Goal: Task Accomplishment & Management: Complete application form

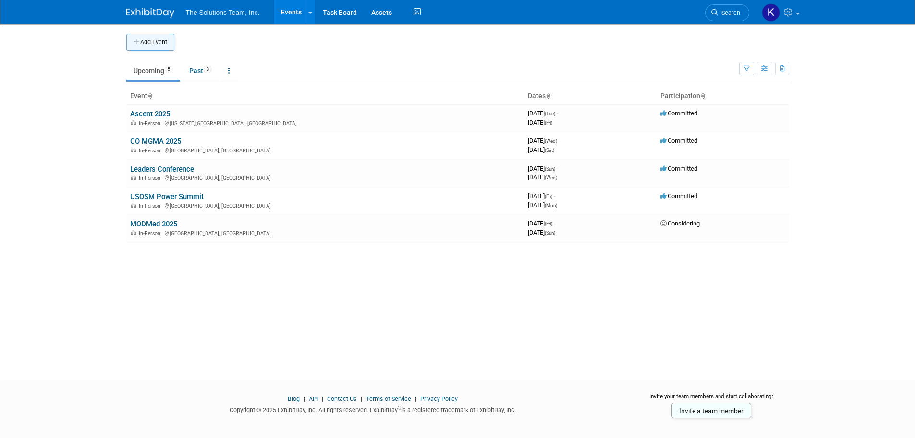
click at [148, 41] on button "Add Event" at bounding box center [150, 42] width 48 height 17
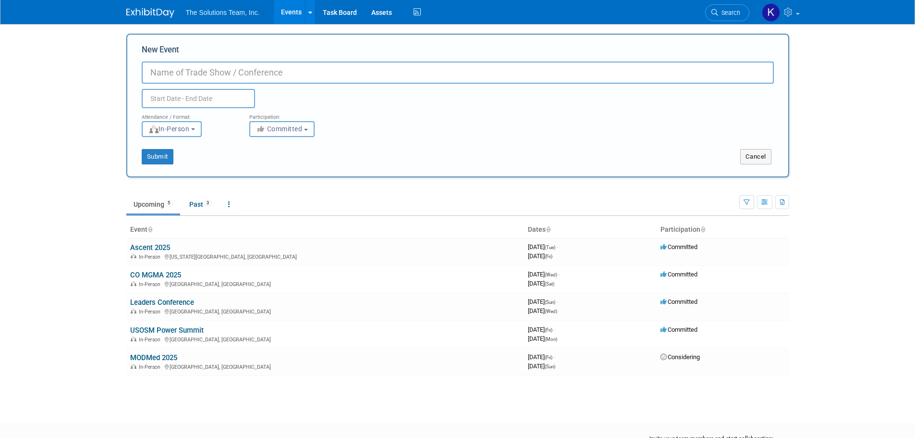
click at [170, 74] on input "New Event" at bounding box center [458, 72] width 632 height 22
paste input "Southwest OMS Society Meeting"
type input "Southwest OMS Society Meeting"
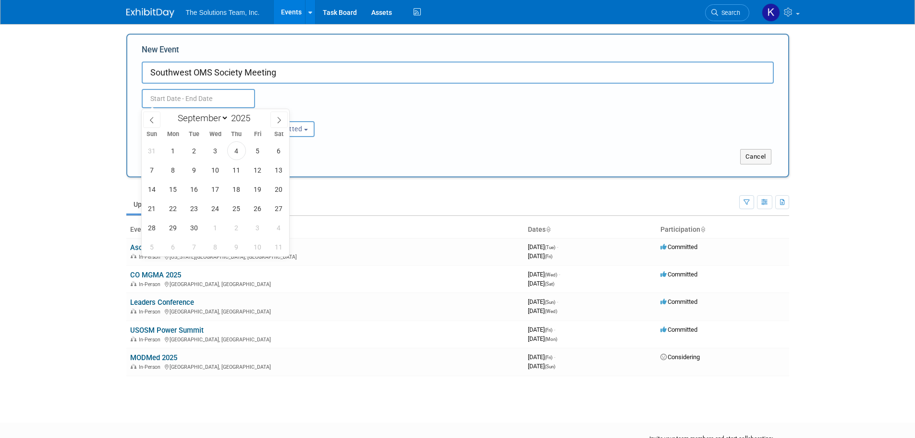
click at [194, 95] on input "text" at bounding box center [198, 98] width 113 height 19
click at [224, 116] on select "January February March April May June July August September October November De…" at bounding box center [200, 118] width 55 height 12
click at [254, 115] on span at bounding box center [254, 115] width 7 height 6
type input "2026"
click at [223, 120] on select "January February March April May June July August September October November De…" at bounding box center [200, 118] width 55 height 12
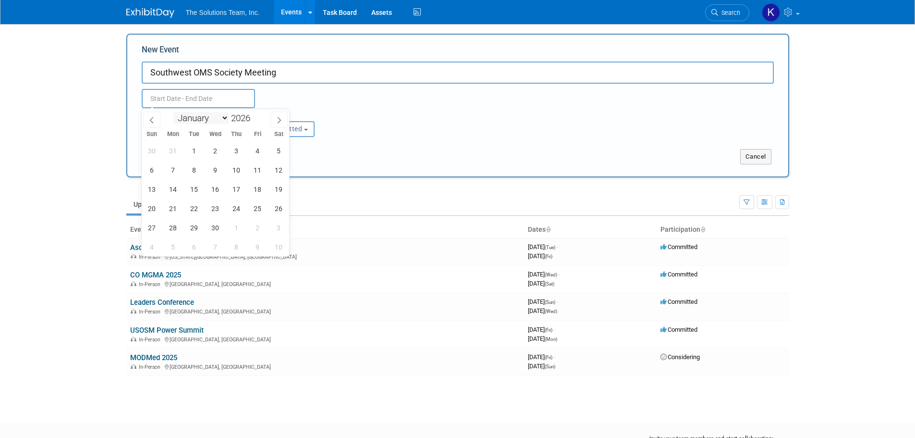
select select "3"
click at [173, 112] on select "January February March April May June July August September October November De…" at bounding box center [200, 118] width 55 height 12
click at [234, 187] on span "16" at bounding box center [236, 189] width 19 height 19
click at [282, 192] on span "18" at bounding box center [278, 189] width 19 height 19
type input "Apr 16, 2026 to Apr 18, 2026"
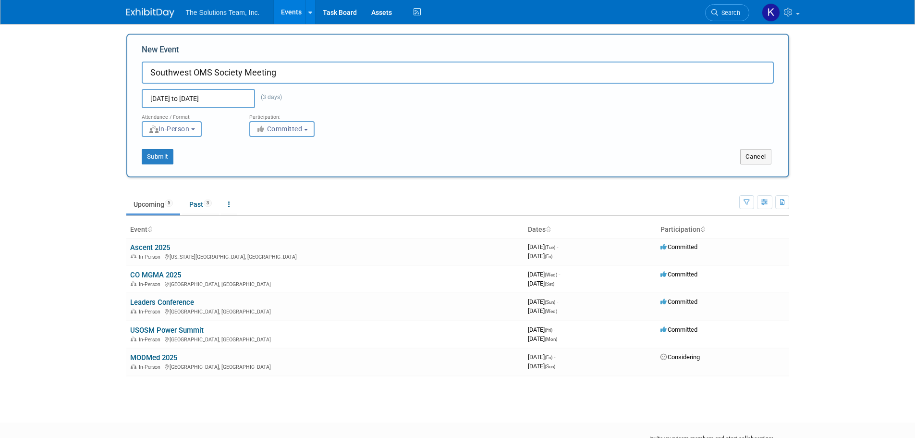
click at [281, 131] on span "Committed" at bounding box center [279, 129] width 47 height 8
click at [298, 161] on label "Considering" at bounding box center [286, 165] width 63 height 12
click at [258, 162] on input "Considering" at bounding box center [255, 165] width 6 height 6
select select "2"
click at [159, 156] on button "Submit" at bounding box center [158, 156] width 32 height 15
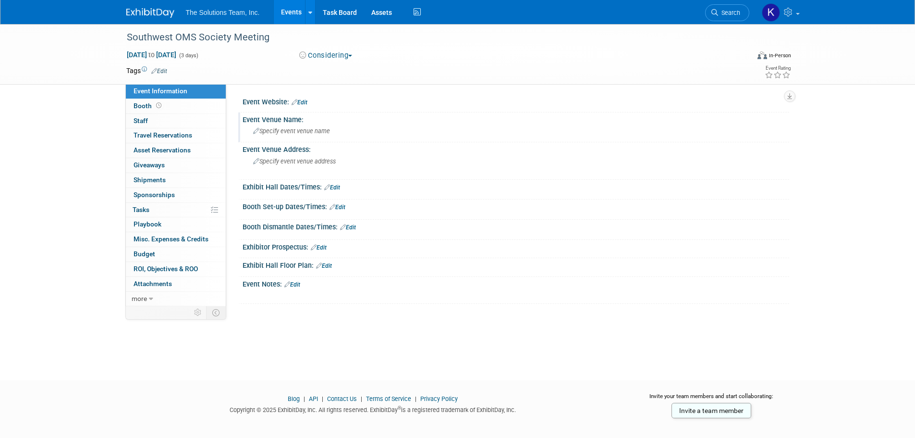
click at [278, 132] on span "Specify event venue name" at bounding box center [291, 130] width 77 height 7
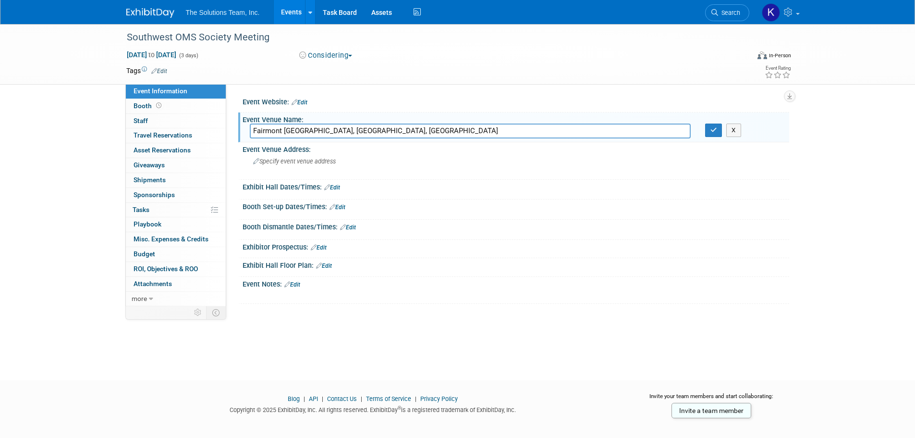
type input "Fairmont Grand Del Mar, San Diego, CA"
click at [297, 283] on link "Edit" at bounding box center [292, 284] width 16 height 7
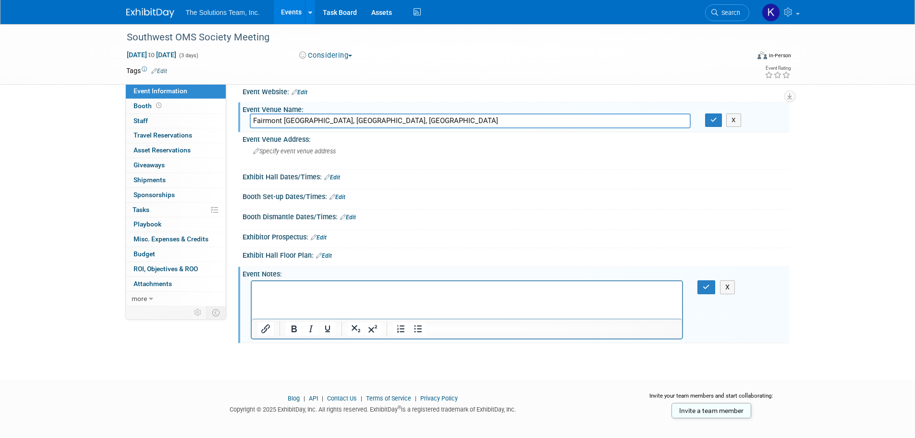
scroll to position [19, 0]
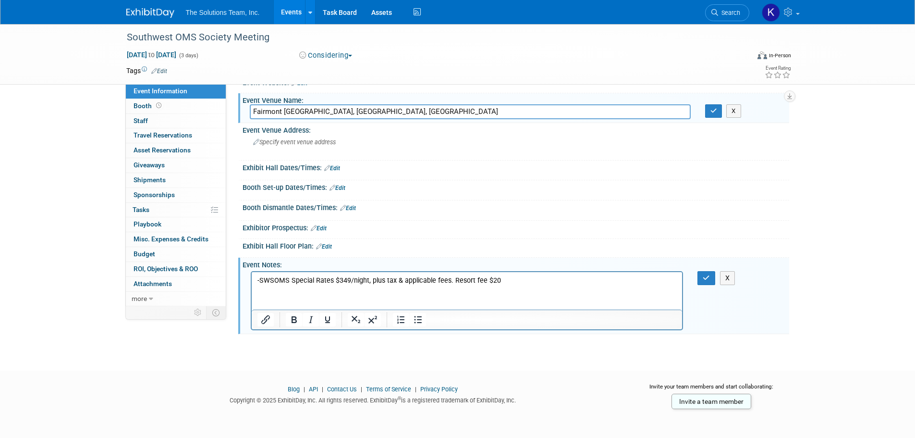
click at [274, 281] on p "- SWSOMS Special Rates $349/night, plus tax & applicable fees. Resort fee $20" at bounding box center [467, 281] width 420 height 10
click at [276, 279] on p "- SWSOMS Special Rates $349/night, plus tax & applicable fees. Resort fee $20" at bounding box center [467, 281] width 420 height 10
click at [849, 218] on div "Southwest OMS Society Meeting Apr 16, 2026 to Apr 18, 2026 (3 days) Apr 16, 202…" at bounding box center [457, 179] width 915 height 348
click at [265, 284] on p "0SWSOMS Special Rates $349/night, plus tax & applicable fees. Resort fee $20" at bounding box center [467, 281] width 420 height 10
click at [293, 280] on p "0SWSOMS Special Rates $349/night, plus tax & applicable fees. Resort fee $20" at bounding box center [467, 281] width 420 height 10
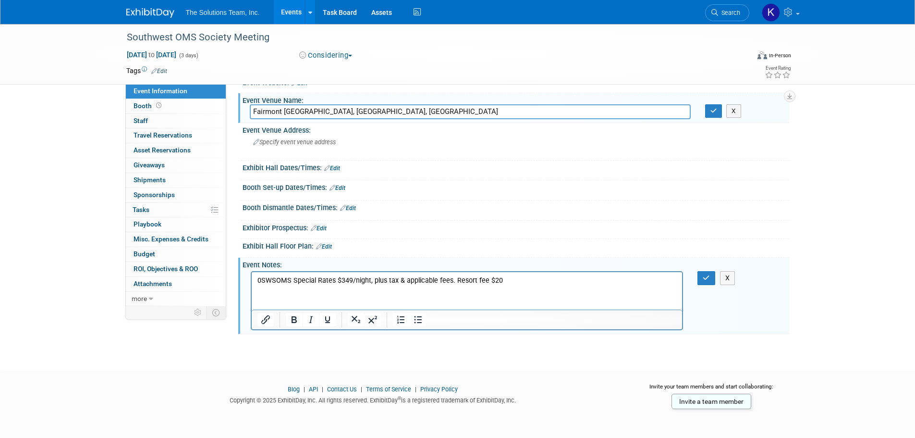
click at [289, 282] on p "0SWSOMS Special Rates $349/night, plus tax & applicable fees. Resort fee $20" at bounding box center [467, 281] width 420 height 10
drag, startPoint x: 291, startPoint y: 282, endPoint x: 233, endPoint y: 290, distance: 58.6
click at [251, 285] on html "0SWSOMS Special Rates $349/night, plus tax & applicable fees. Resort fee $20" at bounding box center [466, 278] width 431 height 13
click at [310, 285] on html "Special Rates $349/night, plus tax & applicable fees. Resort fee $20" at bounding box center [466, 278] width 431 height 13
click at [296, 285] on html "Special Rates $349/night, plus tax & applicable fees. Resort fee $20" at bounding box center [466, 278] width 431 height 13
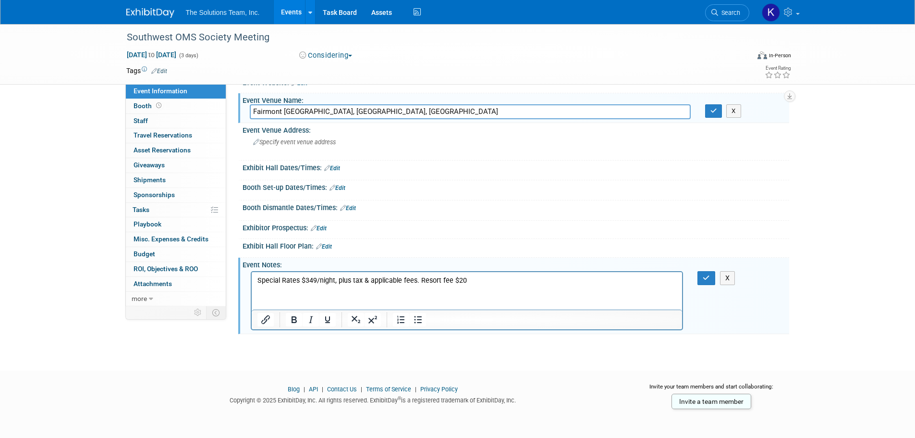
click at [488, 285] on html "Special Rates $349/night, plus tax & applicable fees. Resort fee $20" at bounding box center [466, 278] width 431 height 13
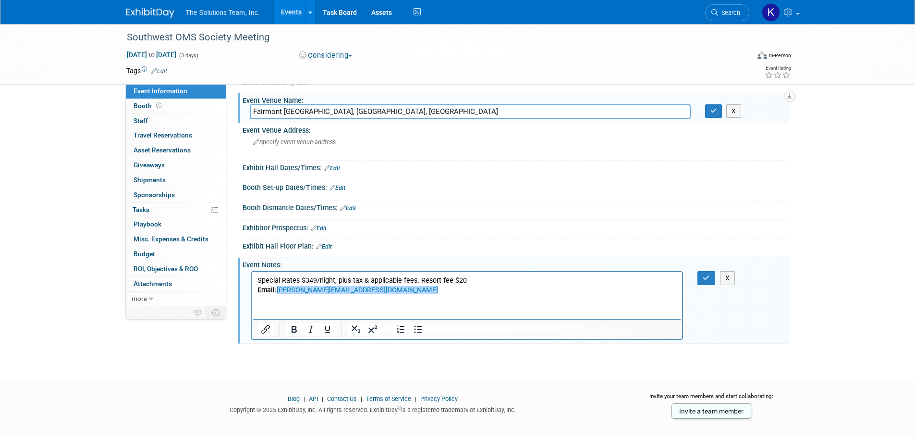
click at [310, 295] on html "Special Rates $349/night, plus tax & applicable fees. Resort fee $20 Email: lis…" at bounding box center [466, 283] width 431 height 23
click at [388, 293] on p "Email: lisa@JDSMenterprises.com" at bounding box center [467, 290] width 420 height 10
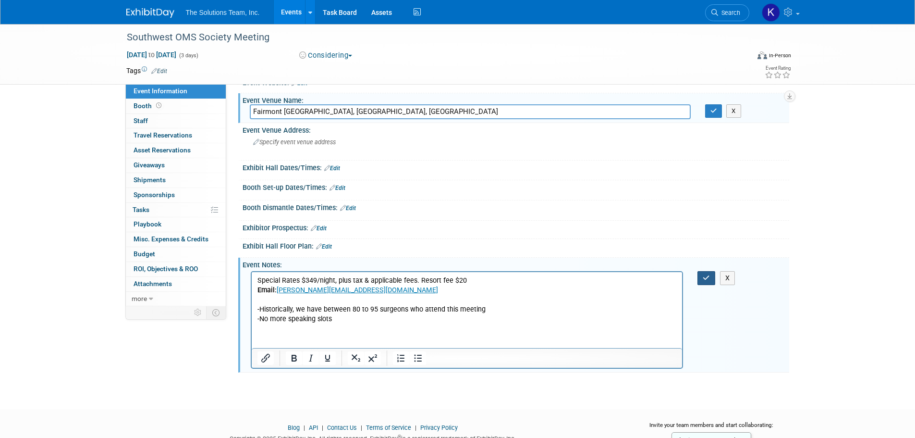
drag, startPoint x: 704, startPoint y: 282, endPoint x: 701, endPoint y: 174, distance: 108.1
click at [704, 281] on button "button" at bounding box center [706, 278] width 18 height 14
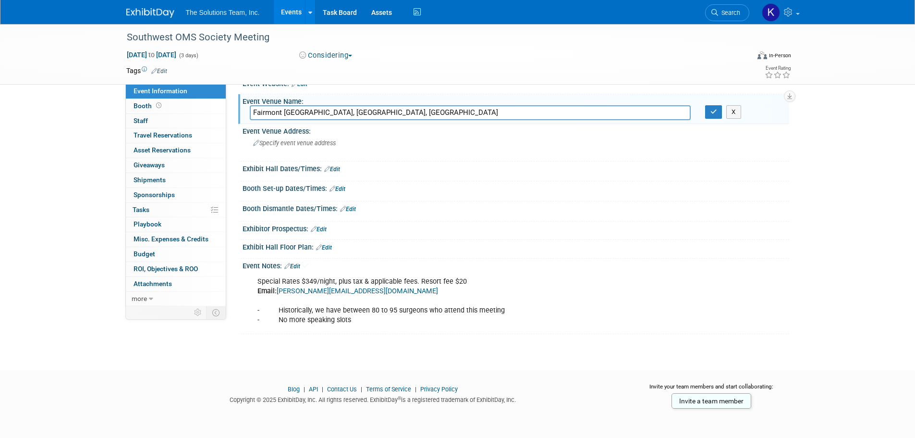
scroll to position [18, 0]
click at [715, 110] on icon "button" at bounding box center [713, 112] width 7 height 6
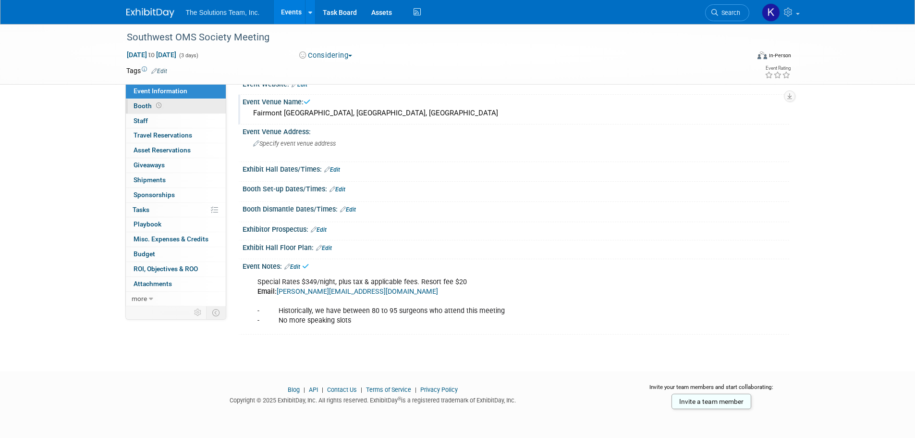
click at [178, 106] on link "Booth" at bounding box center [176, 106] width 100 height 14
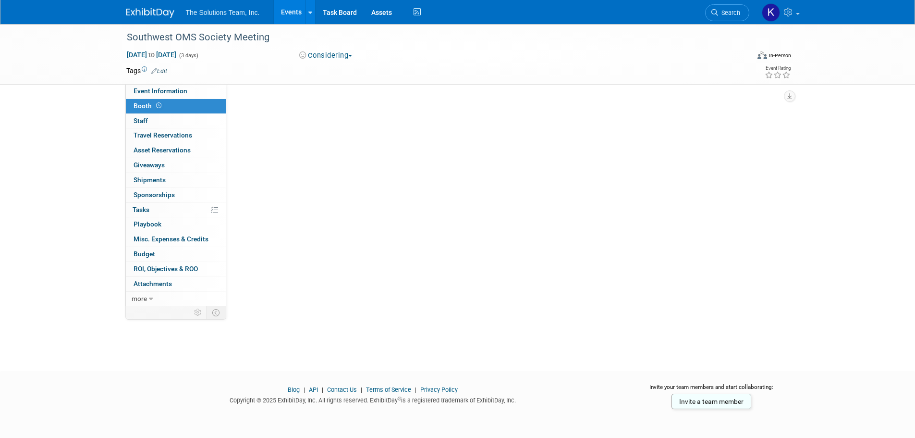
scroll to position [0, 0]
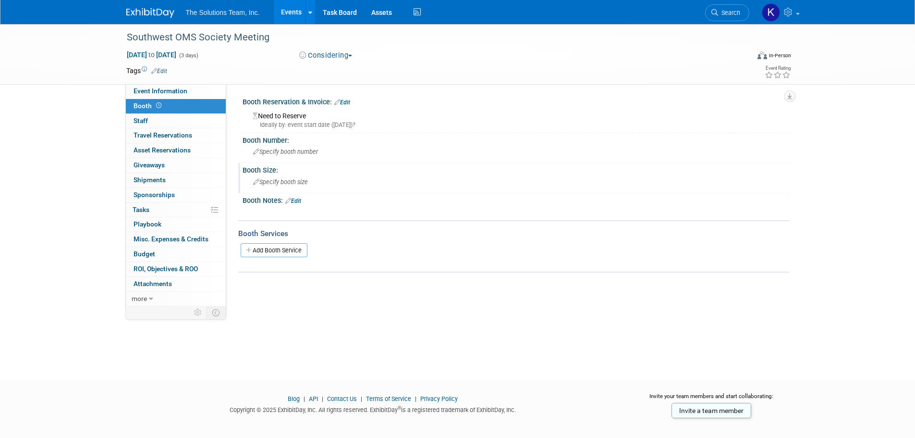
click at [280, 180] on span "Specify booth size" at bounding box center [280, 181] width 55 height 7
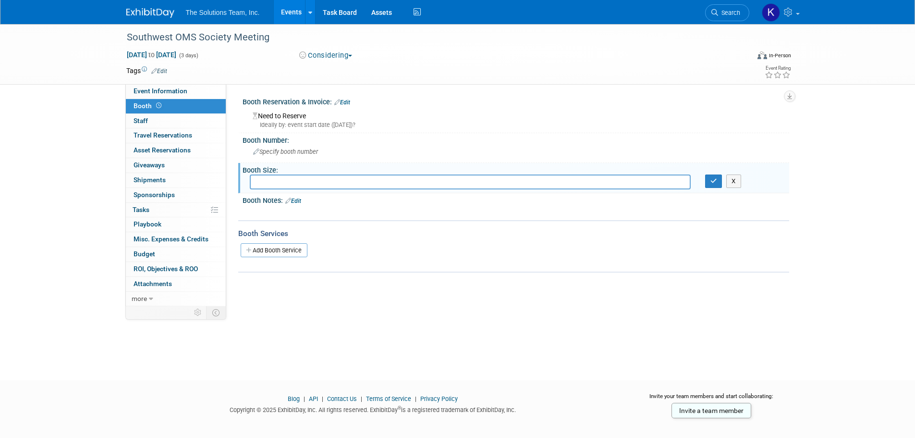
click at [298, 200] on link "Edit" at bounding box center [293, 200] width 16 height 7
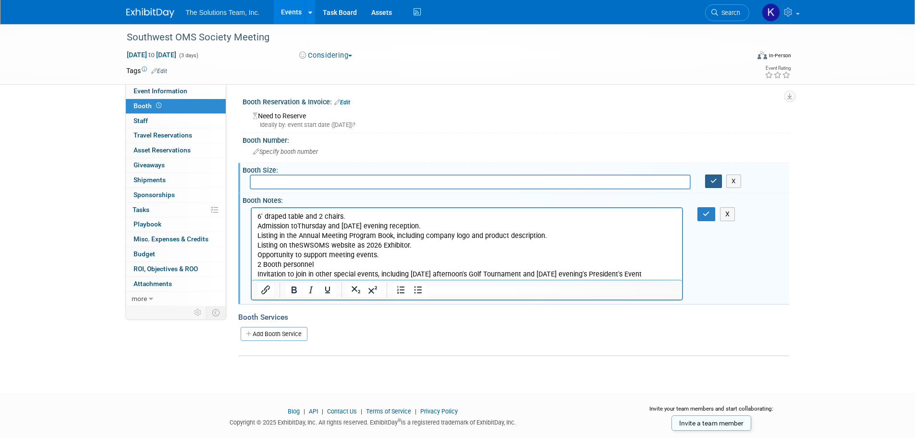
click at [719, 183] on button "button" at bounding box center [713, 180] width 17 height 13
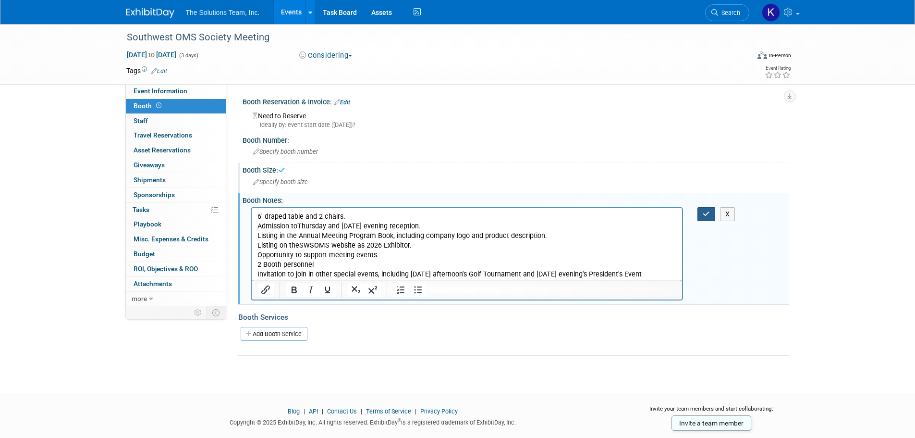
click at [706, 208] on button "button" at bounding box center [706, 214] width 18 height 14
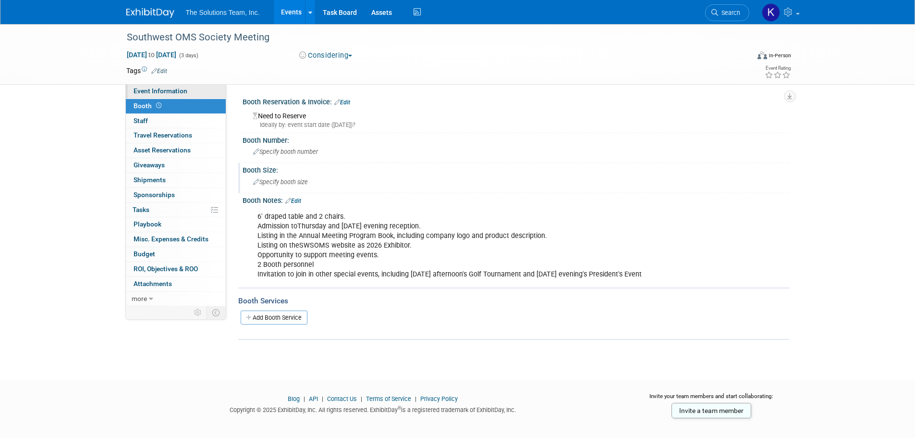
click at [182, 88] on span "Event Information" at bounding box center [161, 91] width 54 height 8
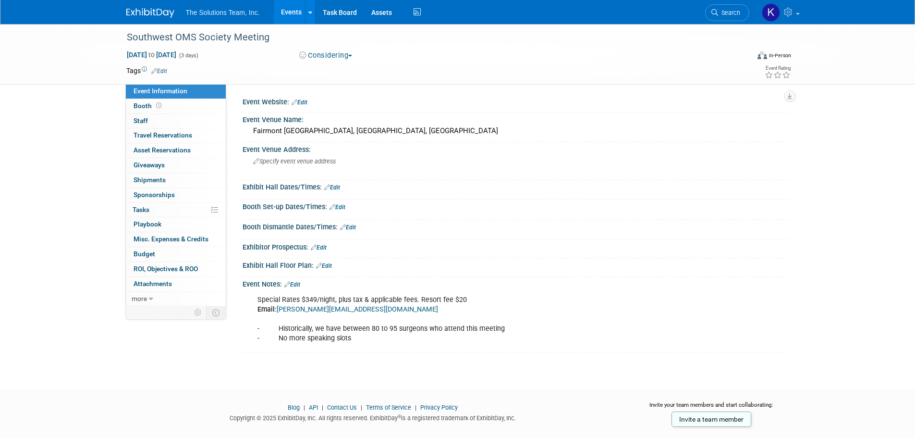
click at [298, 103] on link "Edit" at bounding box center [300, 102] width 16 height 7
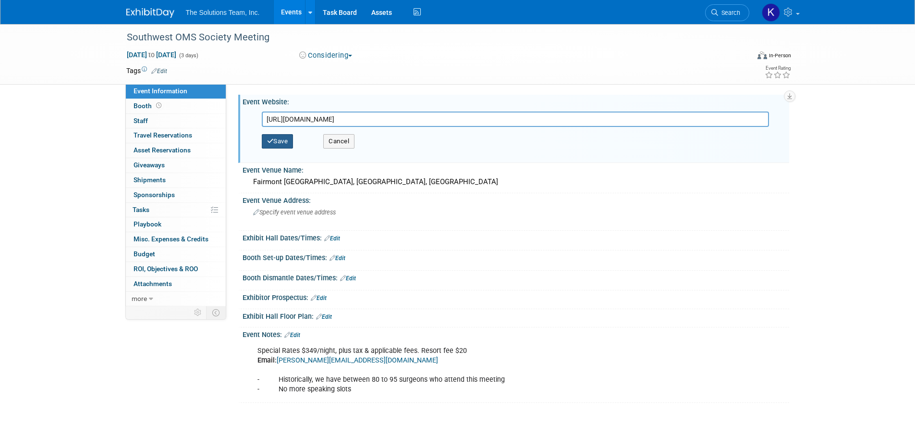
type input "https://whova.com/web/tzwwQ3PgZqfC7GDqbRuA3POiDeYklMYJD6UGHhHoTfg%3D/"
click at [279, 139] on button "Save" at bounding box center [278, 141] width 32 height 14
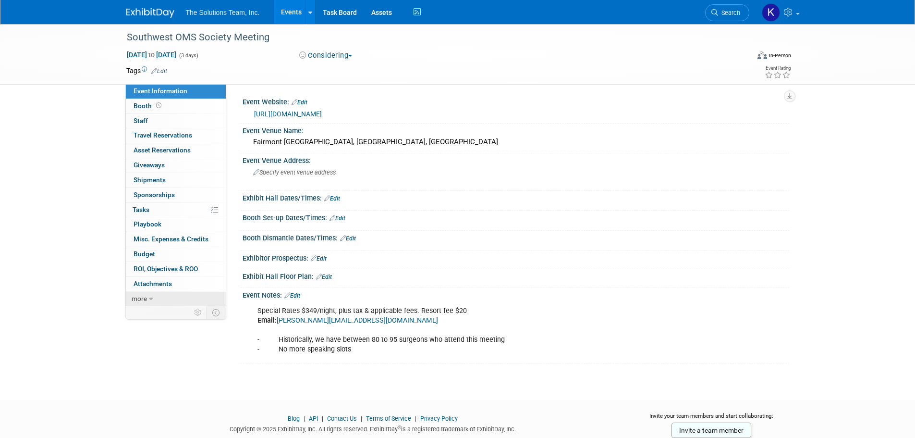
click at [144, 298] on span "more" at bounding box center [139, 298] width 15 height 8
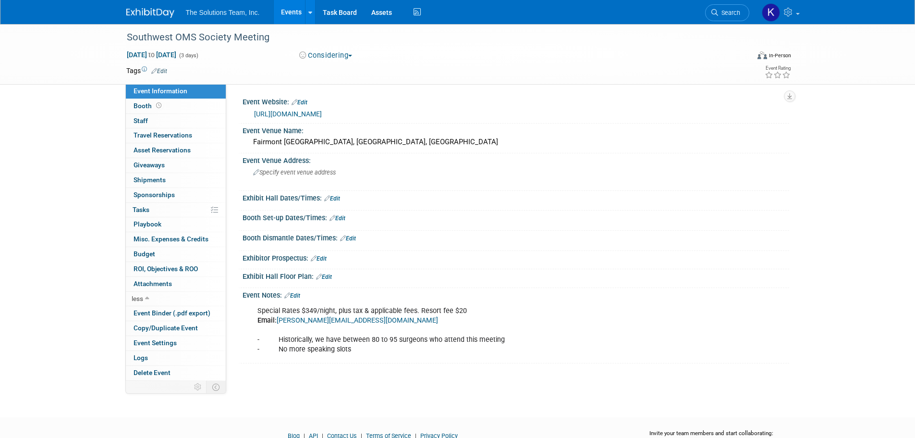
click at [293, 295] on link "Edit" at bounding box center [292, 295] width 16 height 7
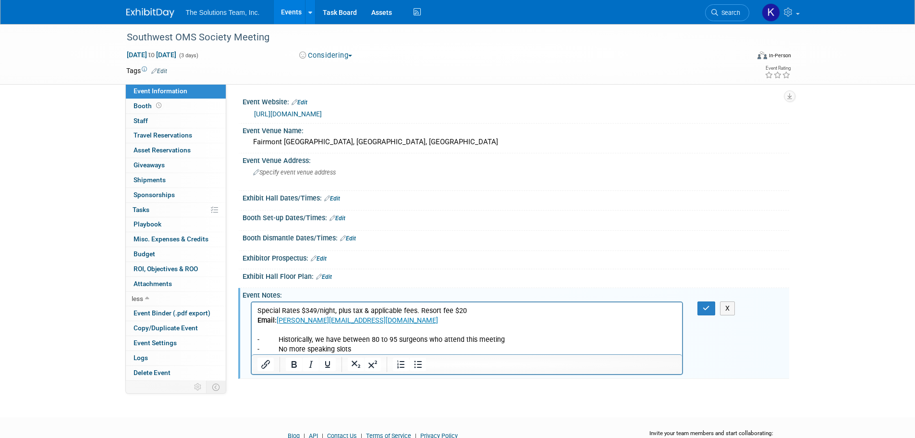
click at [386, 344] on p "Special Rates $349/night, plus tax & applicable fees. Resort fee $20 Email: lis…" at bounding box center [467, 330] width 420 height 48
click at [385, 348] on p "Special Rates $349/night, plus tax & applicable fees. Resort fee $20 Email: lis…" at bounding box center [467, 330] width 420 height 48
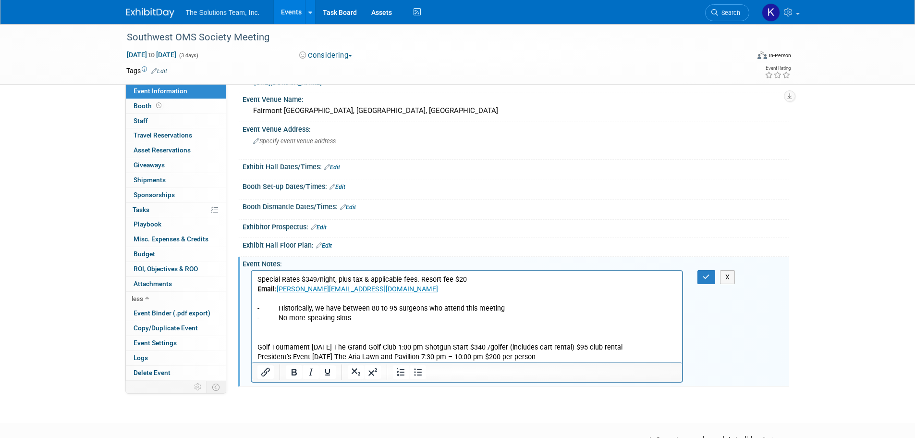
scroll to position [48, 0]
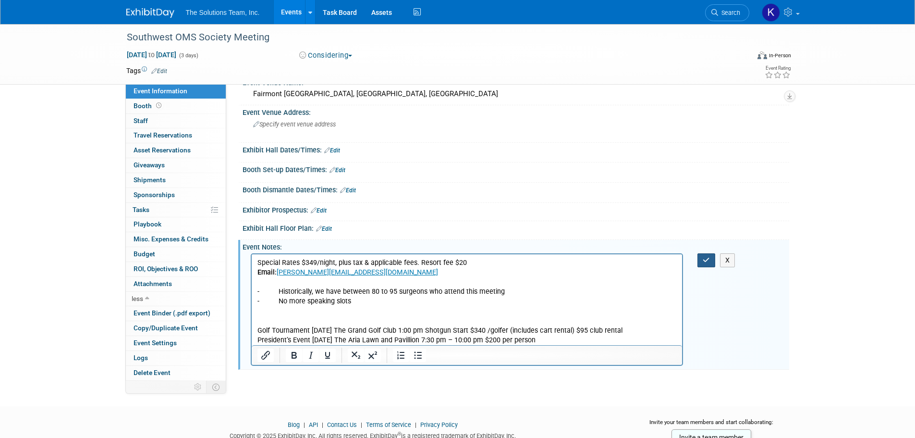
click at [702, 255] on button "button" at bounding box center [706, 260] width 18 height 14
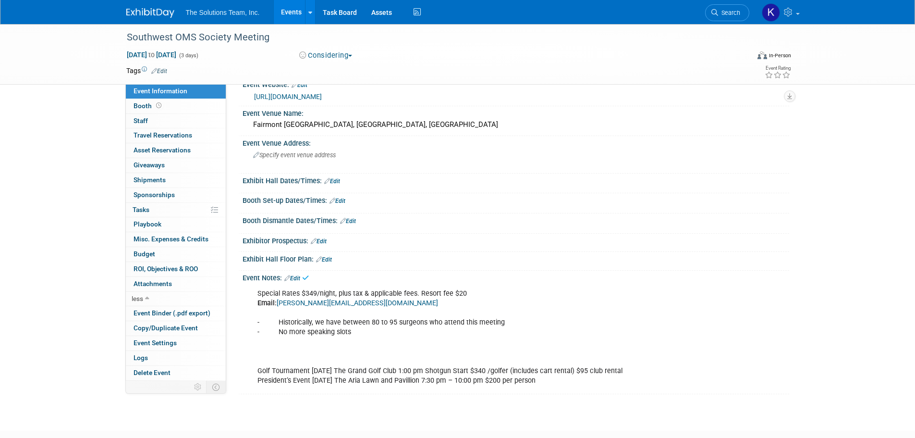
scroll to position [0, 0]
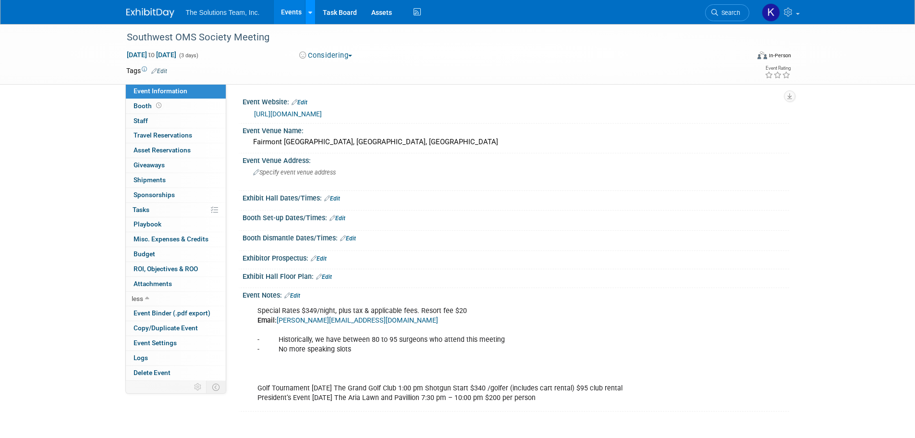
click at [309, 12] on icon at bounding box center [310, 13] width 4 height 6
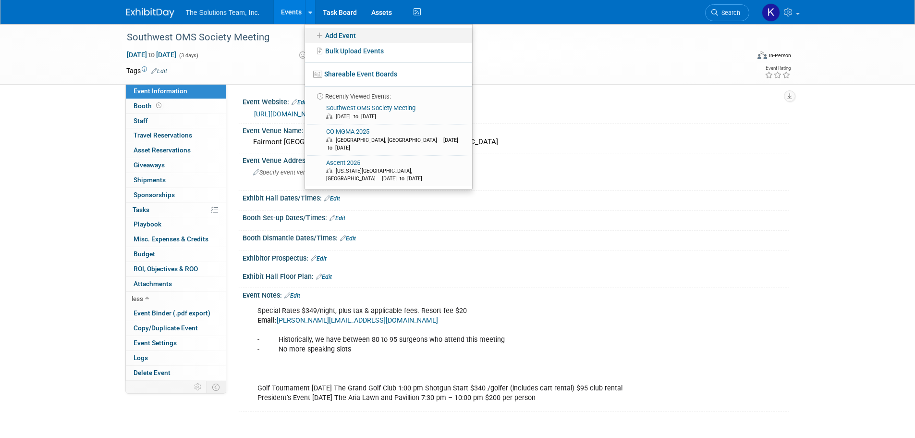
click at [352, 37] on link "Add Event" at bounding box center [388, 35] width 167 height 15
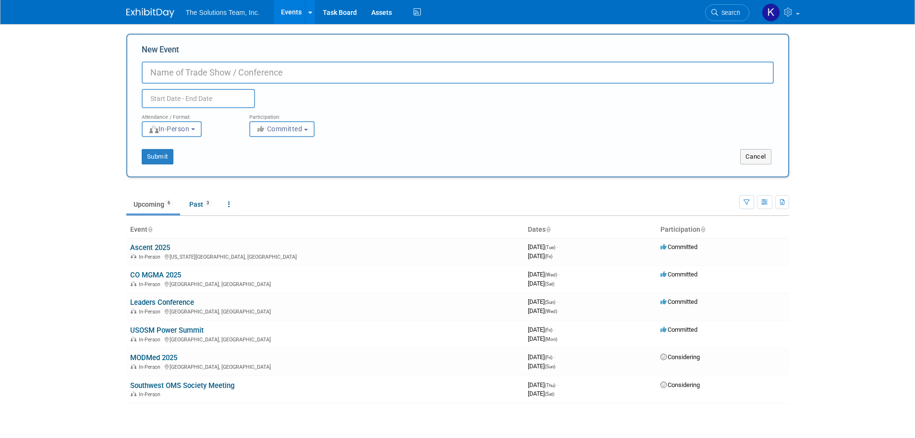
drag, startPoint x: 292, startPoint y: 126, endPoint x: 294, endPoint y: 131, distance: 5.6
click at [292, 126] on span "Committed" at bounding box center [279, 129] width 47 height 8
click at [306, 165] on label "Considering" at bounding box center [286, 165] width 63 height 12
click at [258, 165] on input "Considering" at bounding box center [255, 165] width 6 height 6
select select "2"
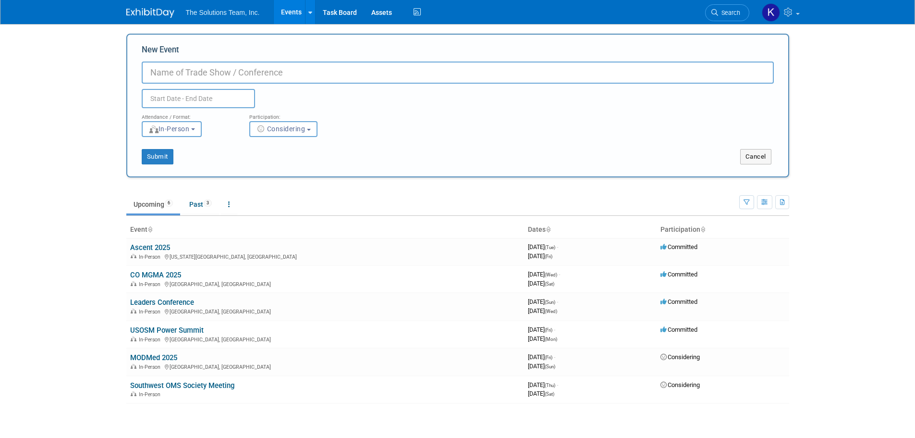
click at [160, 78] on input "New Event" at bounding box center [458, 72] width 632 height 22
paste input "Southeast OMS Society Meeting"
type input "Southeast OMS Society Meeting"
click at [183, 97] on input "text" at bounding box center [198, 98] width 113 height 19
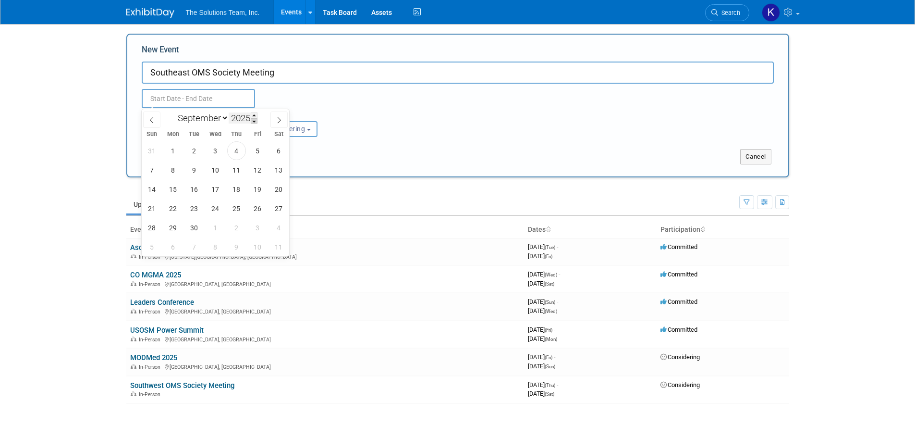
click at [256, 119] on span at bounding box center [254, 121] width 7 height 6
click at [255, 115] on span at bounding box center [254, 115] width 7 height 6
type input "2026"
click at [201, 117] on select "January February March April May June July August September October November De…" at bounding box center [200, 118] width 55 height 12
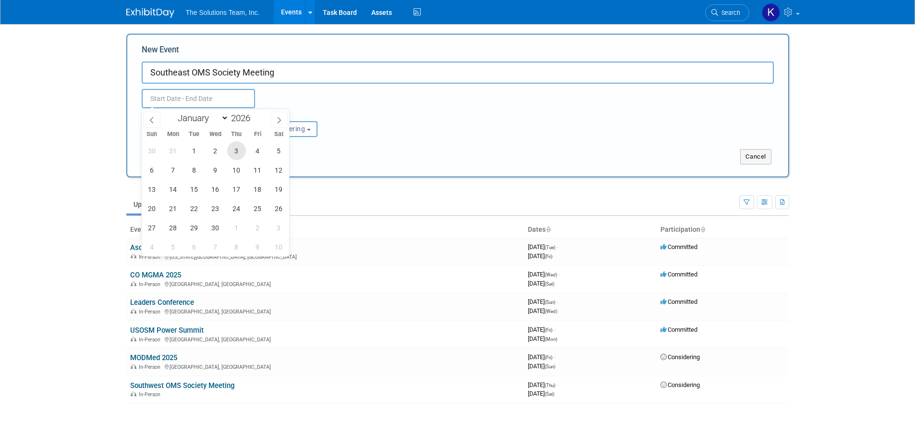
select select "4"
click at [173, 112] on select "January February March April May June July August September October November De…" at bounding box center [200, 118] width 55 height 12
click at [219, 193] on span "13" at bounding box center [215, 189] width 19 height 19
click at [147, 208] on span "17" at bounding box center [152, 208] width 19 height 19
type input "May 13, 2026 to May 17, 2026"
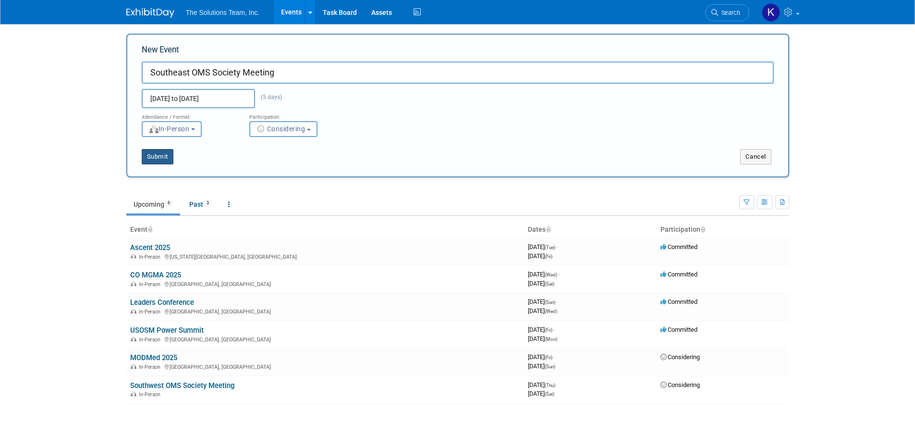
click at [158, 159] on button "Submit" at bounding box center [158, 156] width 32 height 15
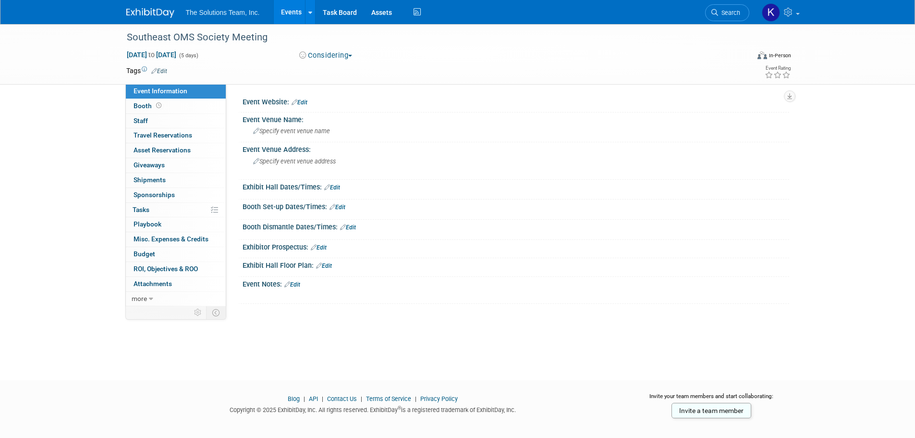
click at [306, 101] on link "Edit" at bounding box center [300, 102] width 16 height 7
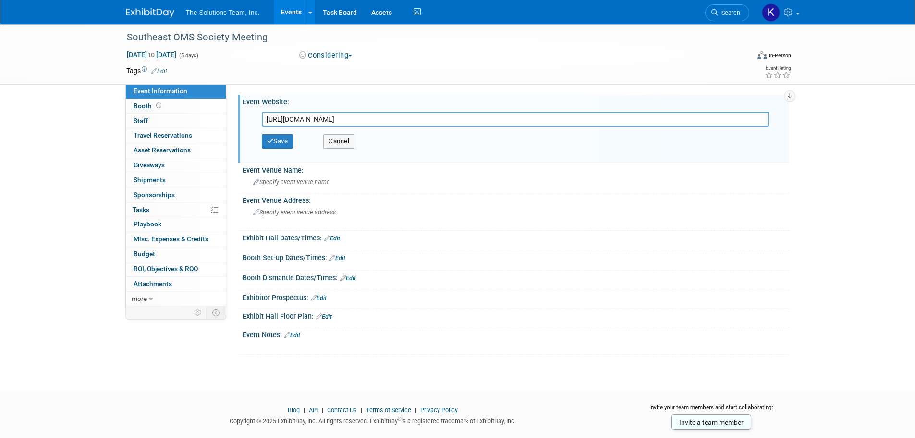
type input "[URL][DOMAIN_NAME]"
click at [284, 139] on button "Save" at bounding box center [278, 141] width 32 height 14
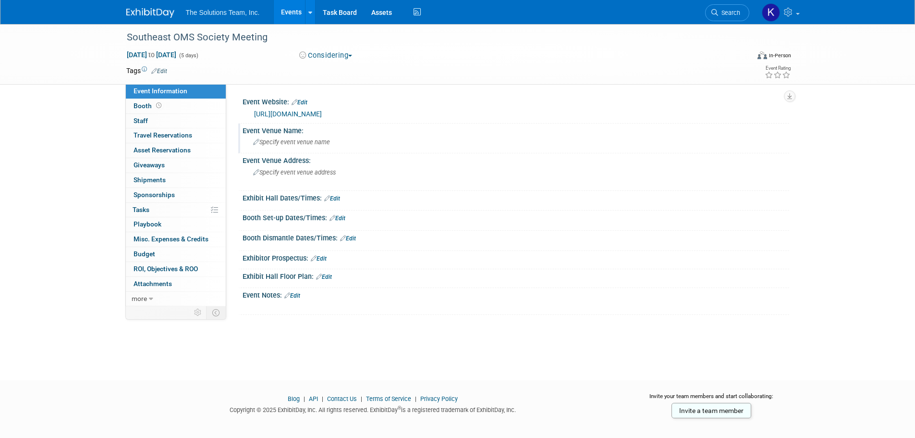
click at [309, 143] on span "Specify event venue name" at bounding box center [291, 141] width 77 height 7
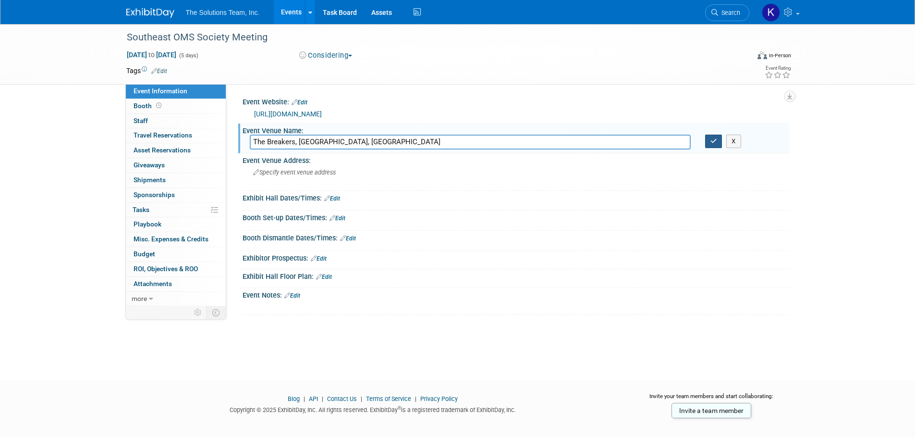
type input "The Breakers, [GEOGRAPHIC_DATA], [GEOGRAPHIC_DATA]"
click at [716, 145] on button "button" at bounding box center [713, 140] width 17 height 13
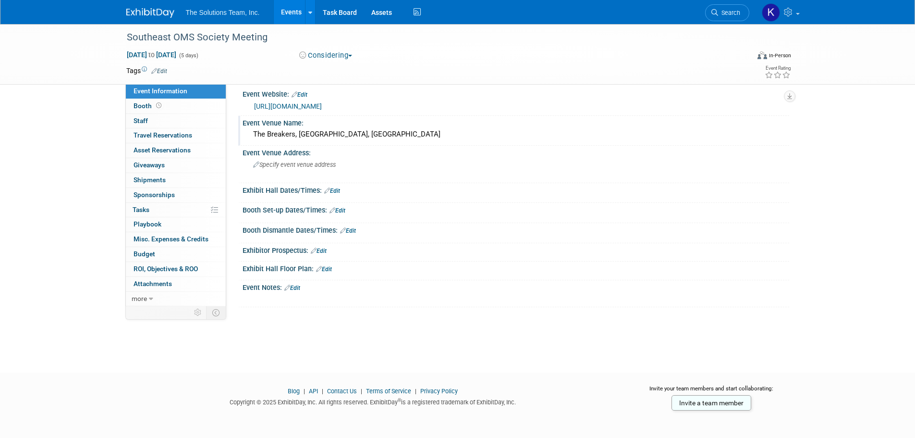
scroll to position [10, 0]
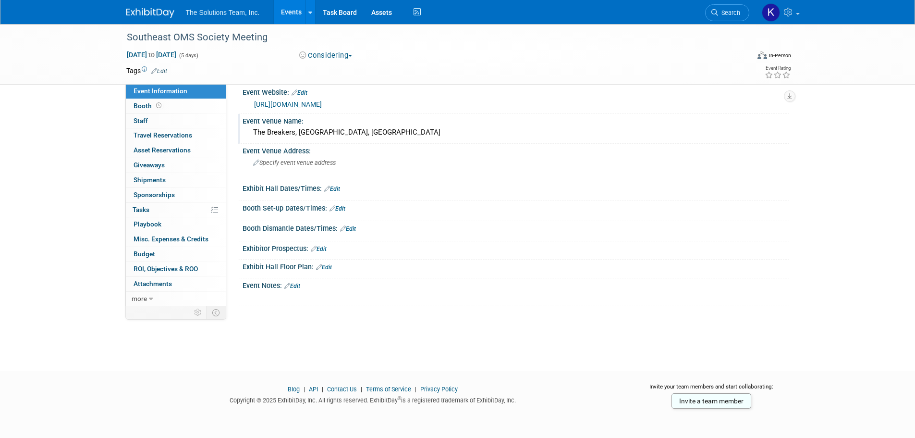
click at [297, 285] on link "Edit" at bounding box center [292, 285] width 16 height 7
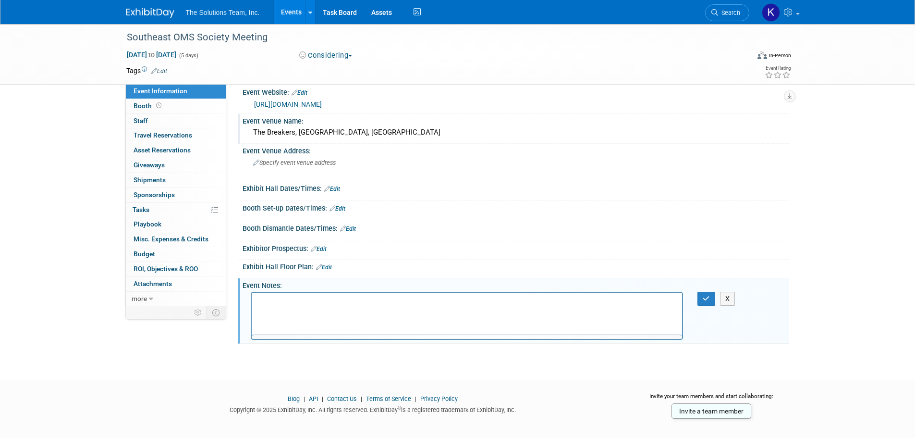
scroll to position [0, 0]
click at [281, 298] on p "Rich Text Area. Press ALT-0 for help." at bounding box center [467, 301] width 420 height 10
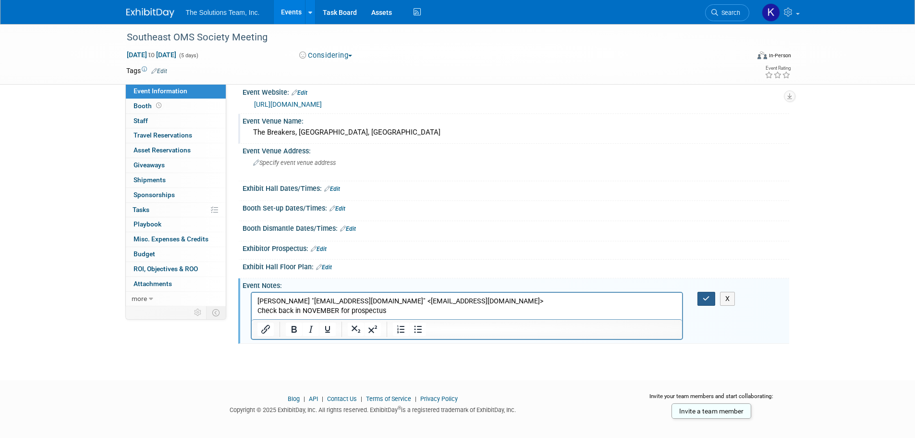
click at [710, 296] on icon "button" at bounding box center [706, 298] width 7 height 7
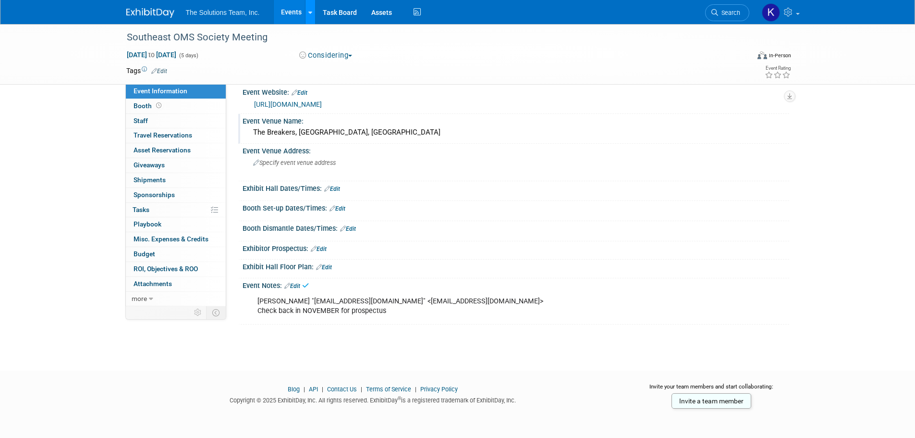
click at [309, 13] on icon at bounding box center [310, 13] width 4 height 6
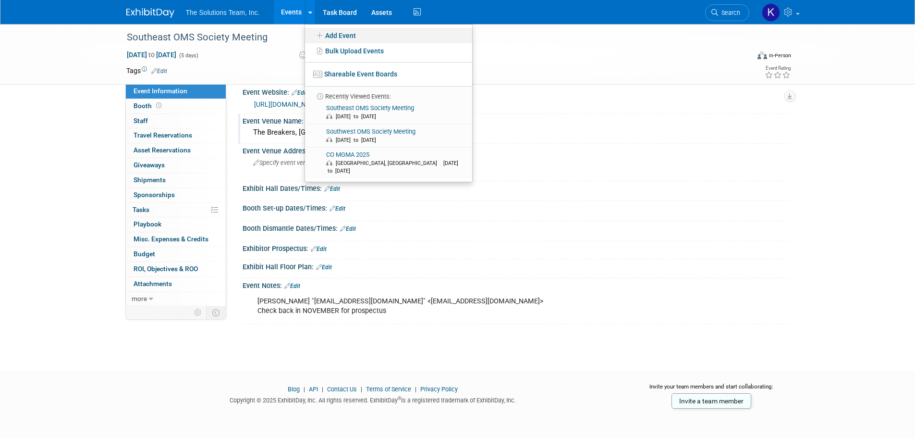
click at [327, 32] on link "Add Event" at bounding box center [388, 35] width 167 height 15
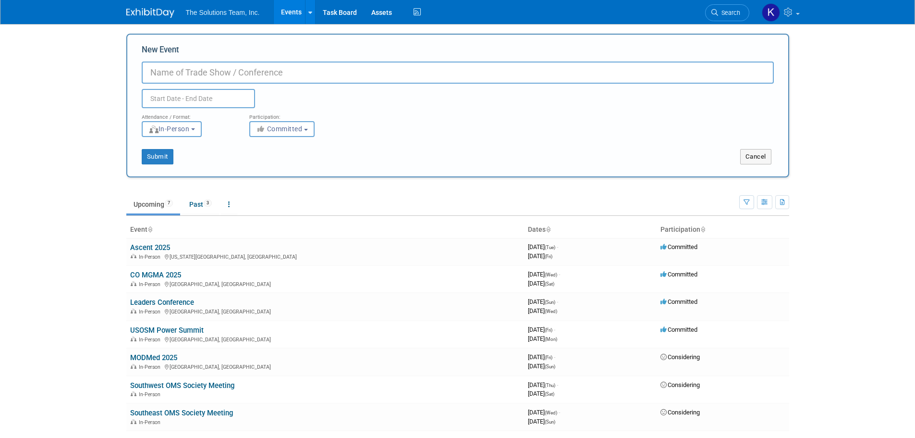
click at [272, 73] on input "New Event" at bounding box center [458, 72] width 632 height 22
click at [173, 68] on input "AAOE-" at bounding box center [458, 72] width 632 height 22
click at [171, 69] on input "AAOE-" at bounding box center [458, 72] width 632 height 22
click at [192, 67] on input "AAOE -" at bounding box center [458, 72] width 632 height 22
click at [197, 71] on input "AAOE -" at bounding box center [458, 72] width 632 height 22
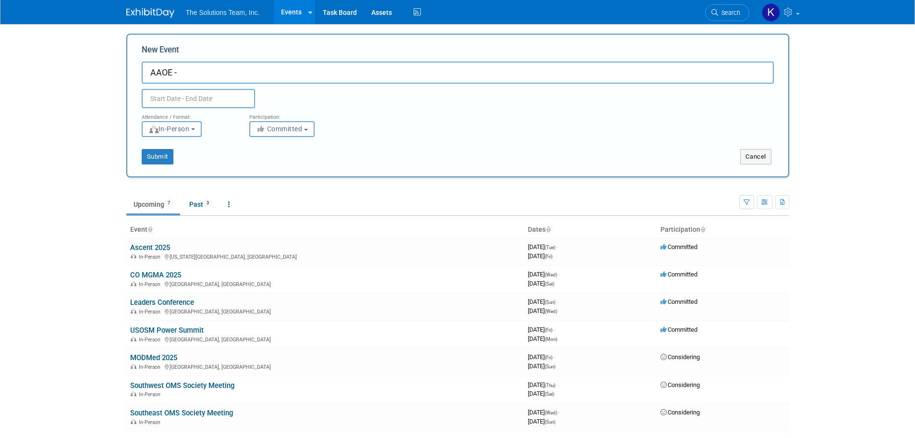
paste input "American Alliance of Orthopaedic Executives"
type input "AAOE - American Alliance of Orthopaedic Executives"
click at [195, 99] on input "text" at bounding box center [198, 98] width 113 height 19
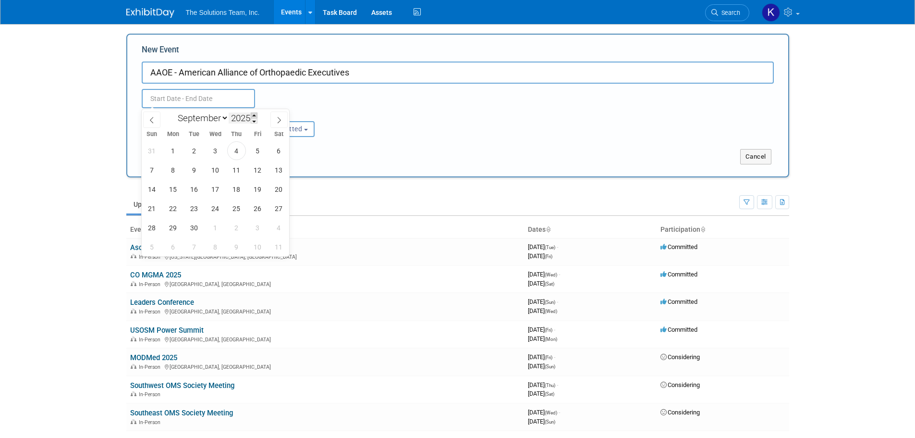
click at [255, 114] on span at bounding box center [254, 115] width 7 height 6
type input "2026"
click at [201, 121] on select "January February March April May June July August September October November De…" at bounding box center [200, 118] width 55 height 12
select select "3"
click at [173, 112] on select "January February March April May June July August September October November De…" at bounding box center [200, 118] width 55 height 12
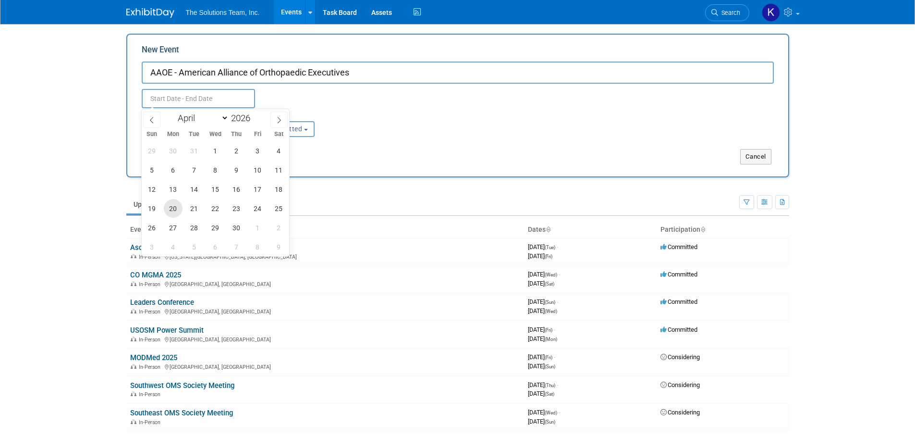
click at [170, 205] on span "20" at bounding box center [173, 208] width 19 height 19
click at [223, 207] on span "22" at bounding box center [215, 208] width 19 height 19
type input "[DATE] to [DATE]"
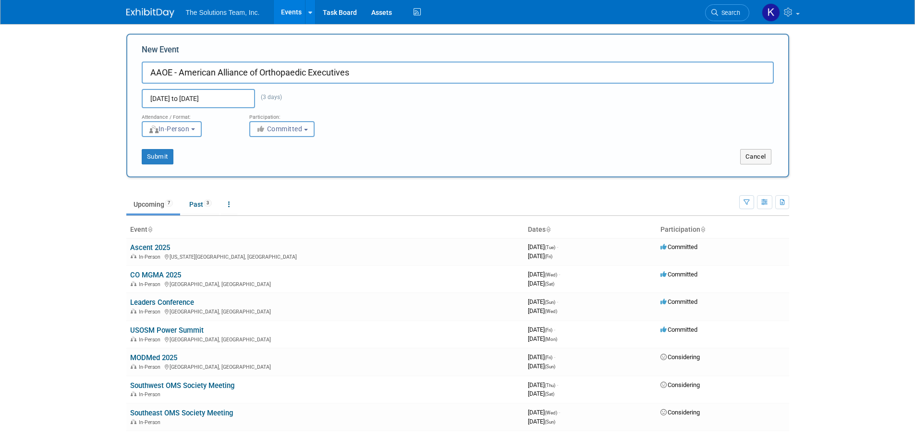
click at [282, 134] on button "Committed" at bounding box center [281, 129] width 65 height 16
click at [289, 165] on label "Considering" at bounding box center [286, 165] width 63 height 12
click at [258, 165] on input "Considering" at bounding box center [255, 165] width 6 height 6
select select "2"
click at [156, 155] on button "Submit" at bounding box center [158, 156] width 32 height 15
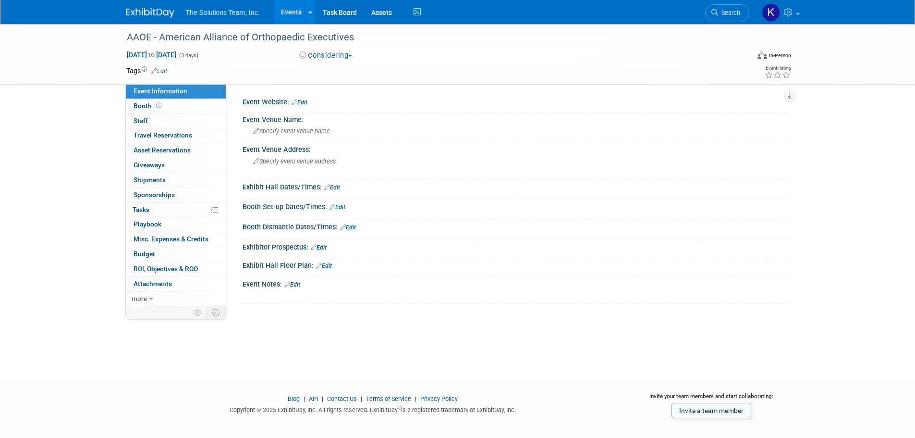
click at [300, 285] on link "Edit" at bounding box center [292, 284] width 16 height 7
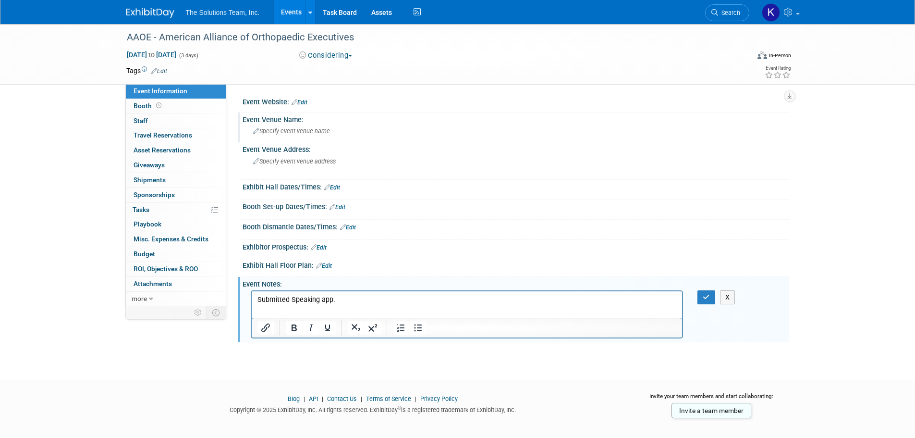
click at [300, 126] on div "Specify event venue name" at bounding box center [516, 130] width 532 height 15
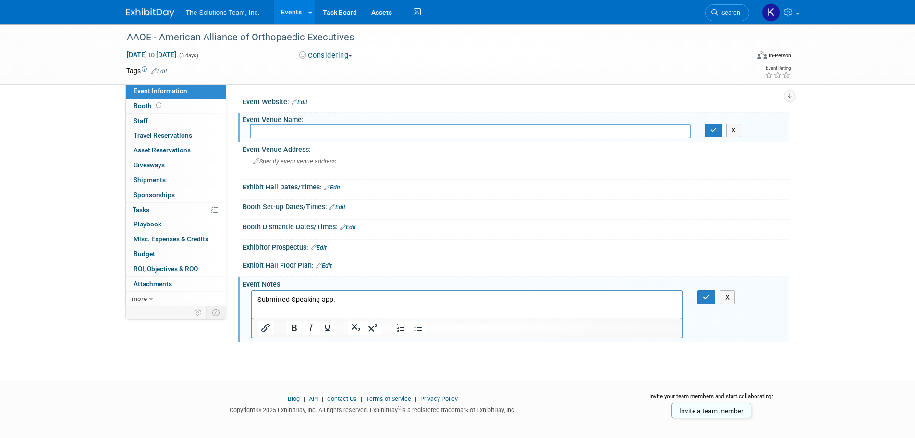
click at [284, 130] on input "text" at bounding box center [470, 130] width 441 height 15
paste input "Kentucky International Convention Center"
type input "Kentucky International Convention Center"
click at [275, 166] on div "Specify event venue address" at bounding box center [356, 165] width 213 height 22
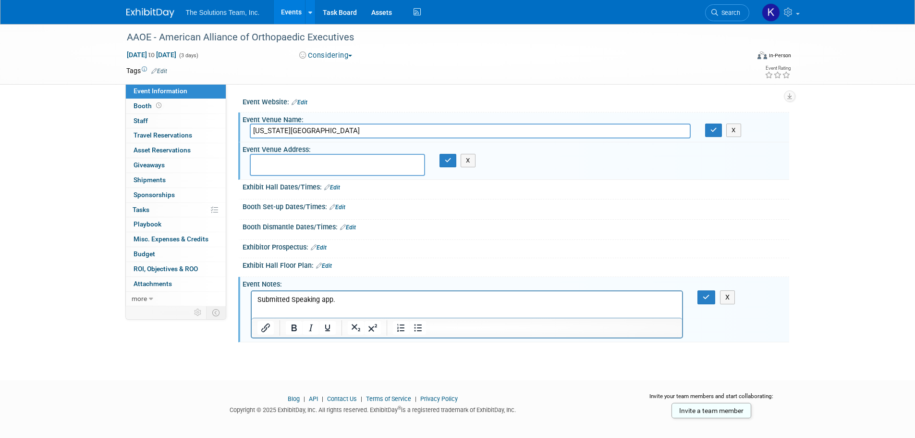
click at [307, 159] on textarea at bounding box center [337, 165] width 175 height 22
paste textarea "221 South 4th Street Louisville, KY 40202-2903 United States"
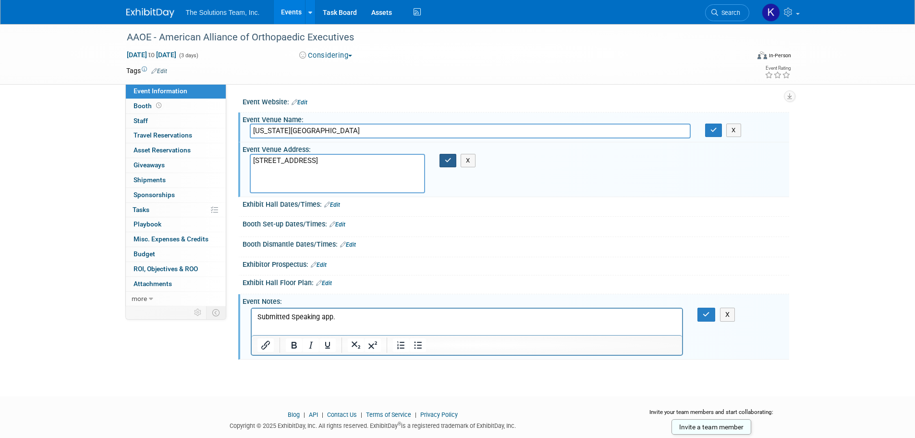
type textarea "221 South 4th Street Louisville, KY 40202-2903 United States"
click at [445, 163] on icon "button" at bounding box center [448, 160] width 7 height 6
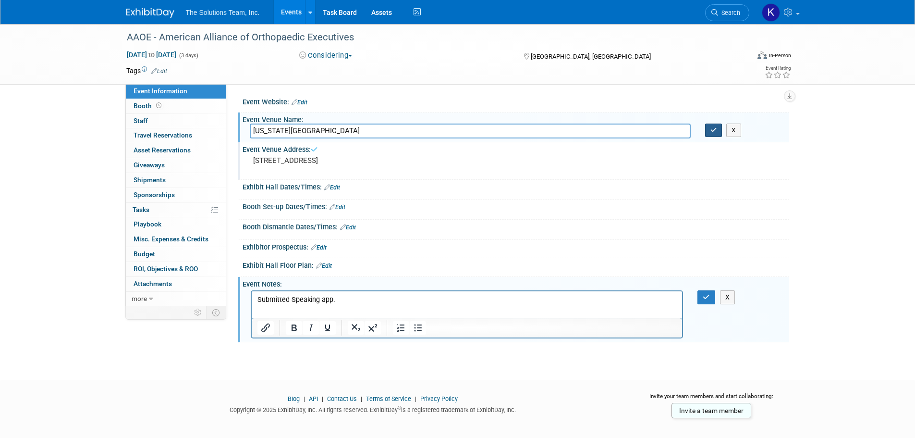
click at [719, 127] on button "button" at bounding box center [713, 129] width 17 height 13
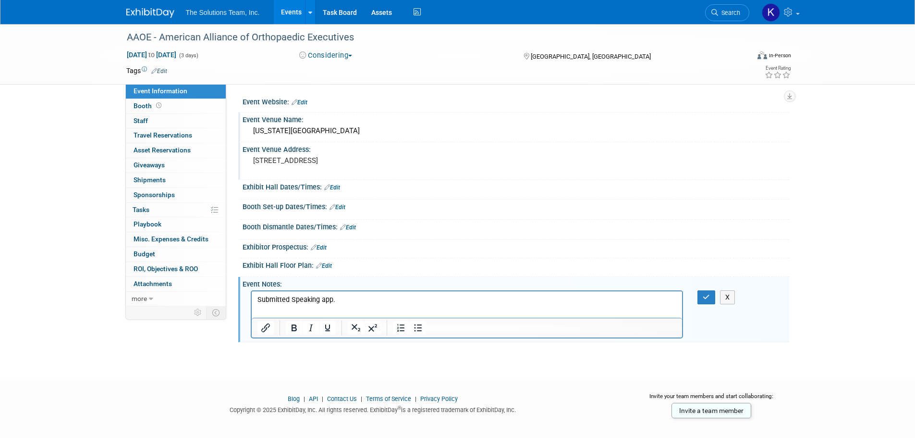
click at [360, 300] on p "Submitted Speaking app." at bounding box center [467, 300] width 420 height 10
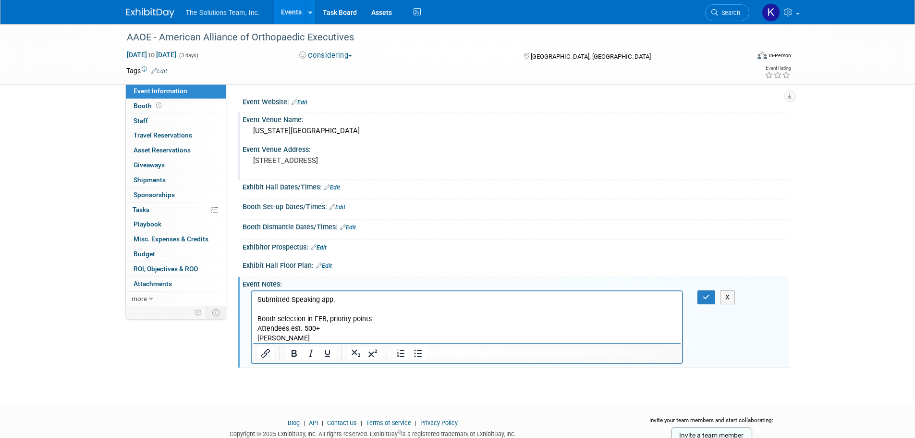
click at [310, 332] on p "Attendees est. 500+" at bounding box center [467, 329] width 420 height 10
click at [257, 340] on p "Judy" at bounding box center [467, 338] width 420 height 10
click at [707, 300] on icon "button" at bounding box center [706, 296] width 7 height 7
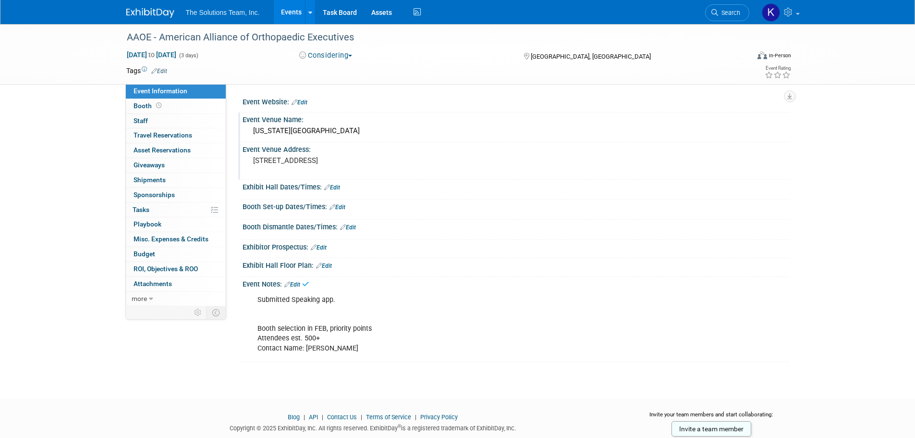
click at [302, 103] on link "Edit" at bounding box center [300, 102] width 16 height 7
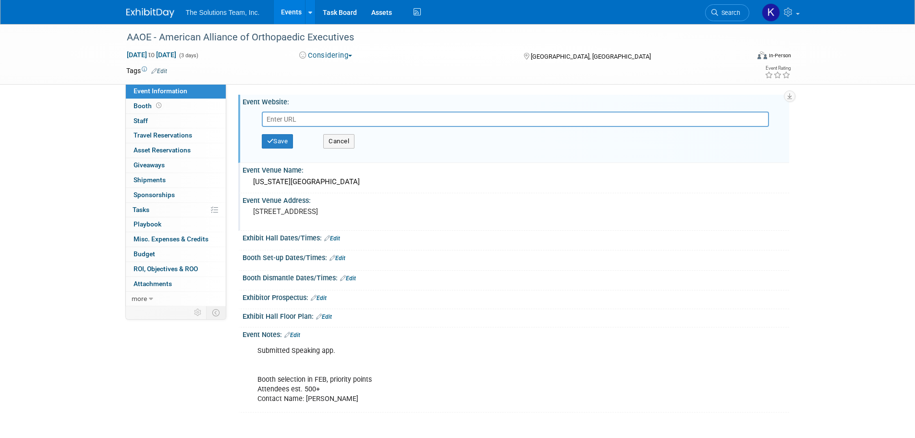
click at [301, 118] on input "text" at bounding box center [515, 118] width 507 height 15
paste input "https://www.aaoe.net/events/aaoe-annual-conference-2026"
type input "https://www.aaoe.net/events/aaoe-annual-conference-2026"
click at [281, 143] on button "Save" at bounding box center [278, 141] width 32 height 14
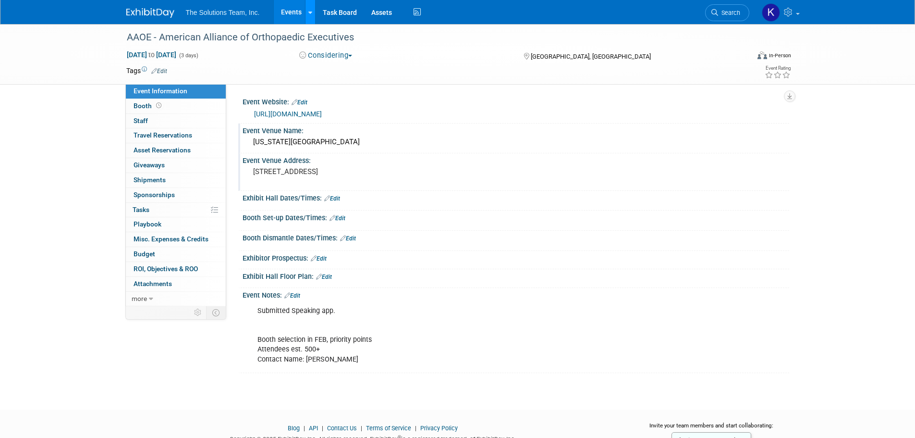
click at [308, 10] on link at bounding box center [310, 12] width 10 height 24
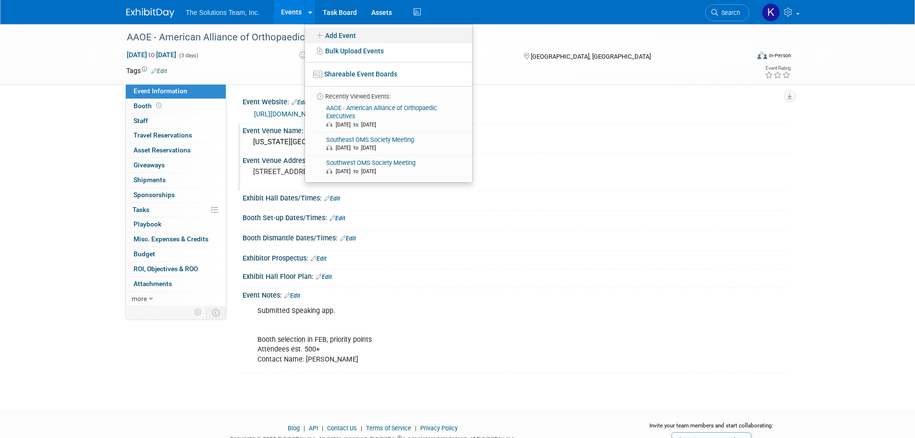
click at [329, 37] on link "Add Event" at bounding box center [388, 35] width 167 height 15
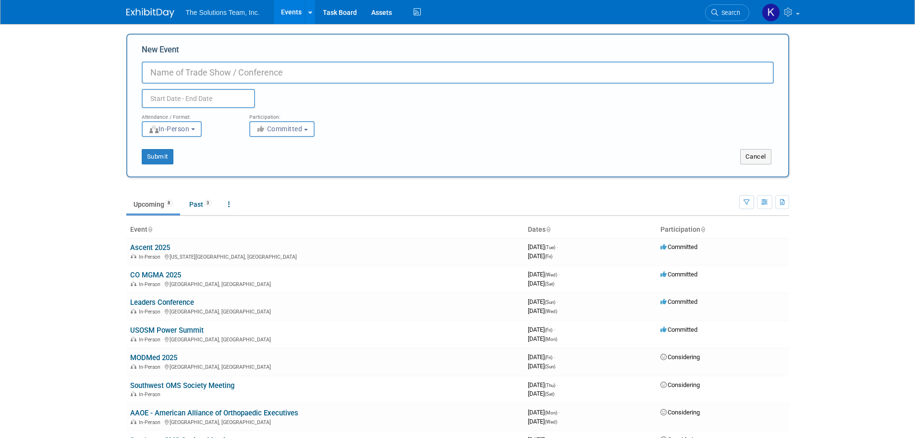
click at [202, 78] on input "New Event" at bounding box center [458, 72] width 632 height 22
paste input "Dykema Definitive Conferenc"
type input "[PERSON_NAME] Definitive Conference"
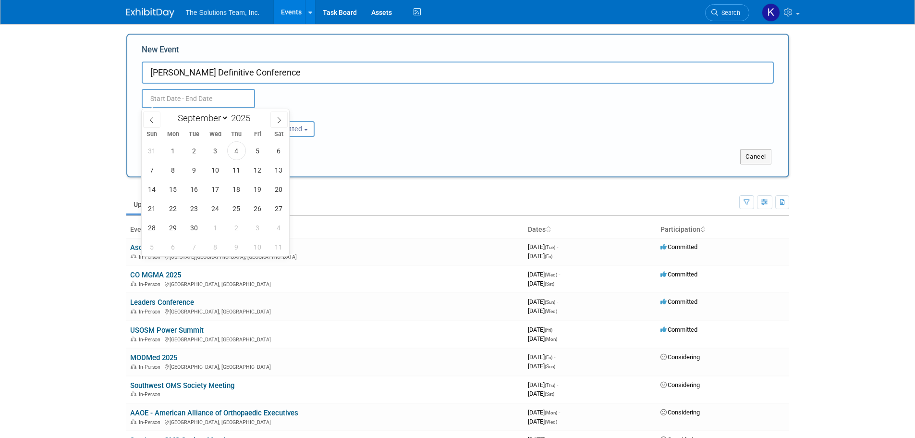
click at [232, 96] on input "text" at bounding box center [198, 98] width 113 height 19
click at [257, 113] on span at bounding box center [254, 115] width 7 height 6
type input "2026"
click at [212, 117] on select "January February March April May June July August September October November De…" at bounding box center [200, 118] width 55 height 12
select select "6"
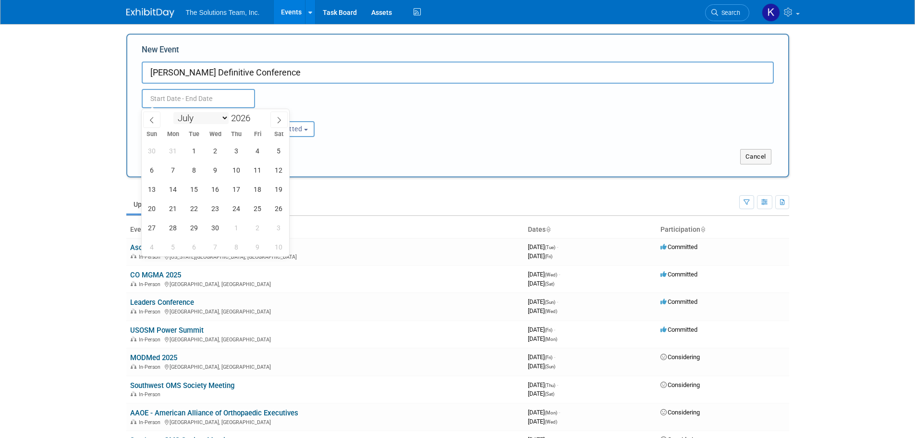
click at [173, 112] on select "January February March April May June July August September October November De…" at bounding box center [200, 118] width 55 height 12
click at [220, 188] on span "15" at bounding box center [215, 189] width 19 height 19
click at [254, 185] on span "17" at bounding box center [257, 189] width 19 height 19
type input "Jul 15, 2026 to Jul 17, 2026"
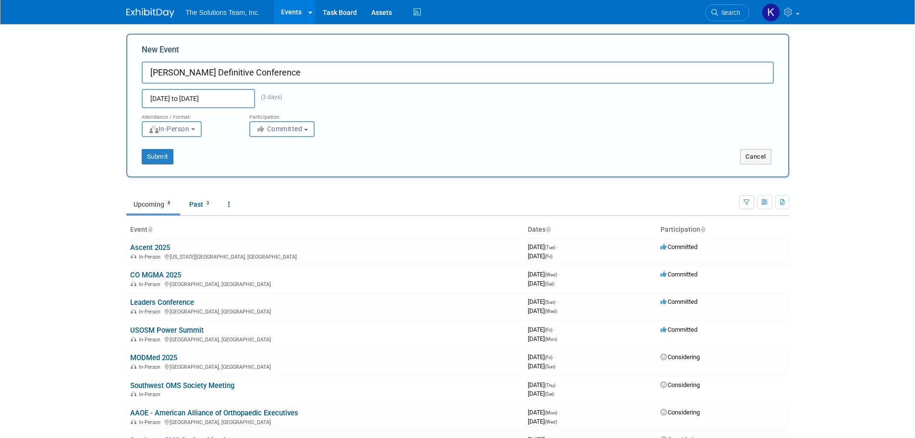
click at [280, 133] on button "Committed" at bounding box center [281, 129] width 65 height 16
click at [279, 164] on label "Considering" at bounding box center [286, 165] width 63 height 12
click at [258, 164] on input "Considering" at bounding box center [255, 165] width 6 height 6
select select "2"
click at [167, 157] on button "Submit" at bounding box center [158, 156] width 32 height 15
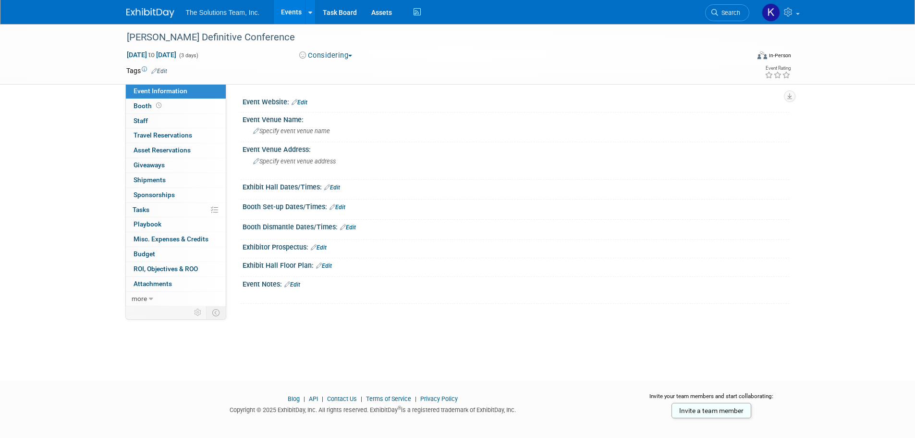
drag, startPoint x: 300, startPoint y: 282, endPoint x: 288, endPoint y: 289, distance: 13.8
click at [300, 282] on link "Edit" at bounding box center [292, 284] width 16 height 7
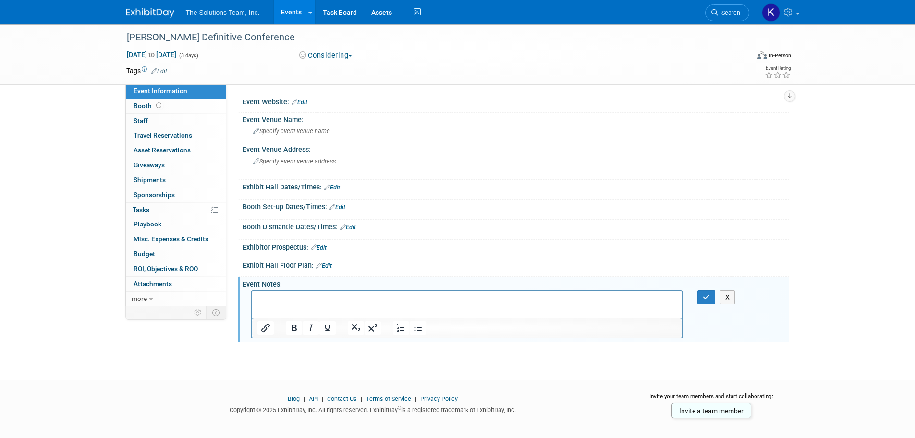
click at [270, 305] on html at bounding box center [466, 297] width 431 height 13
click at [700, 294] on button "button" at bounding box center [706, 297] width 18 height 14
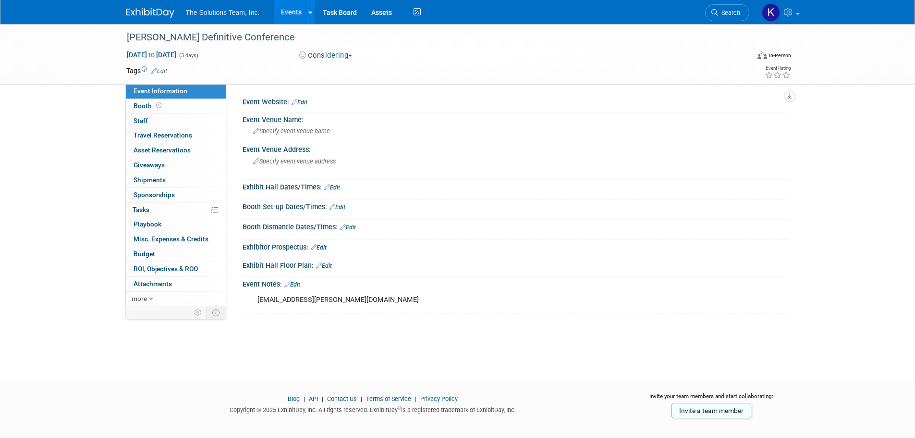
drag, startPoint x: 299, startPoint y: 101, endPoint x: 312, endPoint y: 104, distance: 13.3
click at [299, 101] on link "Edit" at bounding box center [300, 102] width 16 height 7
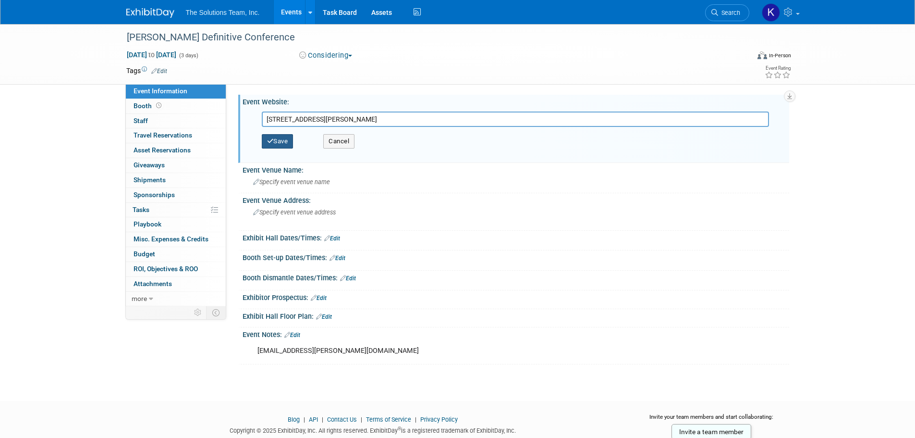
type input "6700 N Gaylord Rockies Blvd., Aurora, CO 80019"
click at [280, 142] on button "Save" at bounding box center [278, 141] width 32 height 14
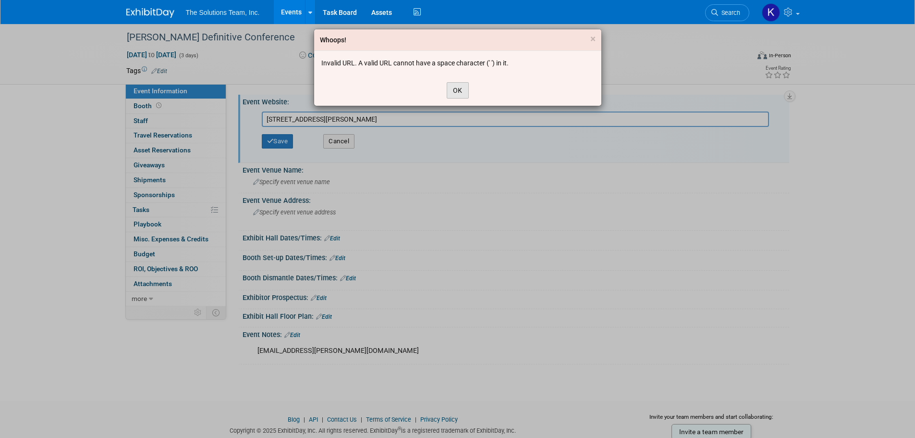
click at [457, 95] on button "OK" at bounding box center [458, 90] width 22 height 16
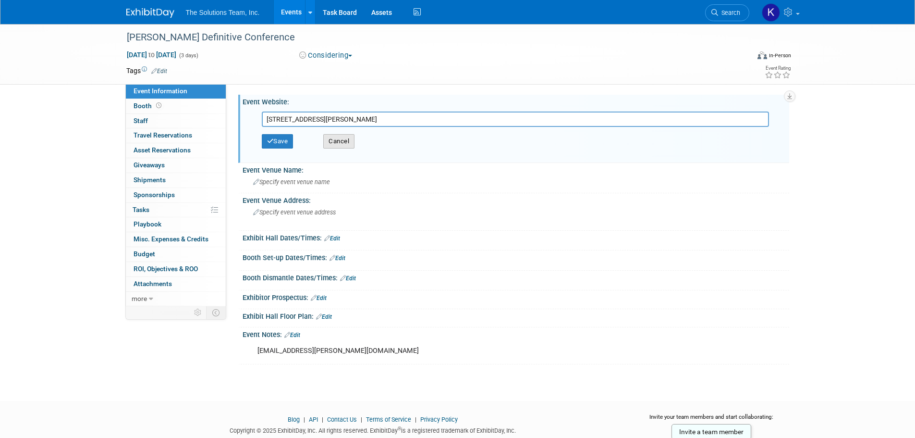
click at [334, 140] on button "Cancel" at bounding box center [338, 141] width 31 height 14
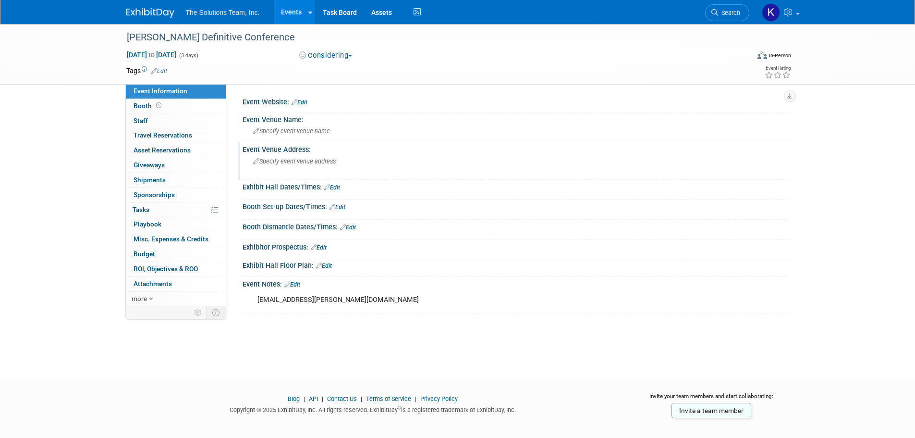
click at [302, 166] on div "Specify event venue address" at bounding box center [356, 165] width 213 height 22
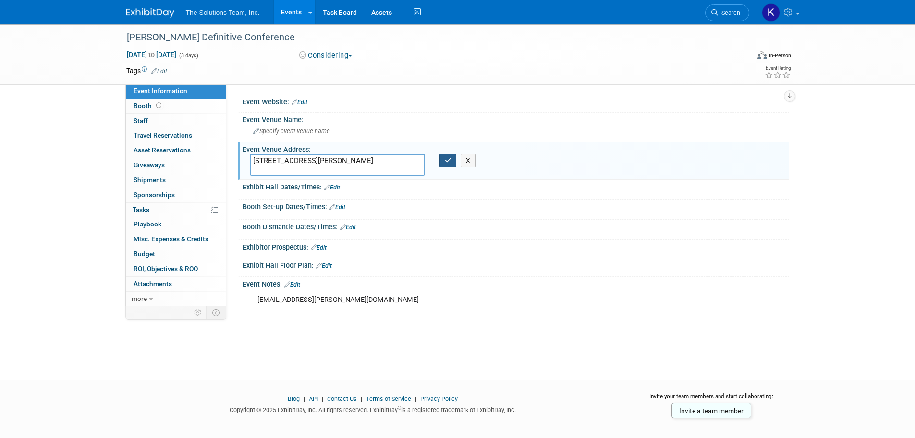
type textarea "6700 N Gaylord Rockies Blvd., Aurora, CO 80019"
click at [449, 160] on icon "button" at bounding box center [448, 160] width 7 height 6
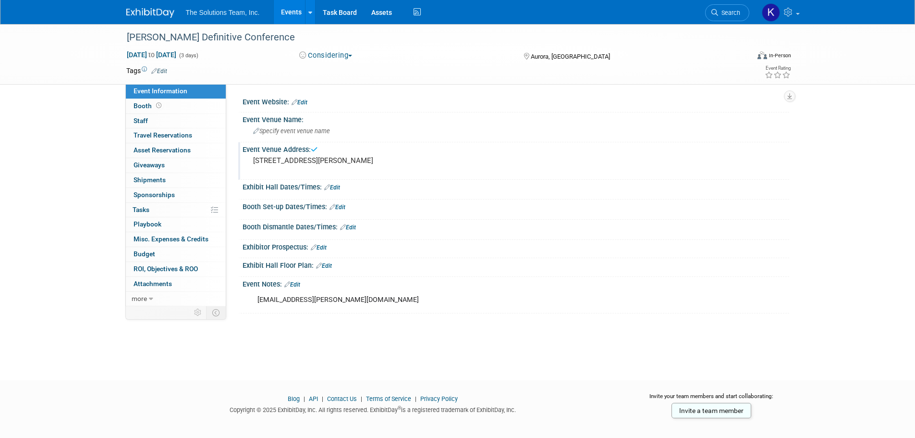
click at [304, 101] on link "Edit" at bounding box center [300, 102] width 16 height 7
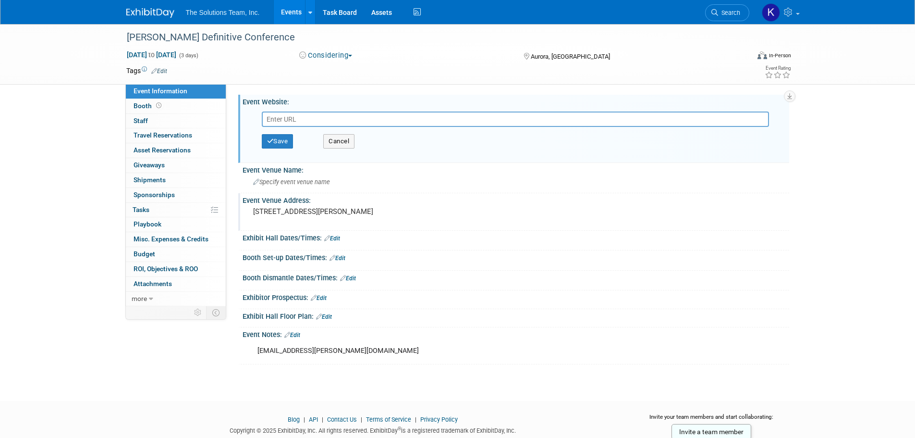
click at [358, 116] on input "text" at bounding box center [515, 118] width 507 height 15
paste input "https://web.cvent.com/event/f0eb6a74-9e9c-4ac2-8e46-d95b8a37ce58/summary"
type input "https://web.cvent.com/event/f0eb6a74-9e9c-4ac2-8e46-d95b8a37ce58/summary"
click at [288, 143] on button "Save" at bounding box center [278, 141] width 32 height 14
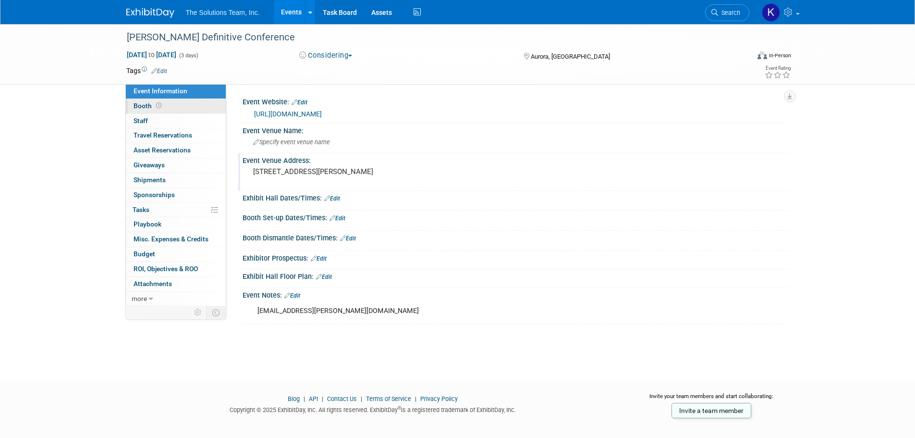
click at [168, 104] on link "Booth" at bounding box center [176, 106] width 100 height 14
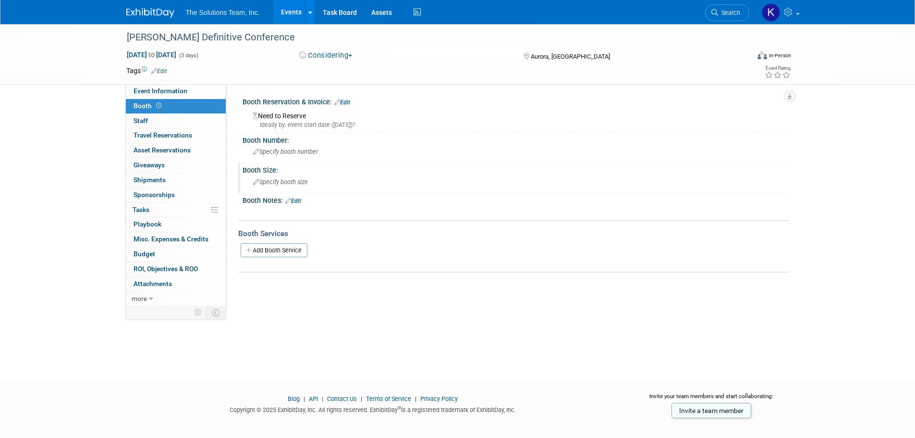
click at [299, 183] on span "Specify booth size" at bounding box center [280, 181] width 55 height 7
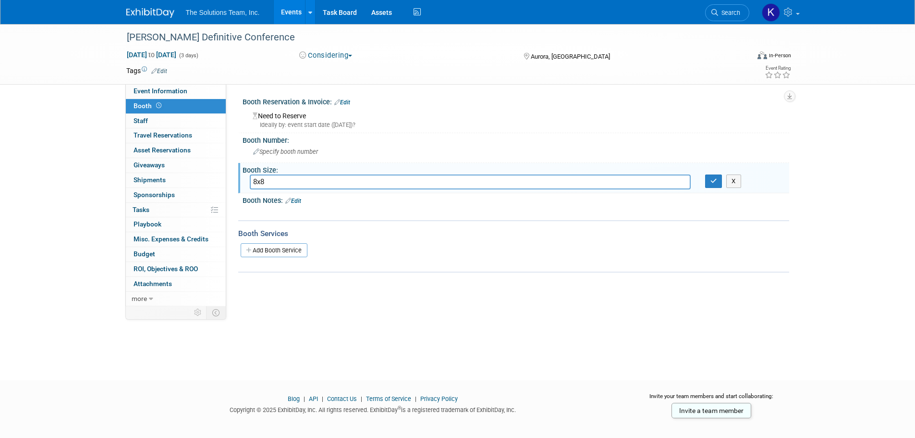
type input "8x8"
click at [720, 184] on button "button" at bounding box center [713, 180] width 17 height 13
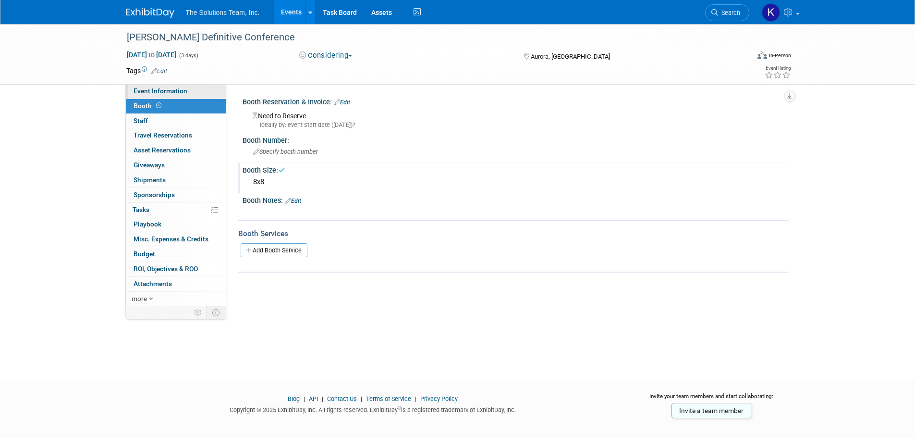
click at [144, 92] on span "Event Information" at bounding box center [161, 91] width 54 height 8
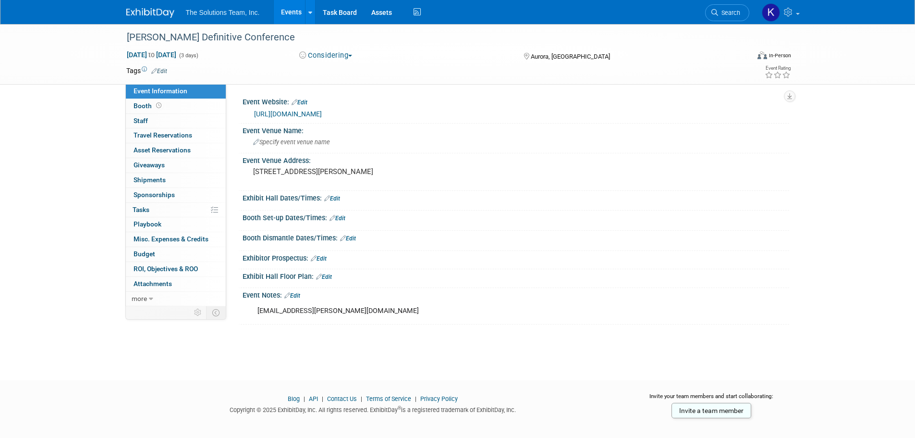
click at [298, 296] on link "Edit" at bounding box center [292, 295] width 16 height 7
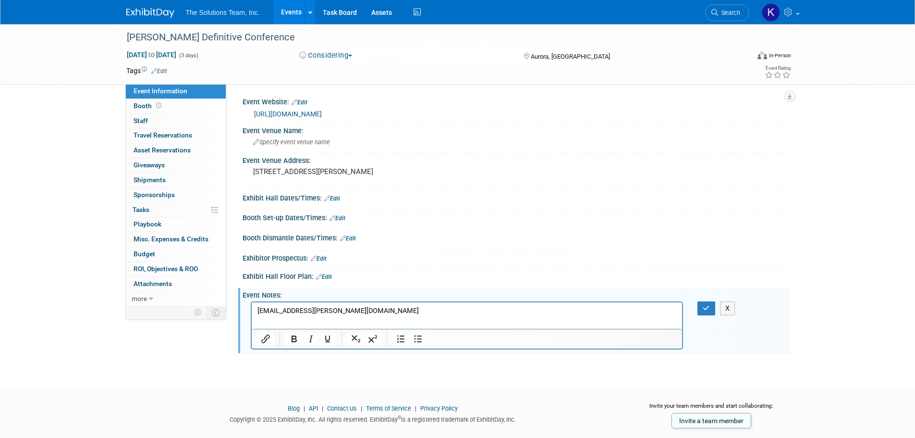
click at [347, 311] on p "dykemadso@dykema.com" at bounding box center [467, 311] width 420 height 10
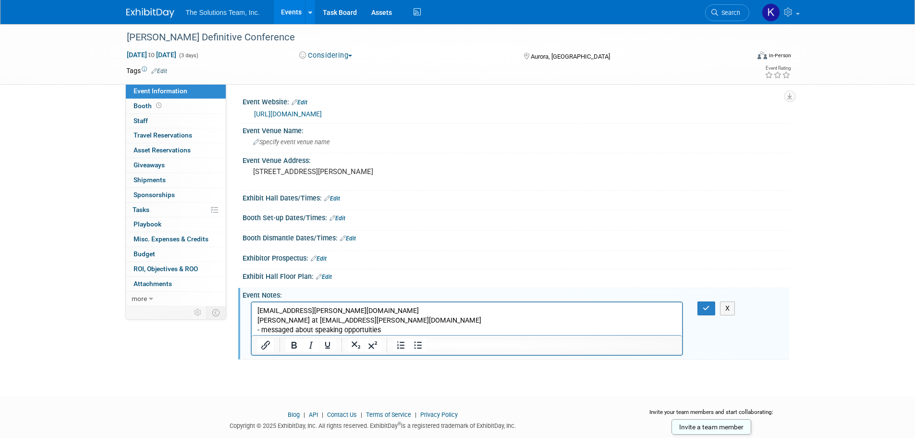
click at [470, 328] on p "dykemadso@dykema.com Laura Blain at lblaine@dykema.com - messaged about speakin…" at bounding box center [467, 320] width 420 height 29
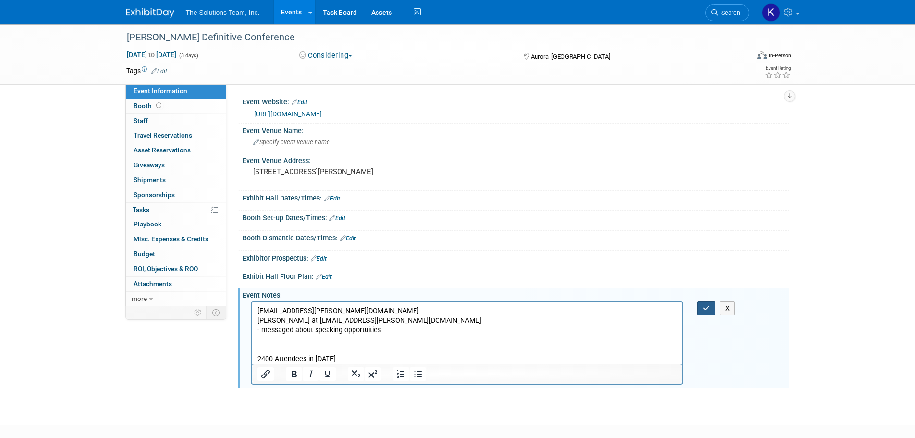
click at [710, 307] on button "button" at bounding box center [706, 308] width 18 height 14
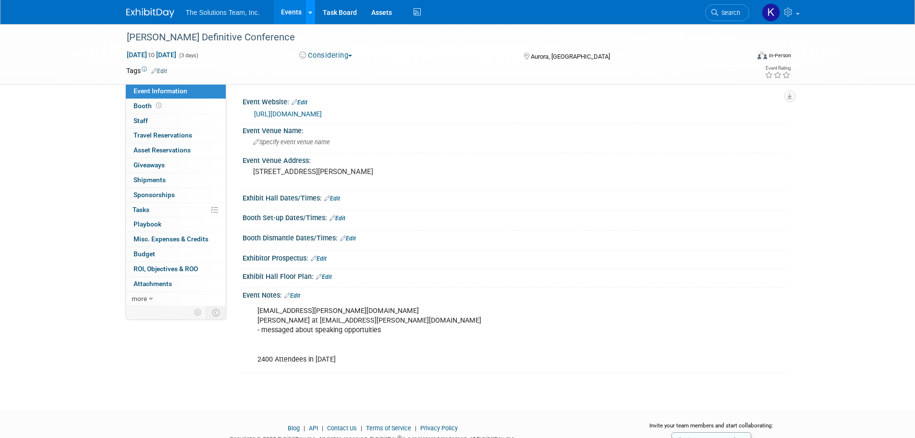
click at [310, 10] on icon at bounding box center [310, 13] width 4 height 6
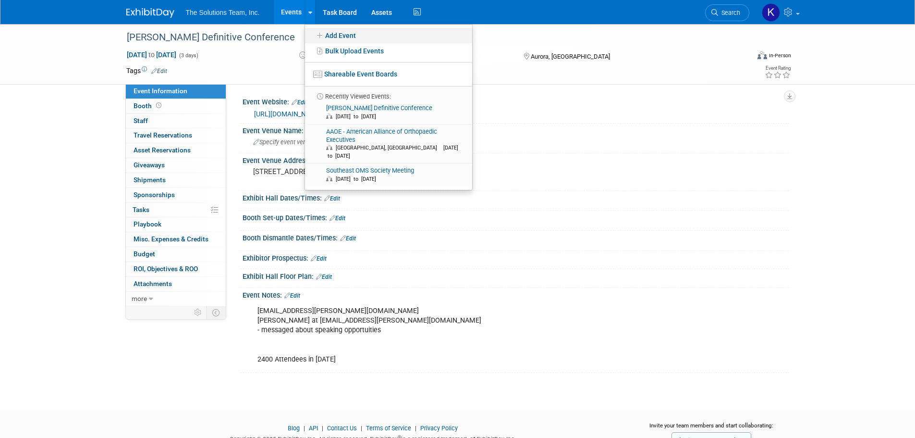
click at [348, 35] on link "Add Event" at bounding box center [388, 35] width 167 height 15
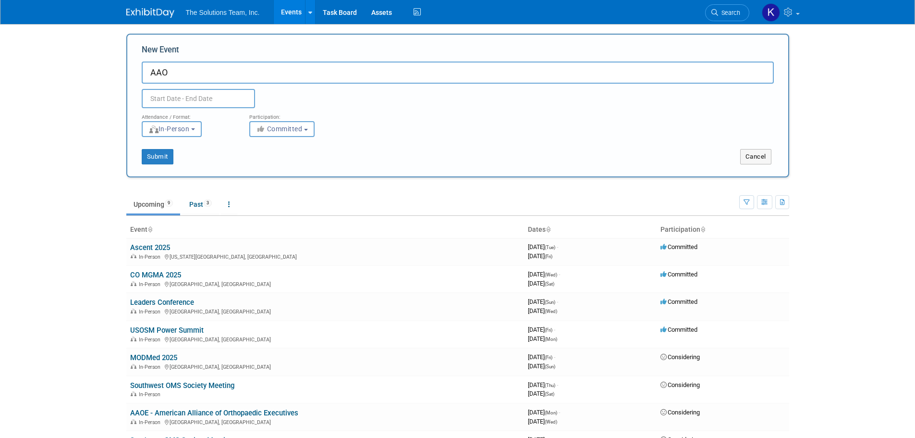
type input "AAO"
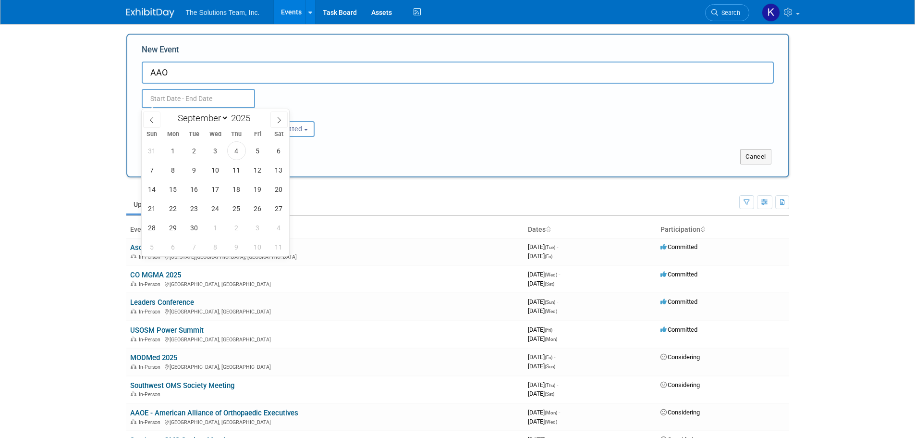
click at [218, 95] on input "text" at bounding box center [198, 98] width 113 height 19
click at [219, 118] on select "January February March April May June July August September October November De…" at bounding box center [200, 118] width 55 height 12
select select "4"
click at [173, 112] on select "January February March April May June July August September October November De…" at bounding box center [200, 118] width 55 height 12
click at [255, 114] on span at bounding box center [254, 115] width 7 height 6
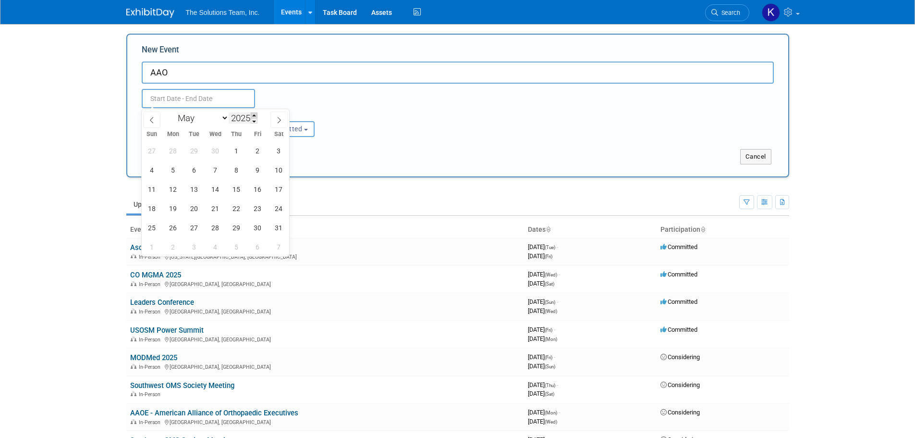
type input "2026"
click at [261, 152] on span "1" at bounding box center [257, 150] width 19 height 19
click at [158, 171] on span "3" at bounding box center [152, 169] width 19 height 19
type input "[DATE] to [DATE]"
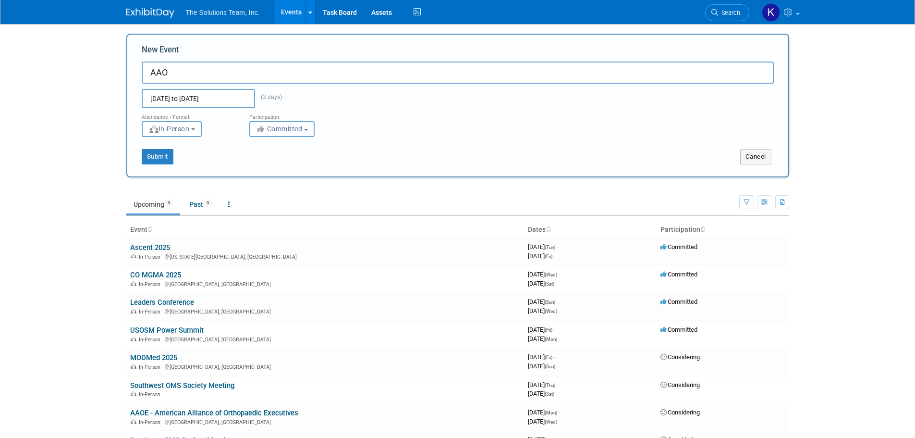
click at [275, 134] on button "Committed" at bounding box center [281, 129] width 65 height 16
click at [287, 168] on label "Considering" at bounding box center [286, 165] width 63 height 12
click at [258, 168] on input "Considering" at bounding box center [255, 165] width 6 height 6
select select "2"
click at [156, 158] on button "Submit" at bounding box center [158, 156] width 32 height 15
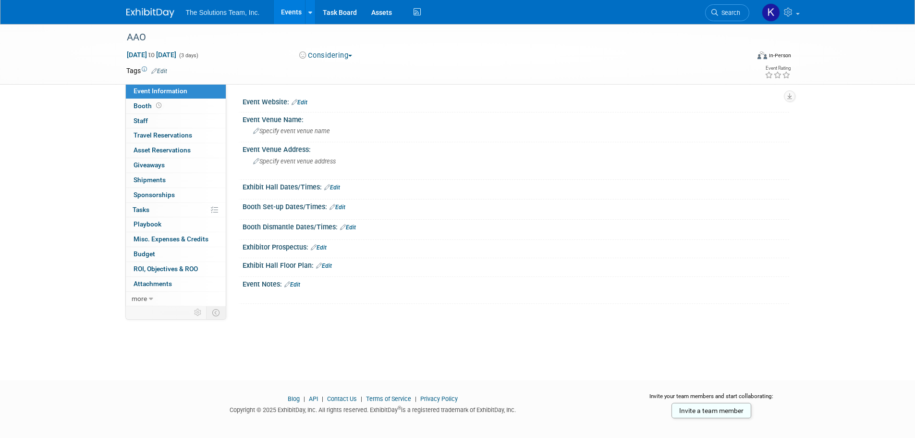
click at [306, 102] on link "Edit" at bounding box center [300, 102] width 16 height 7
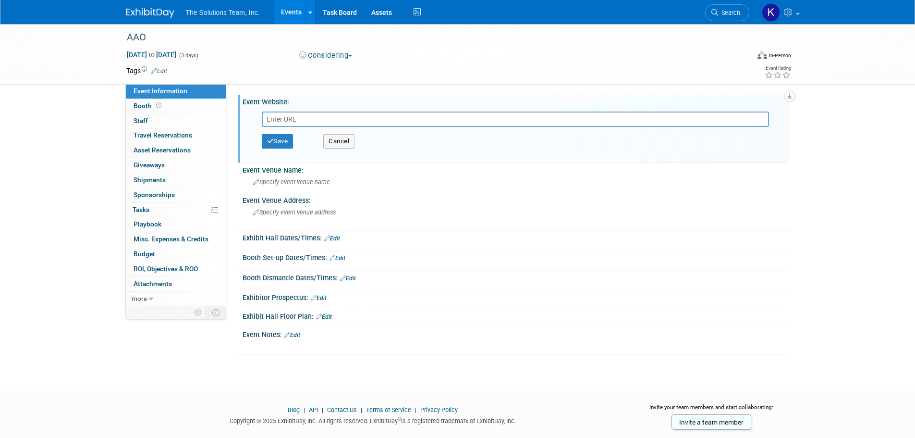
click at [296, 115] on input "text" at bounding box center [515, 118] width 507 height 15
paste input "[URL][DOMAIN_NAME]"
type input "[URL][DOMAIN_NAME]"
click at [283, 141] on button "Save" at bounding box center [278, 141] width 32 height 14
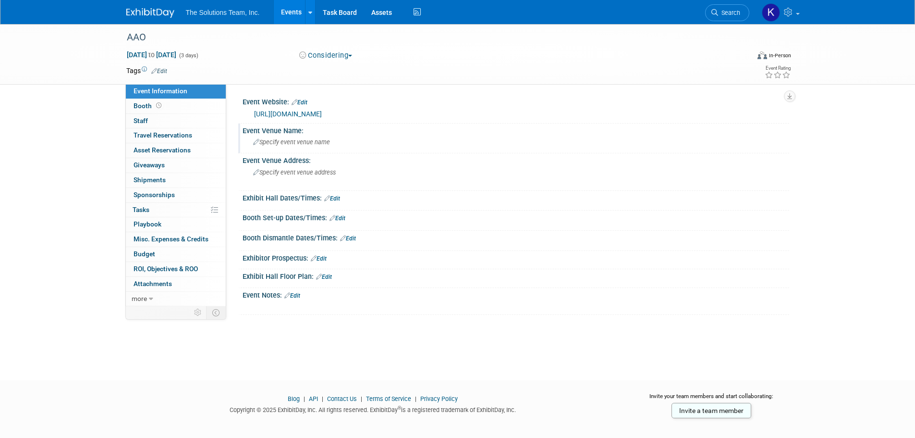
click at [278, 140] on span "Specify event venue name" at bounding box center [291, 141] width 77 height 7
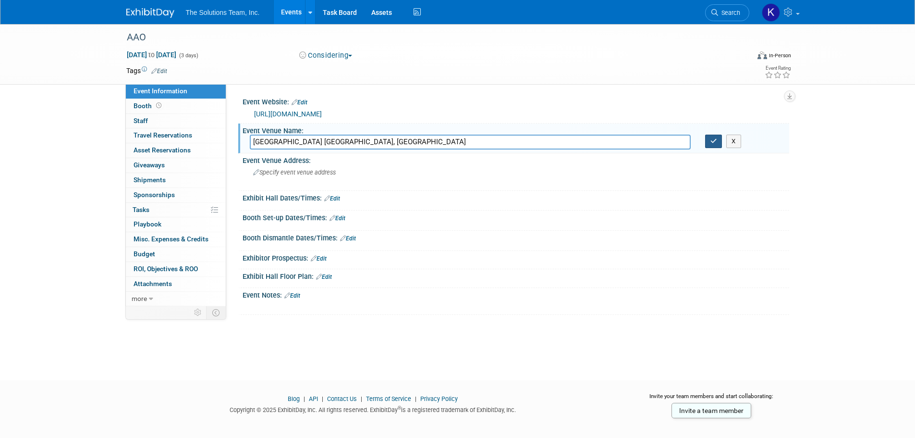
type input "[GEOGRAPHIC_DATA] [GEOGRAPHIC_DATA], [GEOGRAPHIC_DATA]"
click at [716, 140] on icon "button" at bounding box center [713, 141] width 7 height 6
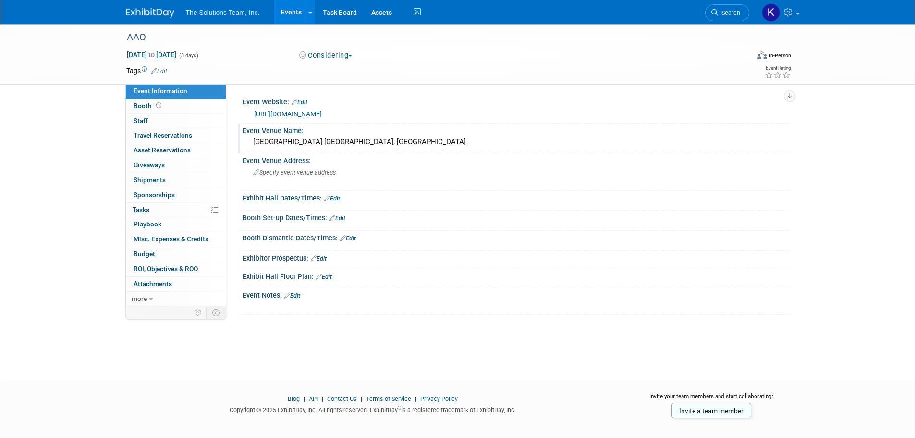
click at [296, 294] on link "Edit" at bounding box center [292, 295] width 16 height 7
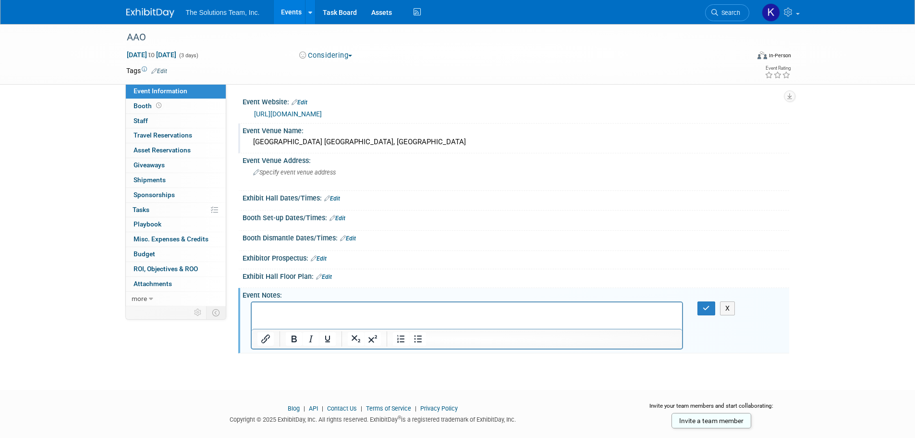
click at [267, 309] on p "Rich Text Area. Press ALT-0 for help." at bounding box center [467, 311] width 420 height 10
click at [384, 313] on p "Registration opens [DATE]" at bounding box center [467, 311] width 420 height 10
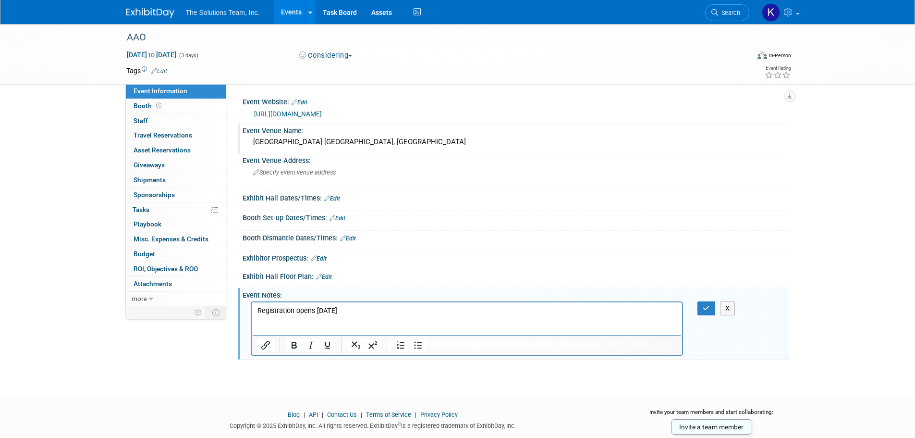
click at [306, 332] on p "Registration opens [DATE]" at bounding box center [467, 320] width 420 height 29
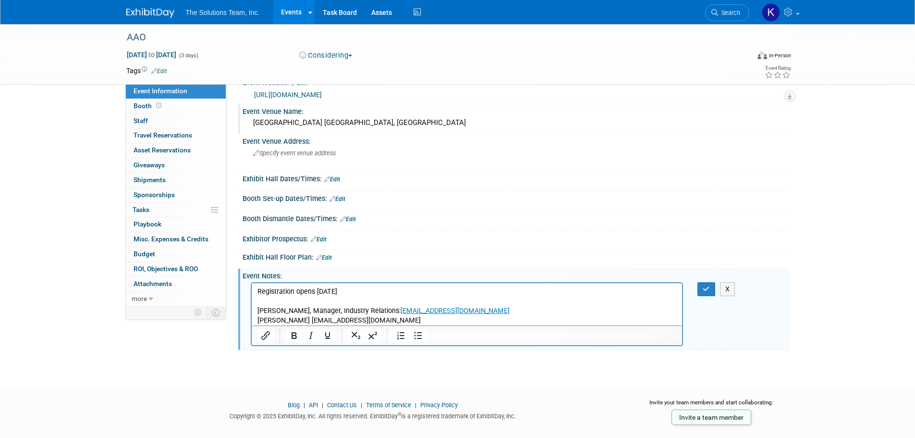
scroll to position [35, 0]
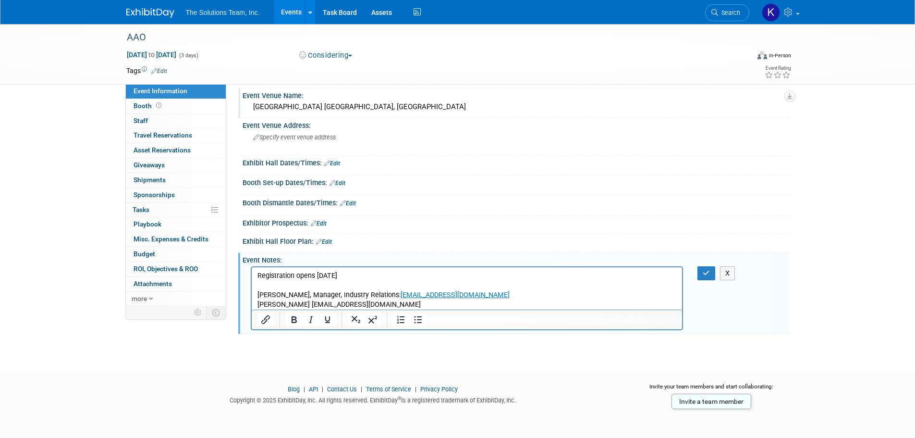
click at [438, 303] on p "[PERSON_NAME] [EMAIL_ADDRESS][DOMAIN_NAME]" at bounding box center [467, 305] width 420 height 10
drag, startPoint x: 728, startPoint y: 576, endPoint x: 471, endPoint y: 304, distance: 374.5
click at [471, 304] on p "[PERSON_NAME] [EMAIL_ADDRESS][DOMAIN_NAME]" at bounding box center [467, 305] width 420 height 10
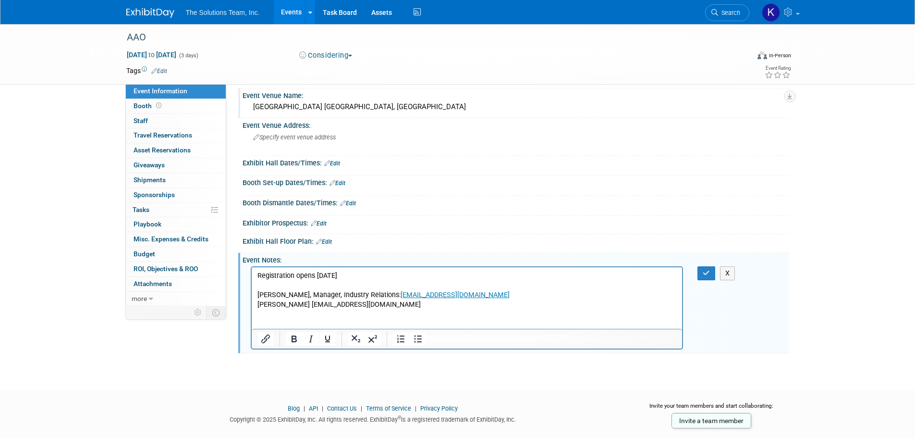
paste body "Rich Text Area. Press ALT-0 for help."
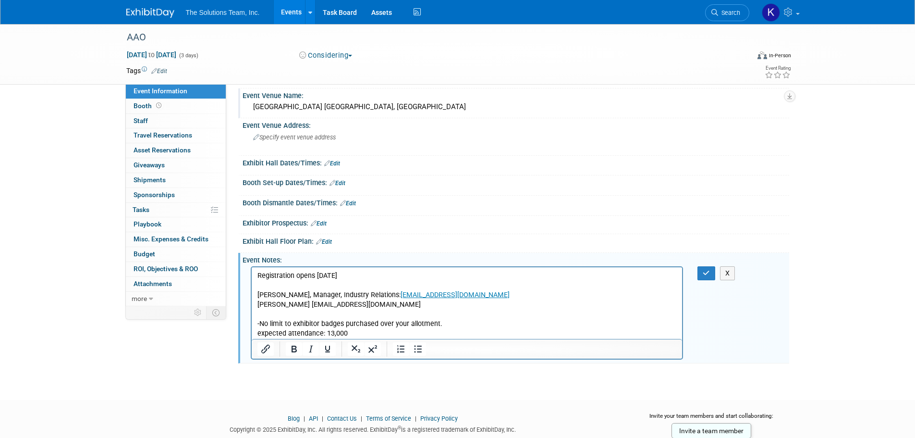
click at [276, 321] on p "- No limit to exhibitor badges purchased over your allotment." at bounding box center [467, 324] width 420 height 10
click at [708, 271] on icon "button" at bounding box center [706, 272] width 7 height 7
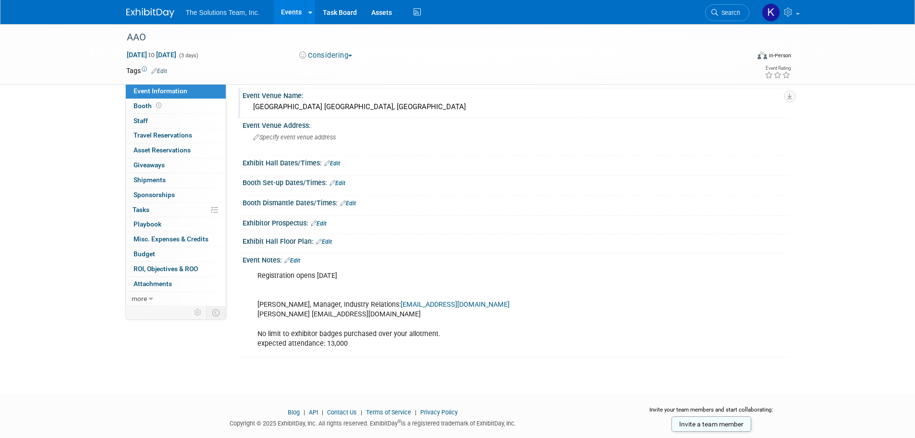
click at [324, 223] on link "Edit" at bounding box center [319, 223] width 16 height 7
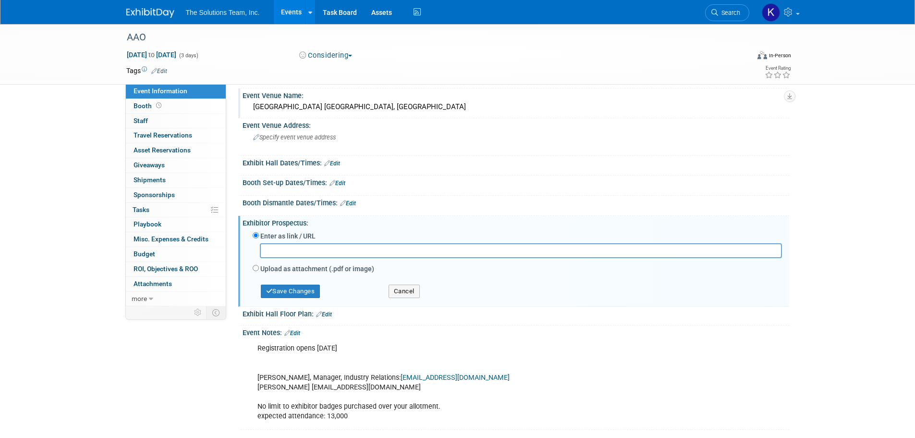
paste input "https://www2.aaoinfo.org/wp-content/uploads/2025/08/25-26-SPONSOR-PROSPECTUS-AS…"
type input "https://www2.aaoinfo.org/wp-content/uploads/2025/08/25-26-SPONSOR-PROSPECTUS-AS…"
click at [287, 290] on button "Save Changes" at bounding box center [291, 290] width 60 height 13
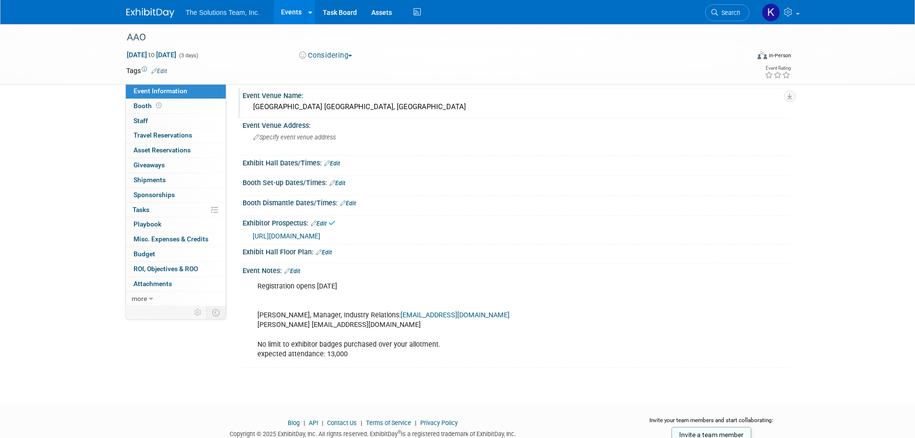
click at [326, 221] on link "Edit" at bounding box center [319, 223] width 16 height 7
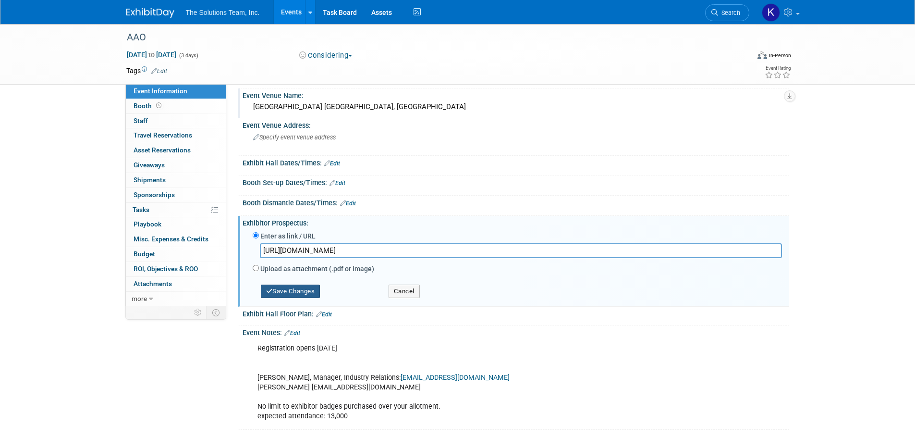
click at [301, 293] on button "Save Changes" at bounding box center [291, 290] width 60 height 13
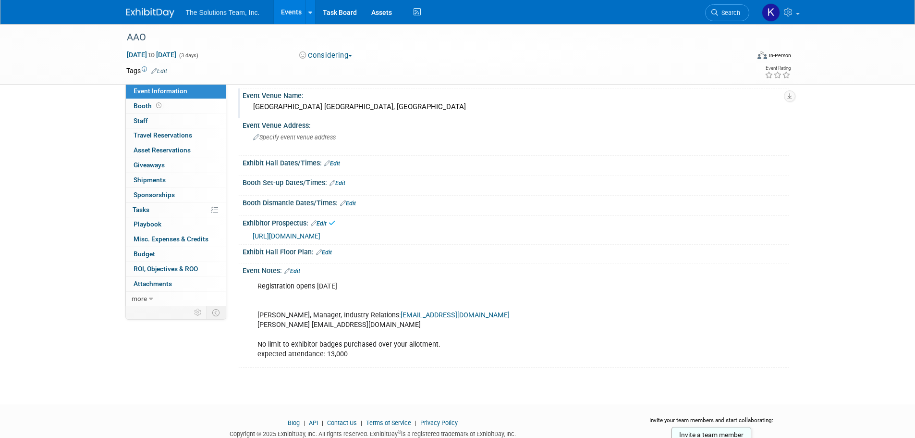
drag, startPoint x: 326, startPoint y: 251, endPoint x: 319, endPoint y: 247, distance: 7.7
click at [326, 251] on link "Edit" at bounding box center [324, 252] width 16 height 7
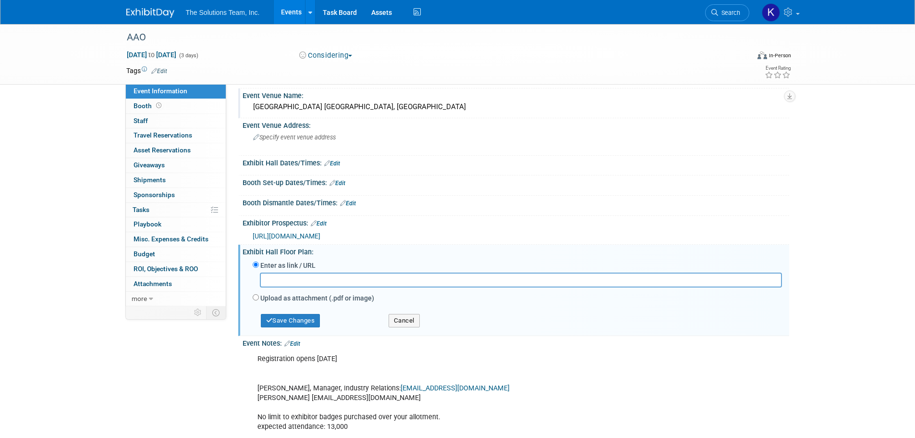
paste input "https://s36.a2zinc.net/clients/aaortho/annual2026/Public/EventMap.aspx?shMode=E…"
type input "https://s36.a2zinc.net/clients/aaortho/annual2026/Public/EventMap.aspx?shMode=E…"
click at [297, 319] on button "Save Changes" at bounding box center [291, 320] width 60 height 13
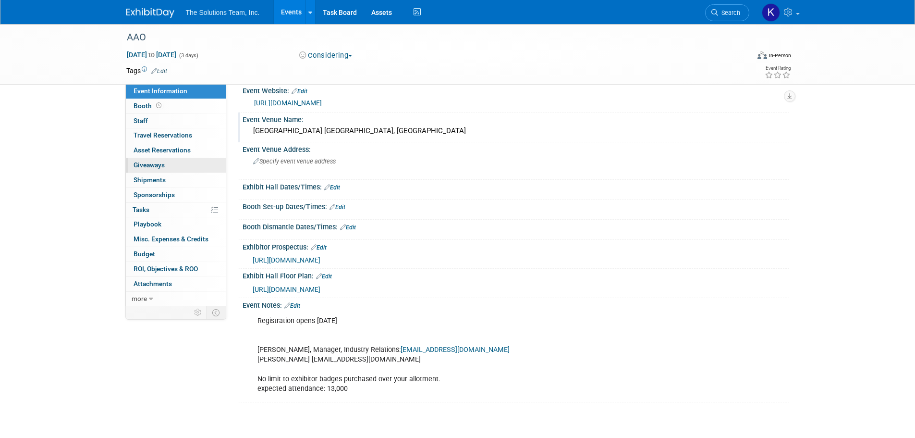
scroll to position [0, 0]
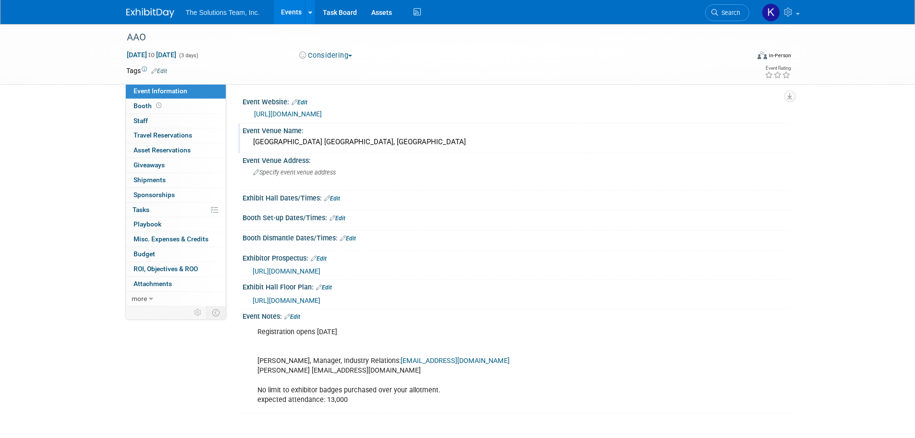
click at [297, 313] on link "Edit" at bounding box center [292, 316] width 16 height 7
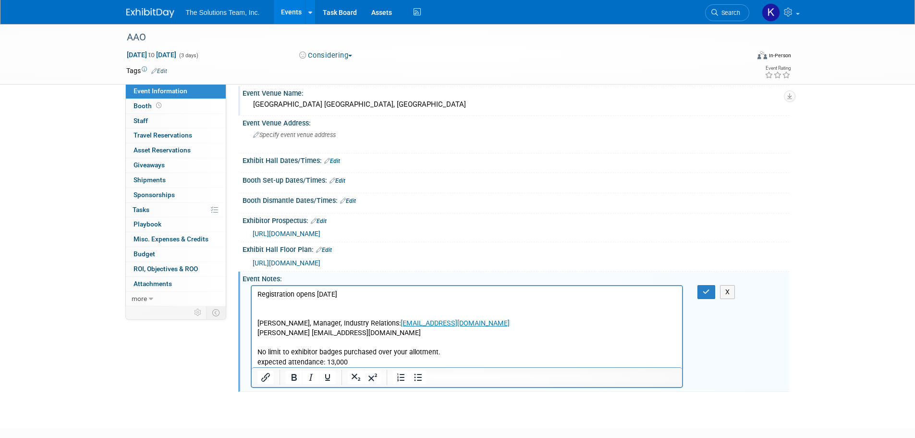
scroll to position [95, 0]
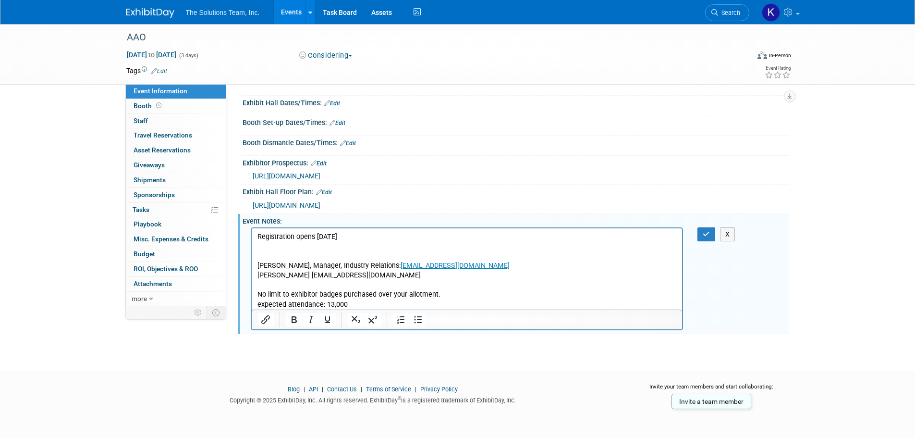
click at [373, 297] on p "Registration opens NOV 3, 2025 Holly Kiel, Manager, Industry Relations: hkiel@a…" at bounding box center [467, 270] width 420 height 77
click at [371, 303] on p "Registration opens NOV 3, 2025 Holly Kiel, Manager, Industry Relations: hkiel@a…" at bounding box center [467, 270] width 420 height 77
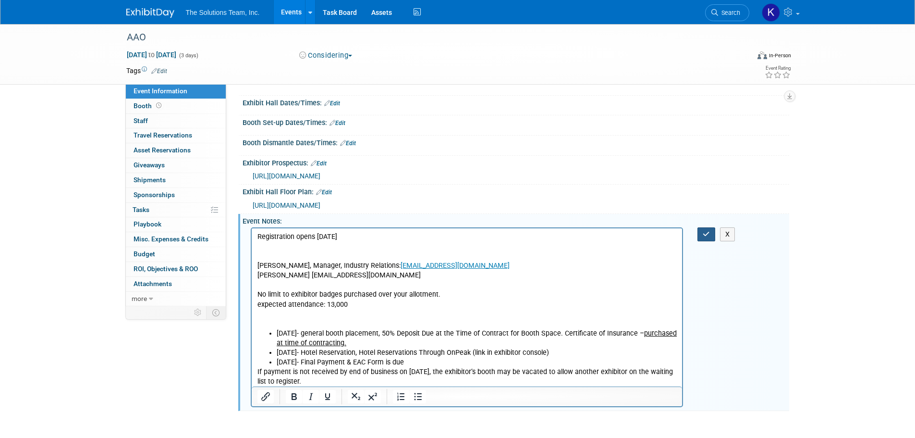
click at [701, 233] on button "button" at bounding box center [706, 234] width 18 height 14
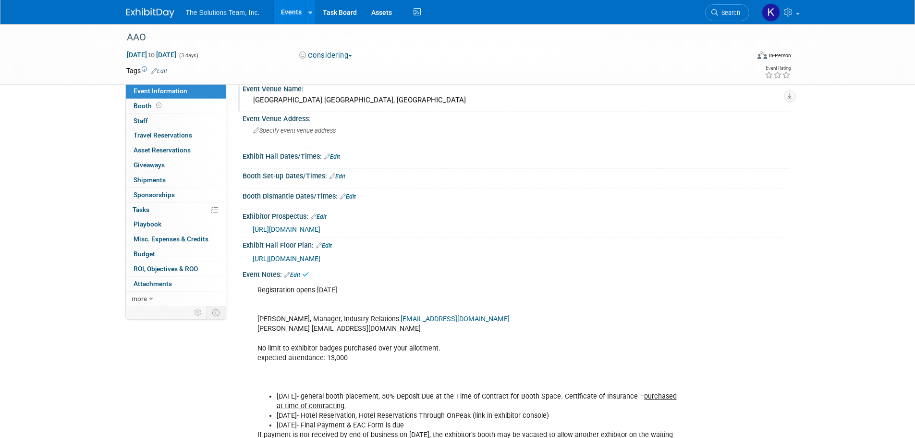
scroll to position [0, 0]
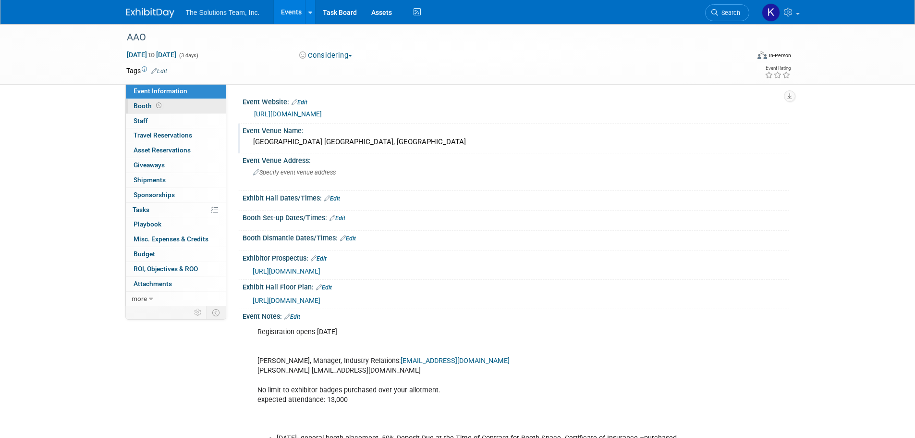
click at [190, 103] on link "Booth" at bounding box center [176, 106] width 100 height 14
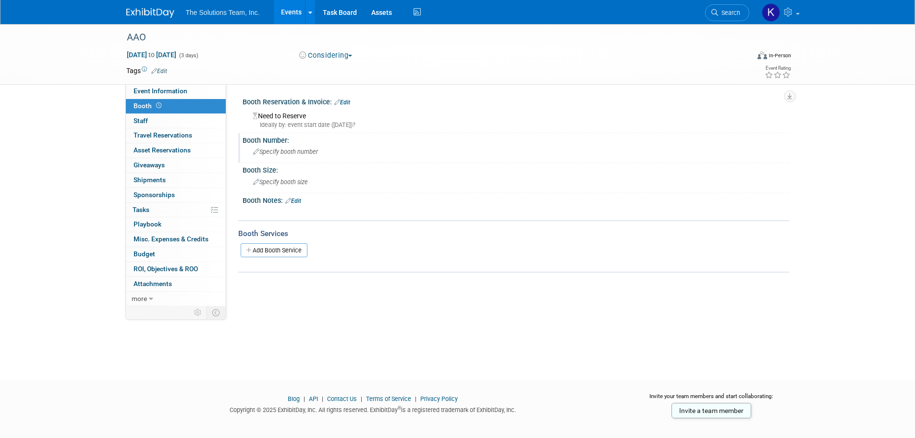
click at [293, 149] on span "Specify booth number" at bounding box center [285, 151] width 65 height 7
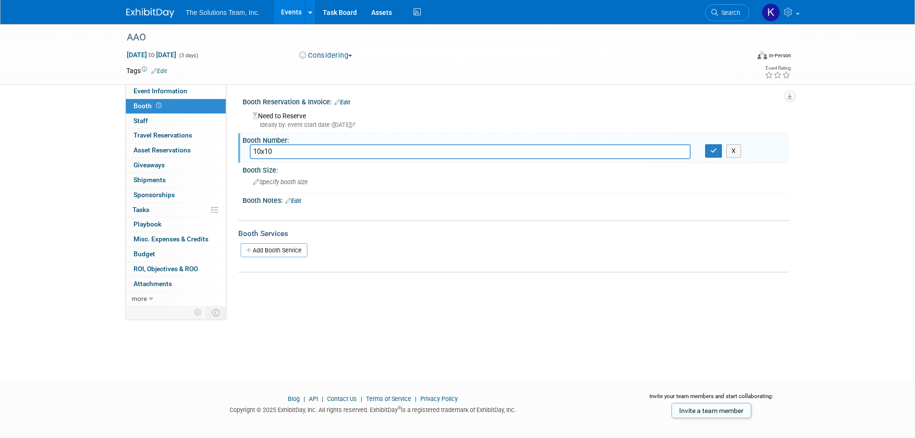
click at [299, 152] on input "10x10" at bounding box center [470, 151] width 441 height 15
paste input "′ $3,800"
type input "10x10′ $3,800"
click at [719, 152] on button "button" at bounding box center [713, 150] width 17 height 13
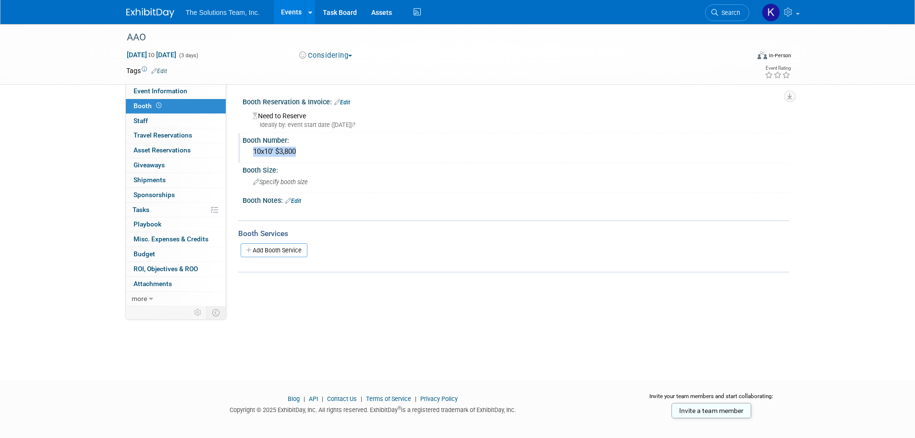
drag, startPoint x: 301, startPoint y: 152, endPoint x: 253, endPoint y: 151, distance: 48.0
click at [253, 151] on div "10x10′ $3,800" at bounding box center [516, 151] width 532 height 15
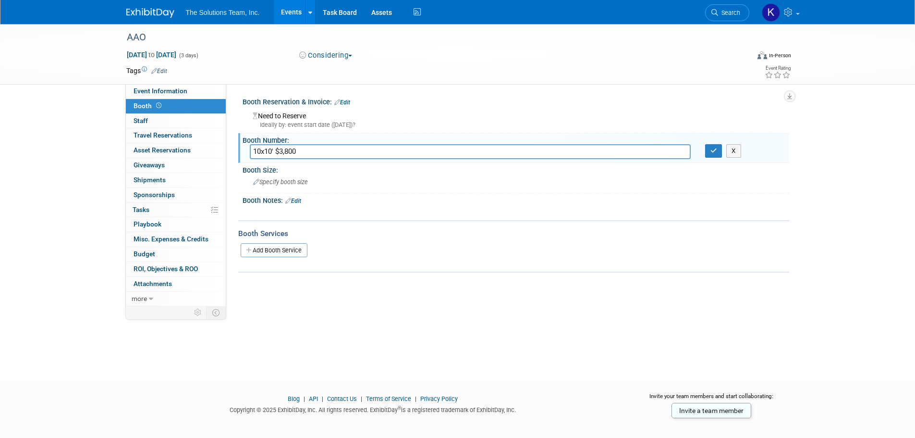
drag, startPoint x: 255, startPoint y: 151, endPoint x: 287, endPoint y: 147, distance: 32.4
click at [287, 147] on input "10x10′ $3,800" at bounding box center [470, 151] width 441 height 15
drag, startPoint x: 293, startPoint y: 149, endPoint x: 250, endPoint y: 153, distance: 43.4
click at [248, 153] on div "10x10′ $3,800" at bounding box center [470, 151] width 455 height 15
click at [276, 180] on span "Specify booth size" at bounding box center [280, 181] width 55 height 7
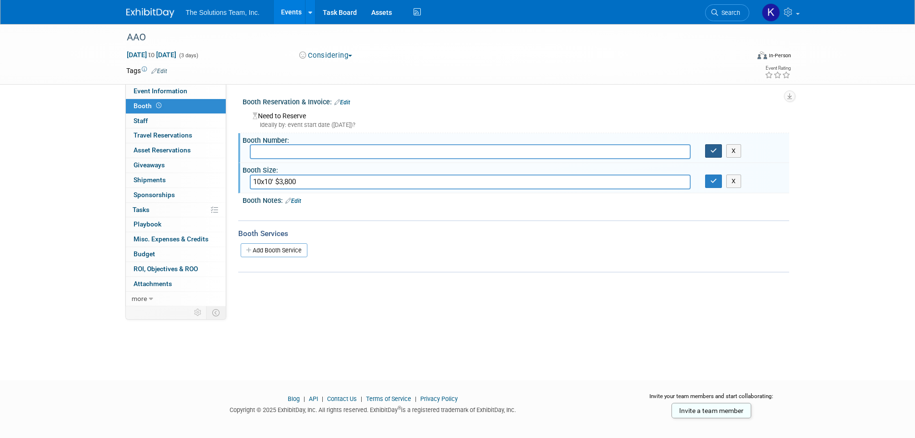
type input "10x10′ $3,800"
click at [715, 147] on icon "button" at bounding box center [713, 150] width 7 height 6
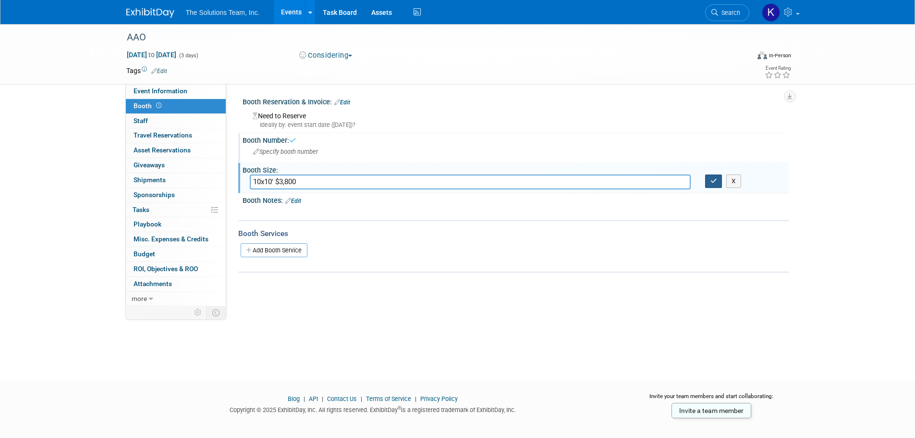
click at [716, 179] on icon "button" at bounding box center [713, 181] width 7 height 6
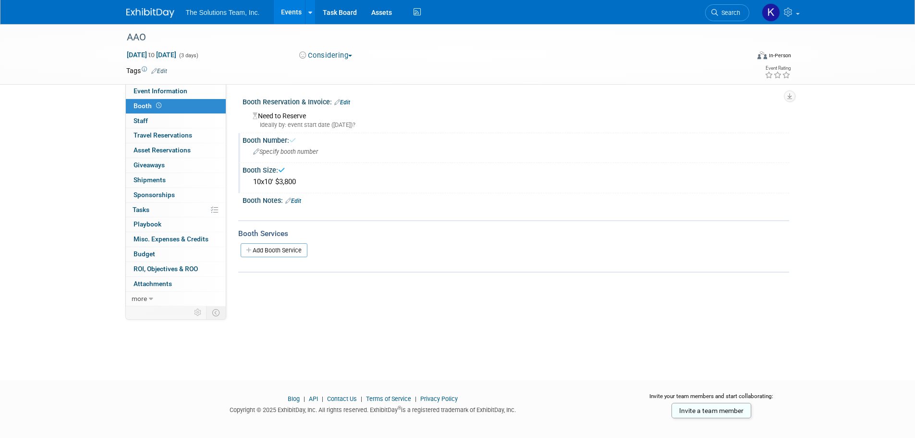
click at [301, 201] on link "Edit" at bounding box center [293, 200] width 16 height 7
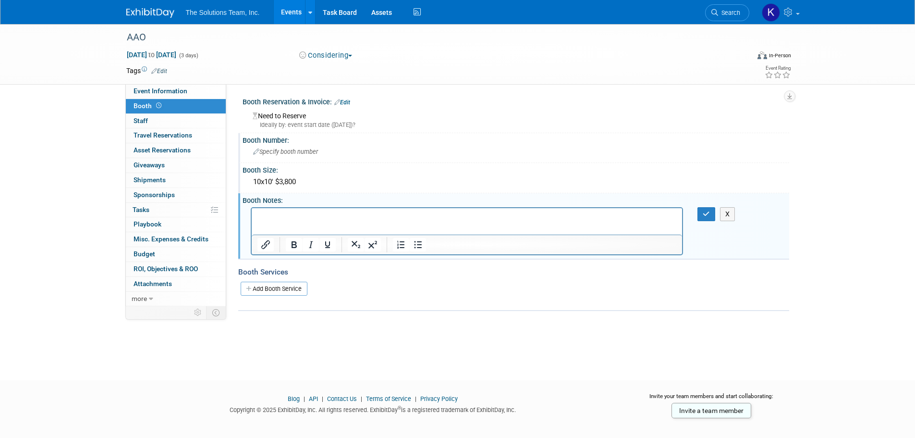
click at [266, 217] on p "Rich Text Area. Press ALT-0 for help." at bounding box center [467, 216] width 420 height 10
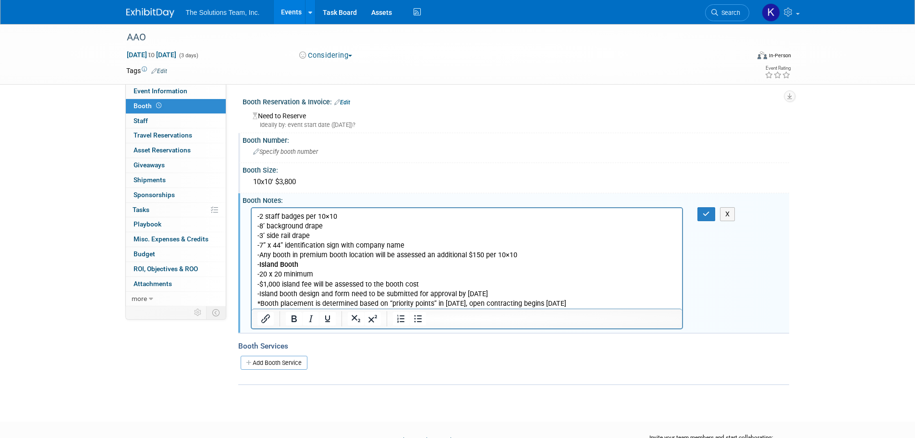
click at [275, 265] on p "- Island Booth" at bounding box center [467, 264] width 420 height 10
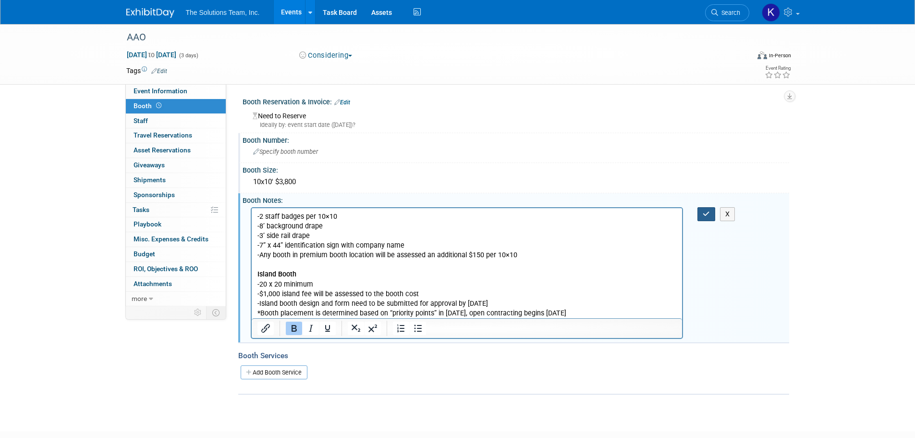
click at [703, 212] on icon "button" at bounding box center [706, 213] width 7 height 7
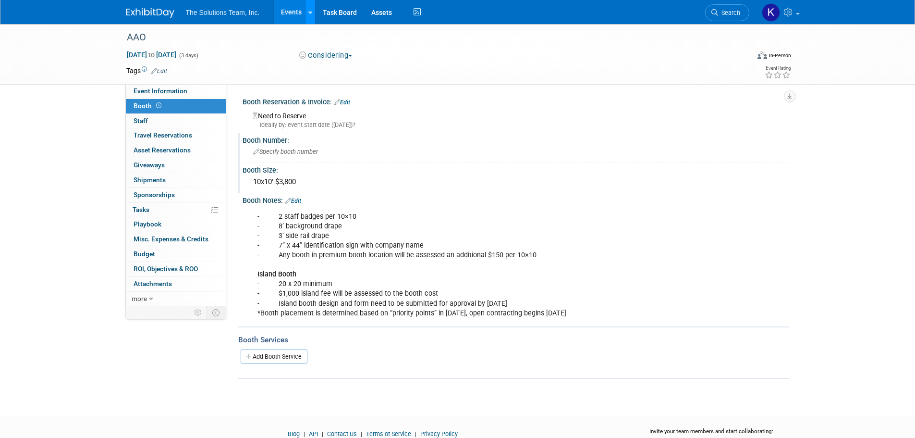
click at [309, 14] on icon at bounding box center [310, 13] width 4 height 6
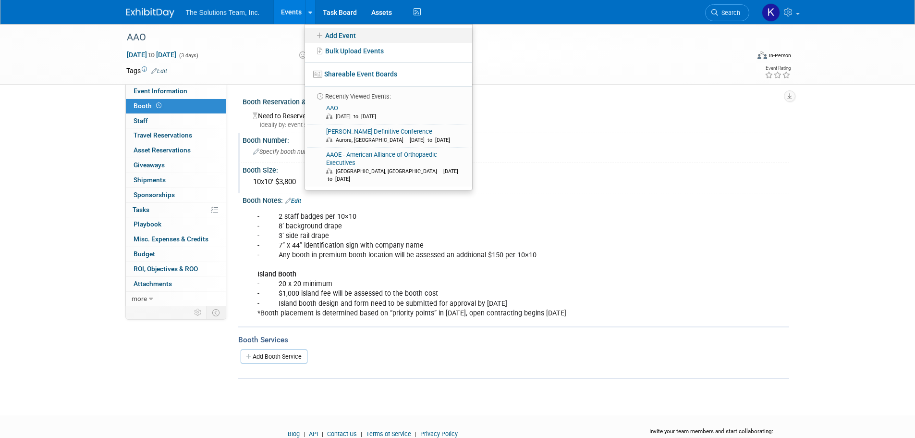
click at [329, 37] on link "Add Event" at bounding box center [388, 35] width 167 height 15
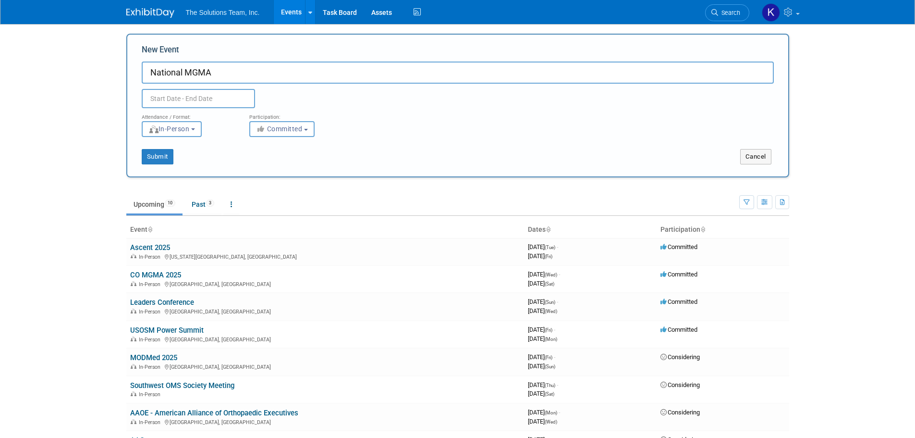
type input "National MGMA"
click at [213, 98] on input "text" at bounding box center [198, 98] width 113 height 19
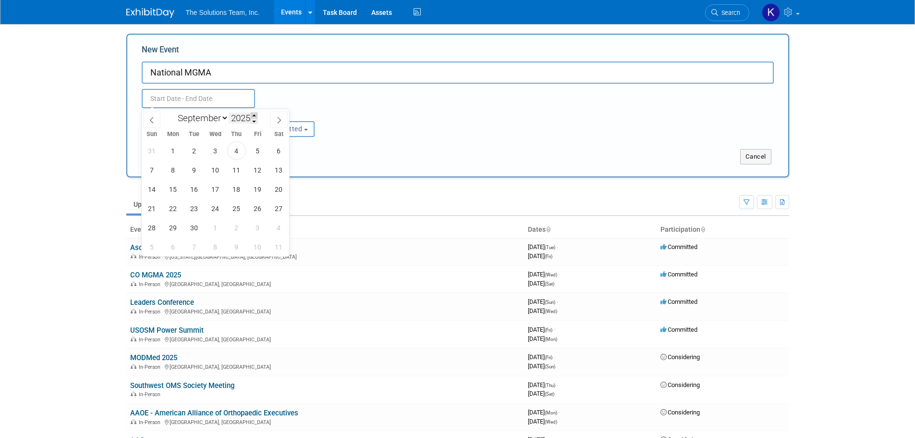
click at [255, 114] on span at bounding box center [254, 115] width 7 height 6
type input "2026"
click at [153, 226] on span "27" at bounding box center [152, 227] width 19 height 19
click at [210, 227] on span "30" at bounding box center [215, 227] width 19 height 19
type input "[DATE] to [DATE]"
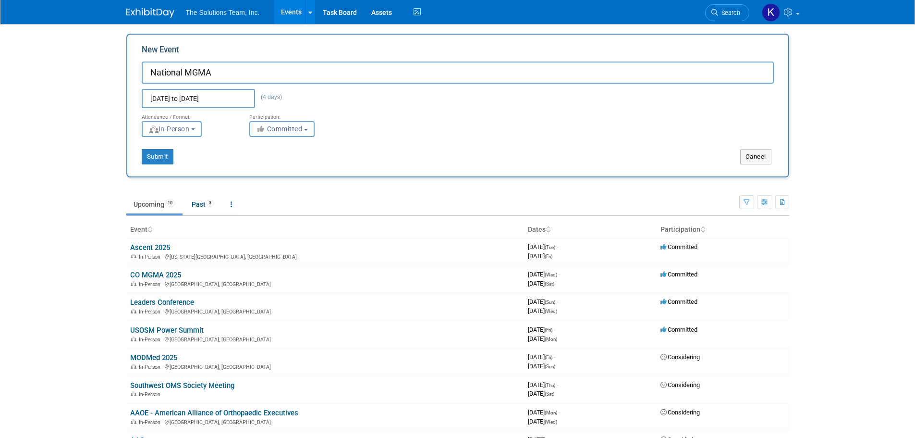
click at [287, 122] on button "Committed" at bounding box center [281, 129] width 65 height 16
click at [298, 171] on label "Considering" at bounding box center [286, 165] width 63 height 12
click at [258, 169] on input "Considering" at bounding box center [255, 165] width 6 height 6
select select "2"
click at [163, 159] on button "Submit" at bounding box center [158, 156] width 32 height 15
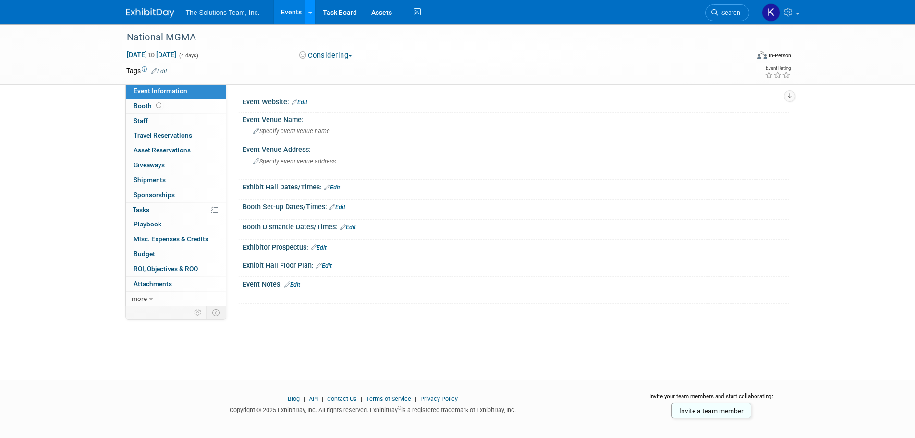
click at [310, 14] on icon at bounding box center [310, 13] width 4 height 6
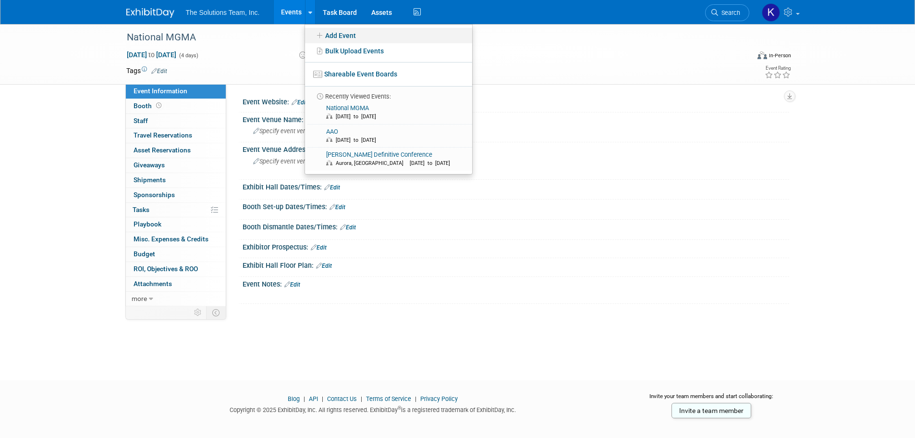
click at [320, 33] on icon at bounding box center [320, 35] width 11 height 7
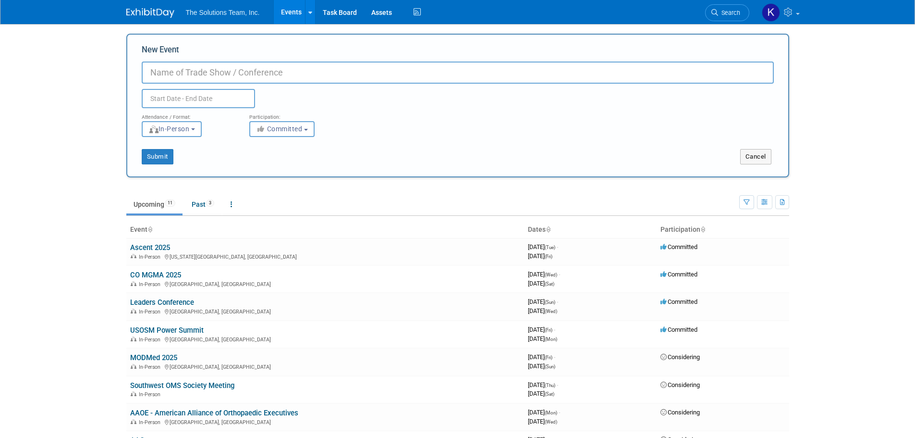
click at [177, 71] on input "New Event" at bounding box center [458, 72] width 632 height 22
paste input "American Academy of Orthopaedic Surgeons (AAOS) 2026"
type input "American Academy of Orthopaedic Surgeons (AAOS) 2026"
click at [207, 100] on input "text" at bounding box center [198, 98] width 113 height 19
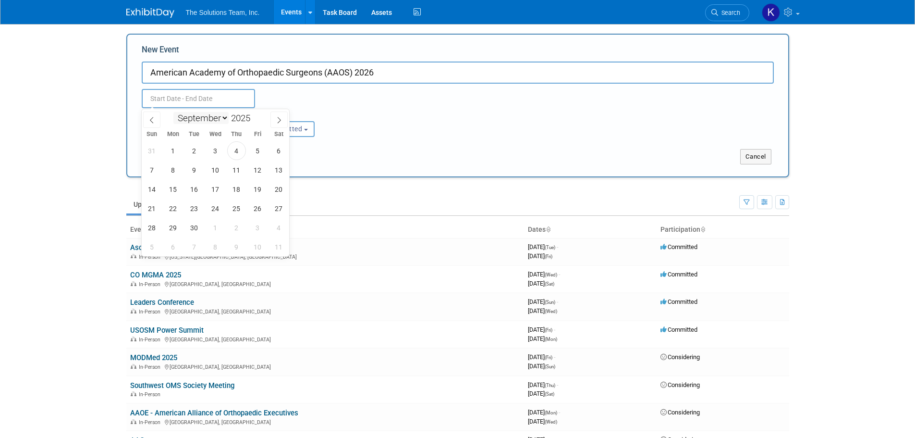
click at [219, 116] on select "January February March April May June July August September October November De…" at bounding box center [200, 118] width 55 height 12
select select "2"
click at [173, 112] on select "January February March April May June July August September October November De…" at bounding box center [200, 118] width 55 height 12
click at [254, 116] on span at bounding box center [254, 115] width 7 height 6
type input "2026"
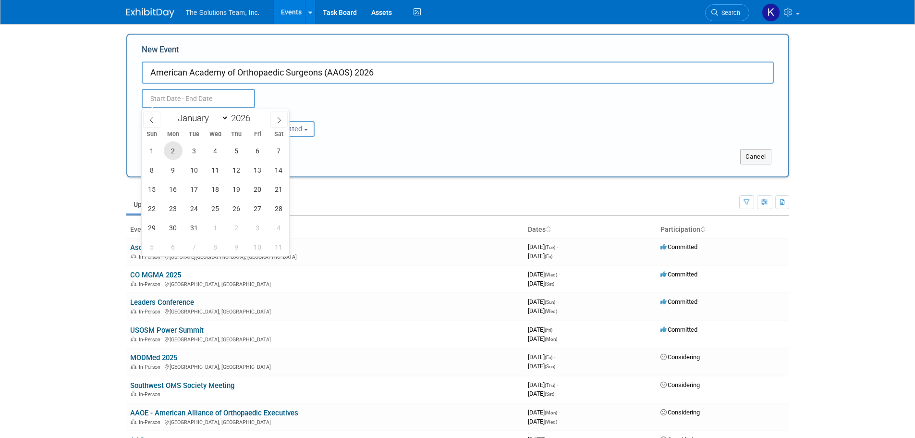
click at [175, 150] on span "2" at bounding box center [173, 150] width 19 height 19
click at [257, 144] on span "6" at bounding box center [257, 150] width 19 height 19
type input "[DATE] to [DATE]"
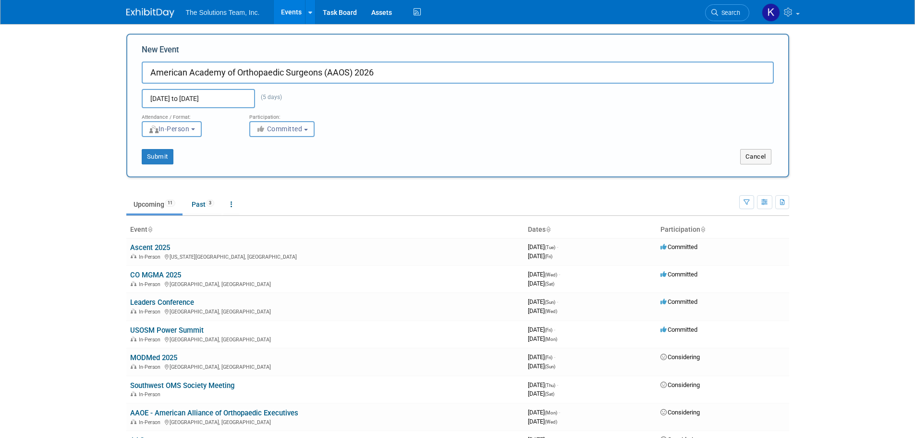
click at [279, 130] on span "Committed" at bounding box center [279, 129] width 47 height 8
click at [287, 163] on label "Considering" at bounding box center [286, 165] width 63 height 12
click at [258, 163] on input "Considering" at bounding box center [255, 165] width 6 height 6
select select "2"
click at [165, 157] on button "Submit" at bounding box center [158, 156] width 32 height 15
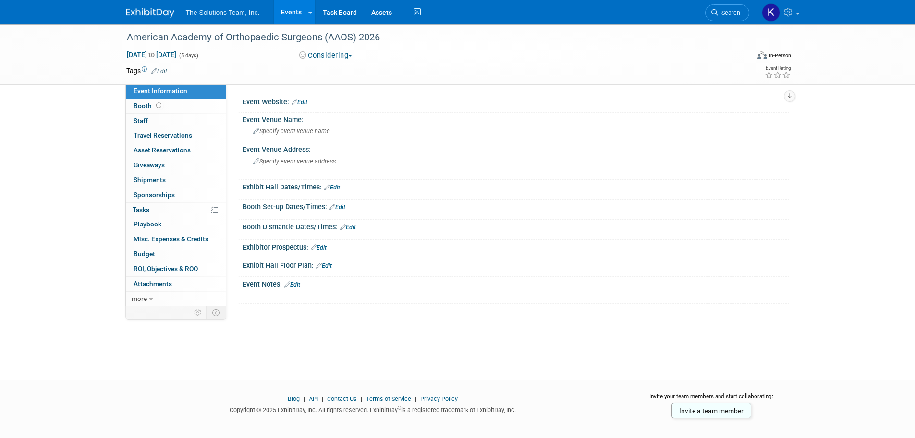
click at [296, 281] on link "Edit" at bounding box center [292, 284] width 16 height 7
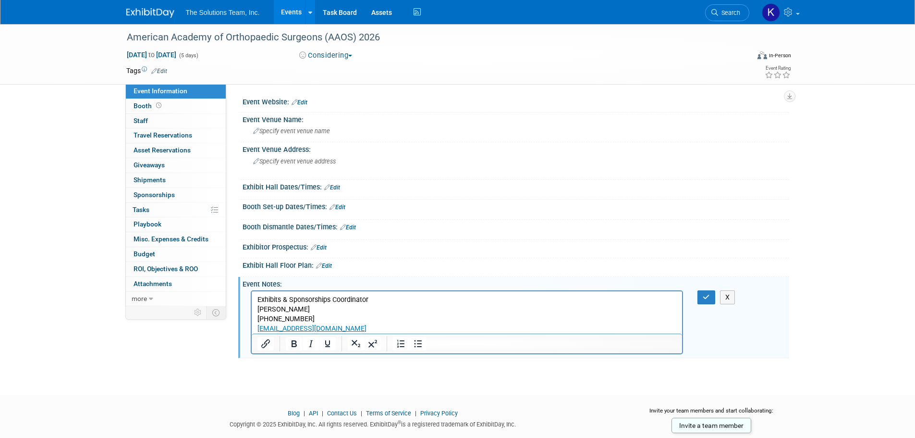
click at [351, 326] on p "Exhibits & Sponsorships Coordinator [PERSON_NAME] [PHONE_NUMBER] [EMAIL_ADDRESS…" at bounding box center [467, 314] width 420 height 38
click at [350, 327] on p "Exhibits & Sponsorships Coordinator [PERSON_NAME] [PHONE_NUMBER] [EMAIL_ADDRESS…" at bounding box center [467, 314] width 420 height 38
click at [313, 324] on link "[EMAIL_ADDRESS][DOMAIN_NAME]﻿" at bounding box center [311, 328] width 109 height 8
click at [293, 320] on p "Exhibits & Sponsorships Coordinator Amanda Bogdal 847-384-4374 abogdal@aaos.org" at bounding box center [467, 314] width 420 height 38
click at [319, 326] on p "Exhibits & Sponsorships Coordinator Amanda Bogdal 847-384-4374 abogdal@aaos.org﻿" at bounding box center [467, 314] width 420 height 38
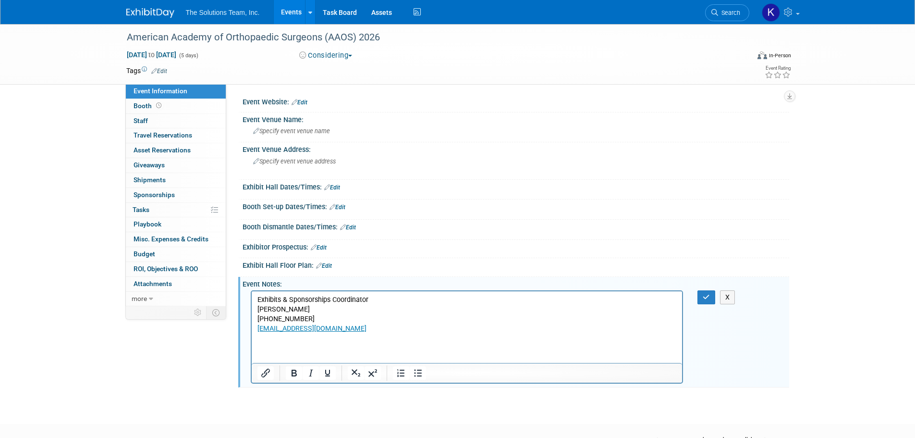
drag, startPoint x: 325, startPoint y: 351, endPoint x: 308, endPoint y: 355, distance: 17.0
click at [325, 351] on p "Exhibits & Sponsorships Coordinator Amanda Bogdal 847-384-4374 abogdal@aaos.org﻿" at bounding box center [467, 329] width 420 height 68
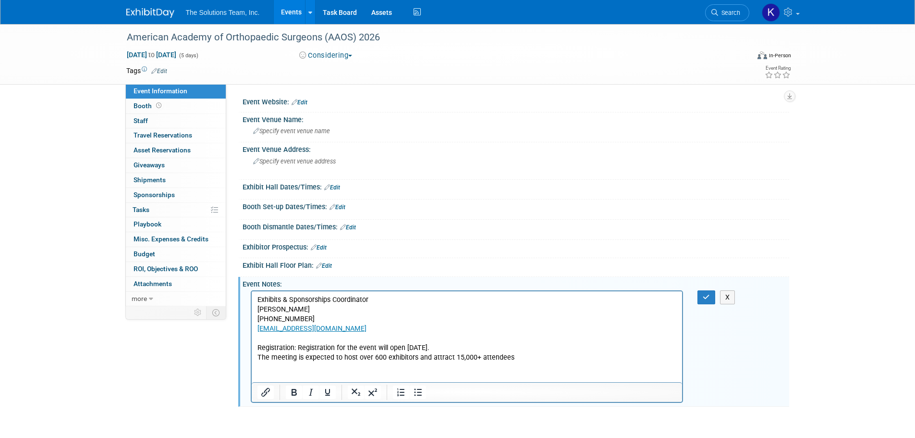
click at [300, 101] on link "Edit" at bounding box center [300, 102] width 16 height 7
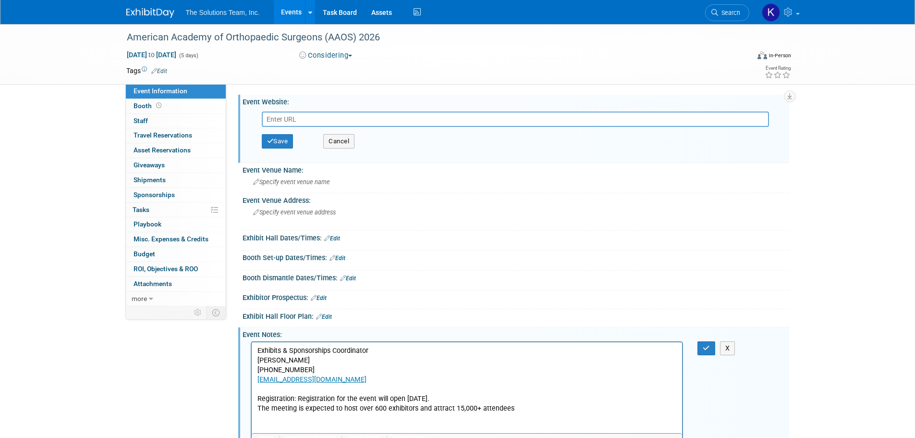
click at [272, 122] on input "text" at bounding box center [515, 118] width 507 height 15
paste input "Morial Convention Center in New Orleans, Louisiana"
type input "Morial Convention Center in New Orleans, Louisiana"
click at [349, 138] on button "Cancel" at bounding box center [338, 141] width 31 height 14
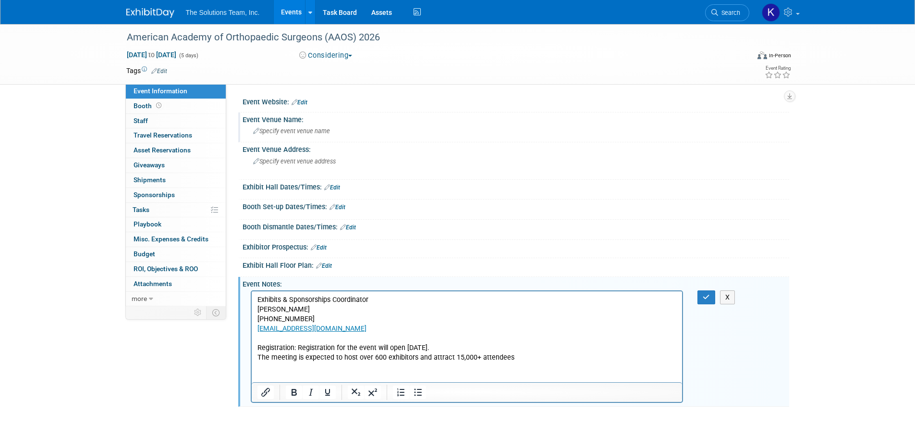
click at [282, 132] on span "Specify event venue name" at bounding box center [291, 130] width 77 height 7
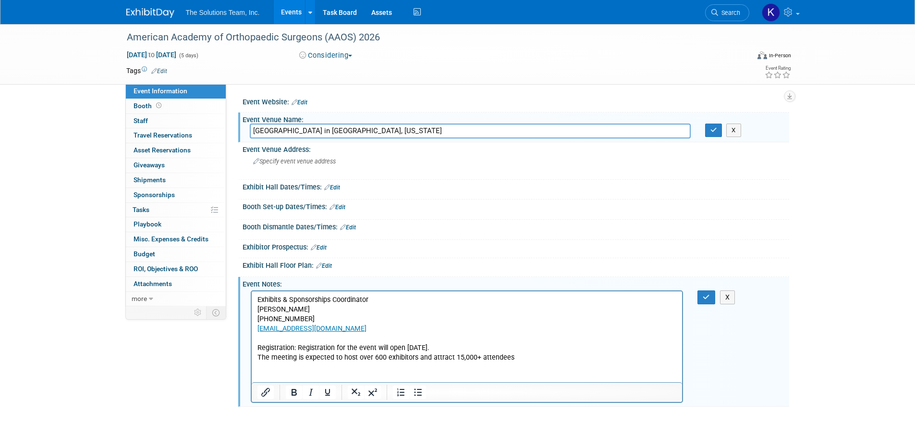
type input "Morial Convention Center in New Orleans, Louisiana"
click at [305, 101] on link "Edit" at bounding box center [300, 102] width 16 height 7
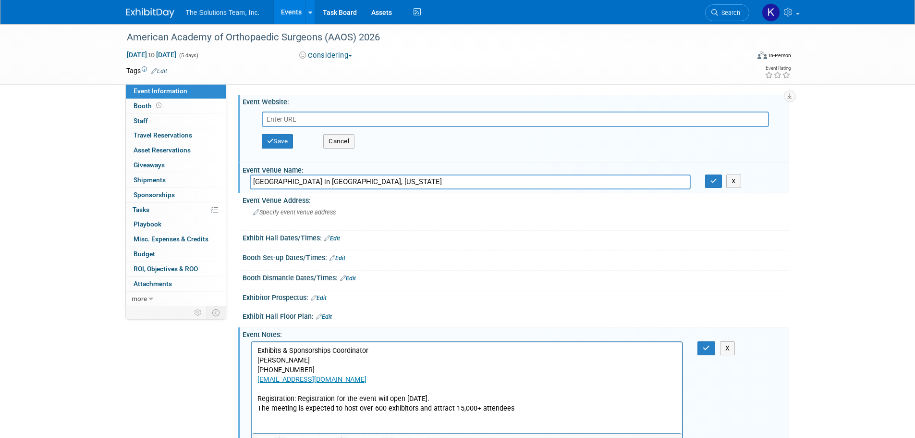
click at [307, 117] on input "text" at bounding box center [515, 118] width 507 height 15
type input "https://www.aaos.org/annual/"
click at [274, 143] on button "Save" at bounding box center [278, 141] width 32 height 14
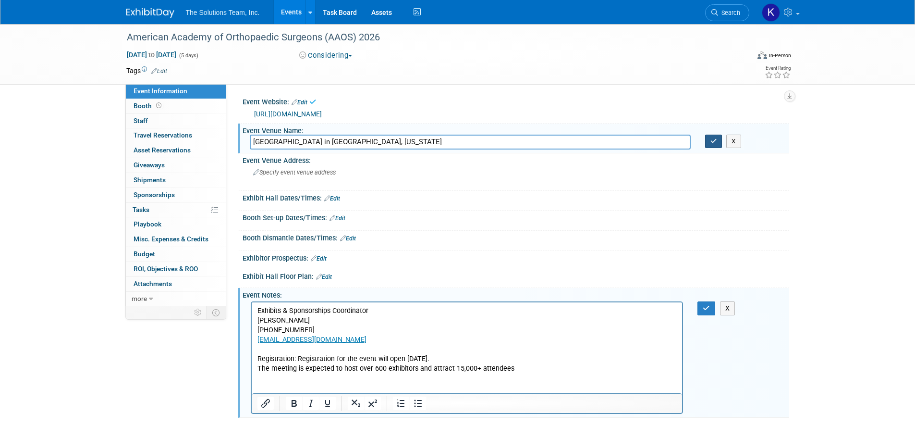
drag, startPoint x: 707, startPoint y: 140, endPoint x: 724, endPoint y: 279, distance: 139.9
click at [708, 141] on button "button" at bounding box center [713, 140] width 17 height 13
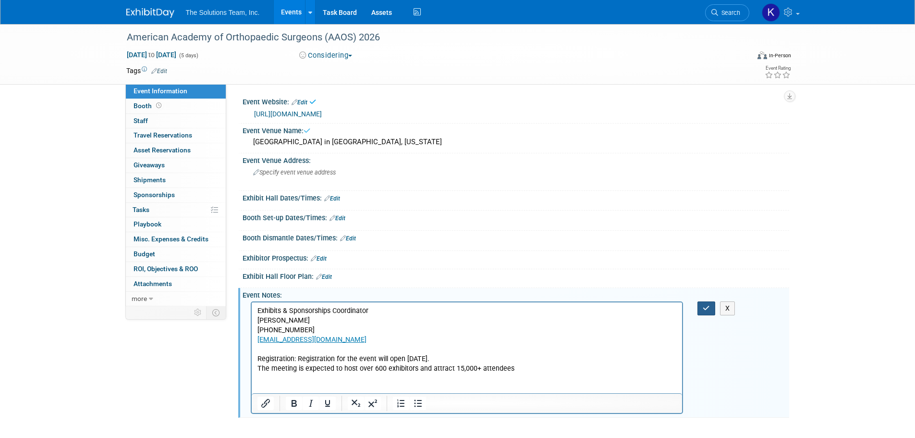
click at [705, 305] on icon "button" at bounding box center [706, 308] width 7 height 7
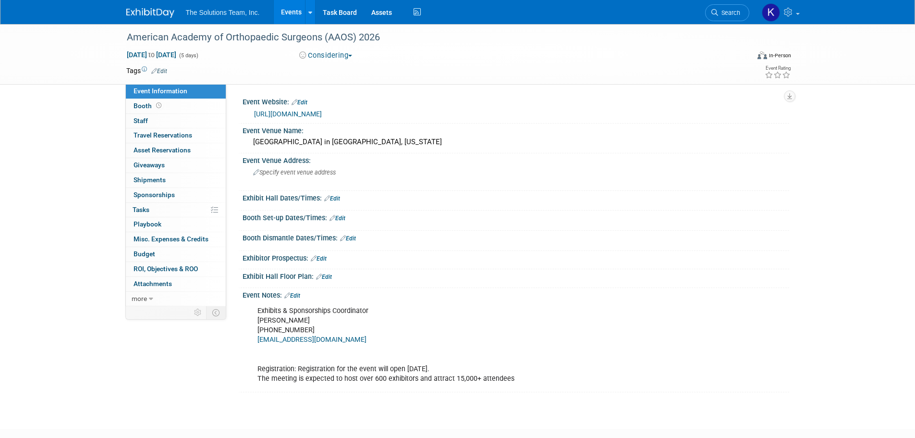
click at [154, 10] on img at bounding box center [150, 13] width 48 height 10
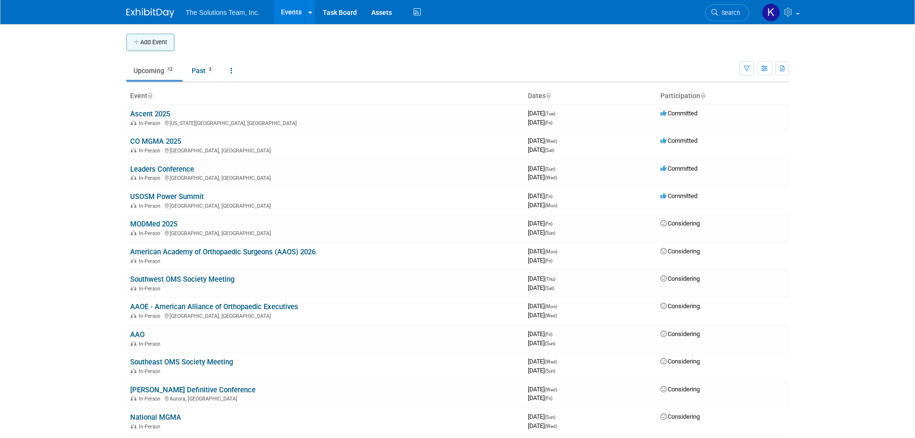
click at [162, 44] on button "Add Event" at bounding box center [150, 42] width 48 height 17
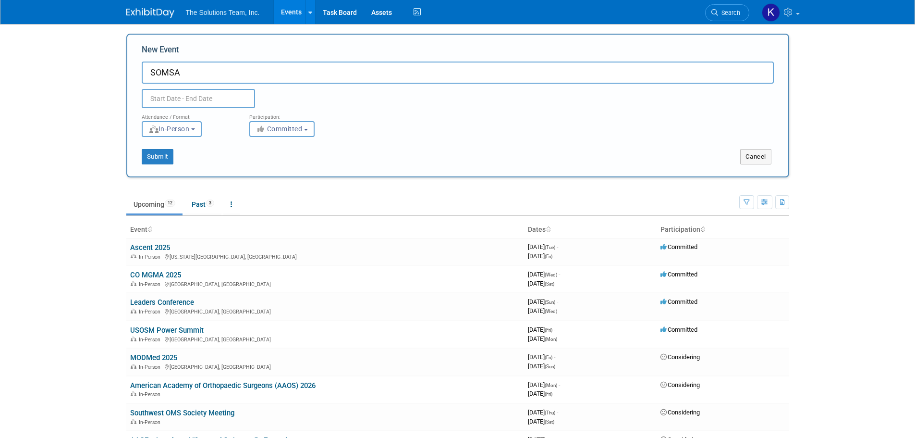
type input "SOMSA"
click at [200, 95] on input "text" at bounding box center [198, 98] width 113 height 19
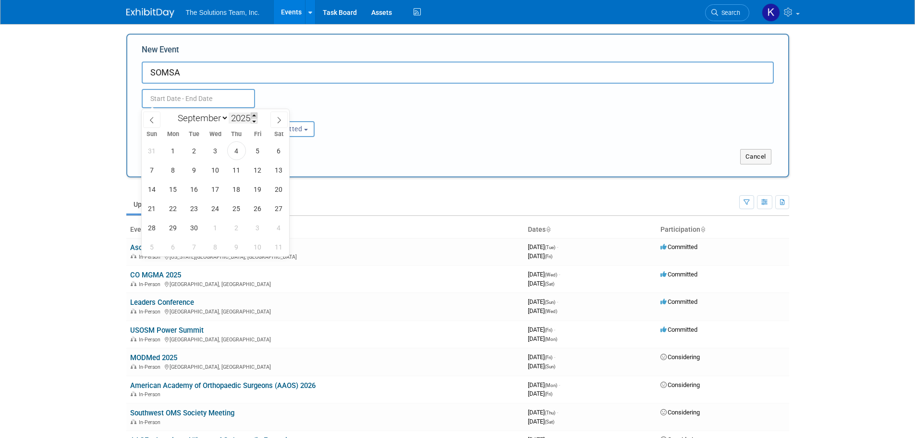
click at [254, 117] on span at bounding box center [254, 115] width 7 height 6
type input "2026"
click at [219, 120] on select "January February March April May June July August September October November De…" at bounding box center [200, 118] width 55 height 12
select select "4"
click at [173, 112] on select "January February March April May June July August September October November De…" at bounding box center [200, 118] width 55 height 12
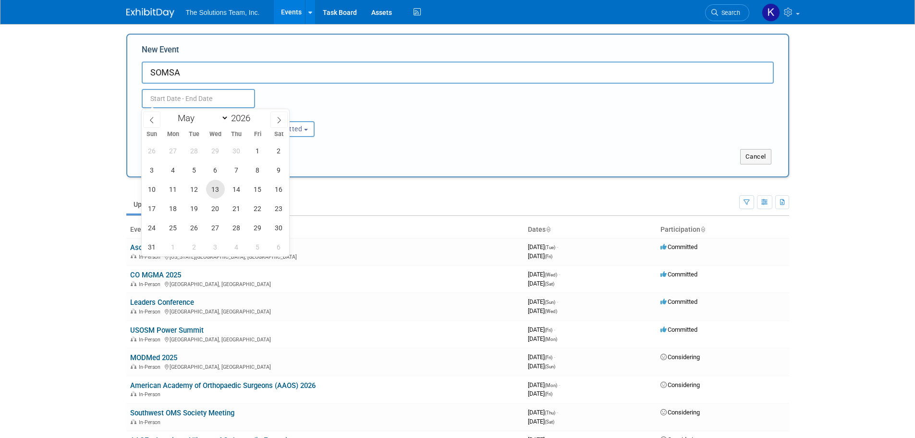
click at [214, 187] on span "13" at bounding box center [215, 189] width 19 height 19
click at [275, 185] on span "16" at bounding box center [278, 189] width 19 height 19
type input "[DATE] to [DATE]"
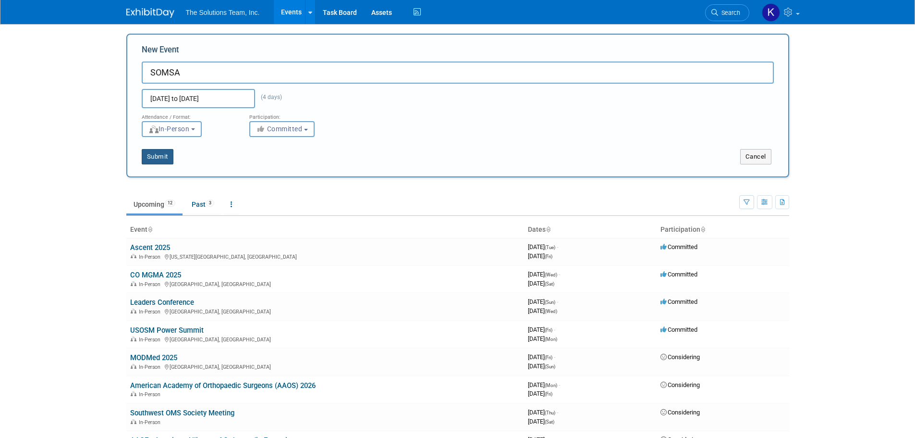
click at [164, 156] on button "Submit" at bounding box center [158, 156] width 32 height 15
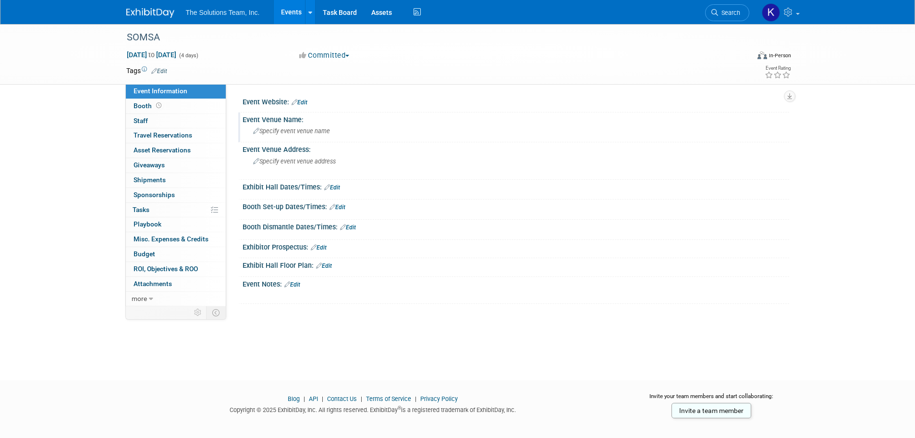
click at [286, 131] on span "Specify event venue name" at bounding box center [291, 130] width 77 height 7
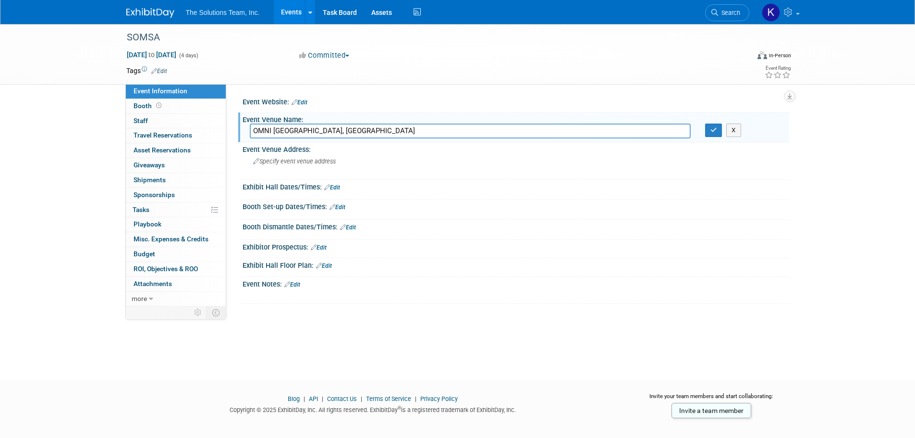
type input "OMNI [GEOGRAPHIC_DATA], [GEOGRAPHIC_DATA]"
click at [300, 283] on link "Edit" at bounding box center [292, 284] width 16 height 7
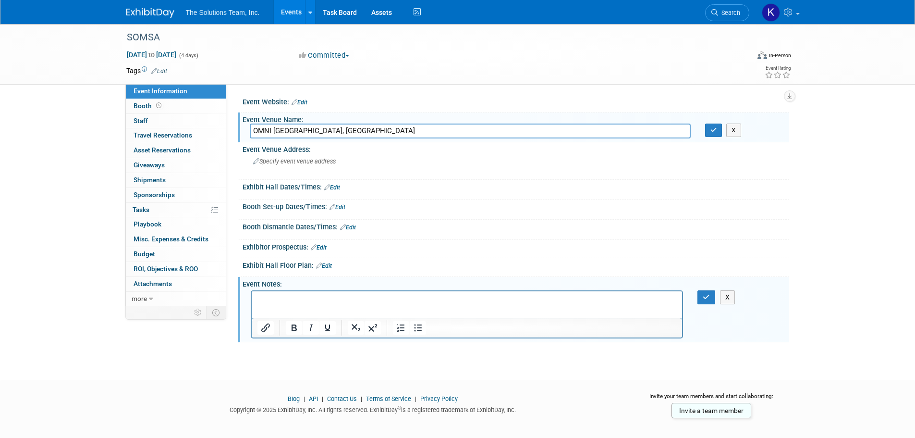
drag, startPoint x: 290, startPoint y: 293, endPoint x: 272, endPoint y: 294, distance: 17.9
click at [272, 293] on html at bounding box center [466, 297] width 431 height 13
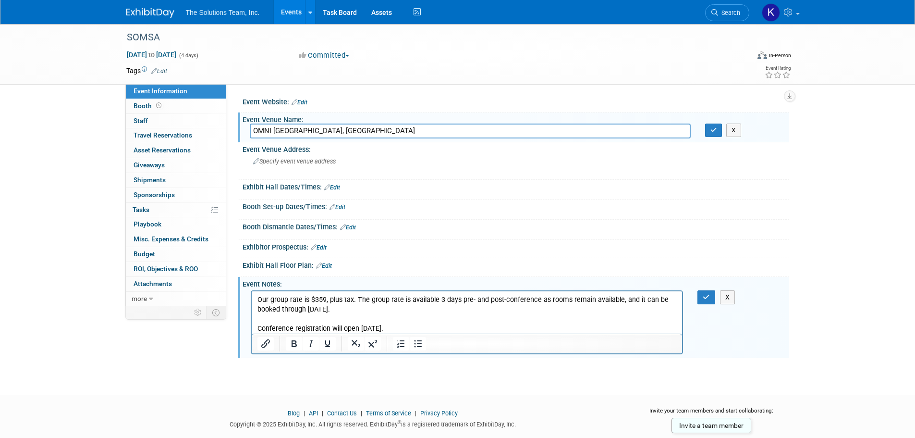
click at [335, 187] on link "Edit" at bounding box center [332, 187] width 16 height 7
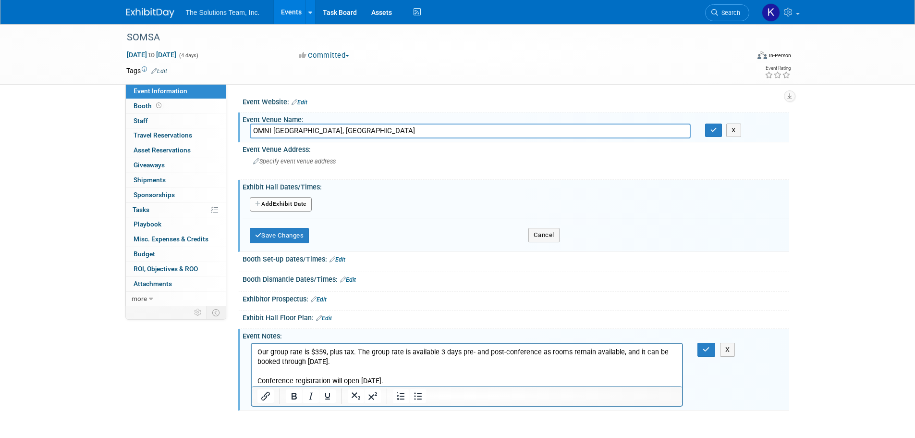
click at [298, 207] on button "Add Another Exhibit Date" at bounding box center [281, 204] width 62 height 14
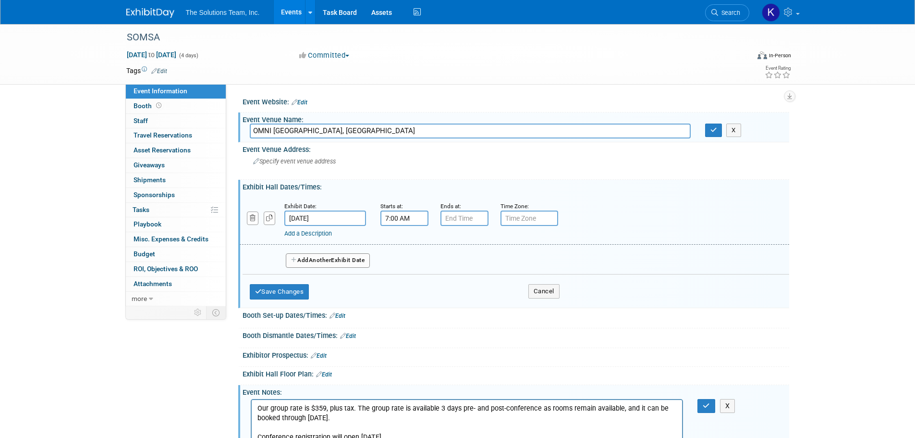
click at [397, 217] on input "7:00 AM" at bounding box center [404, 217] width 48 height 15
click at [400, 243] on span at bounding box center [402, 241] width 17 height 17
type input "8:00 AM"
click at [474, 217] on input "7:00 PM" at bounding box center [464, 217] width 48 height 15
click at [462, 239] on span at bounding box center [462, 241] width 17 height 17
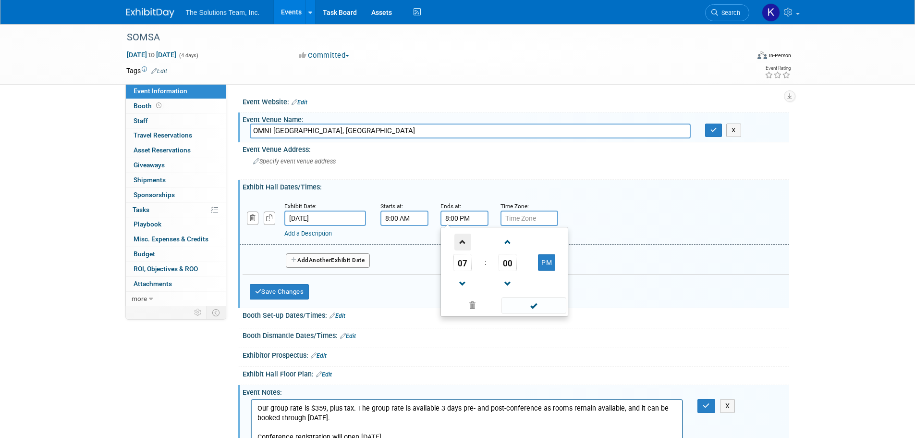
click at [462, 239] on span at bounding box center [462, 241] width 17 height 17
click at [550, 257] on button "PM" at bounding box center [546, 262] width 17 height 16
type input "9:00 AM"
click at [314, 235] on link "Add a Description" at bounding box center [308, 233] width 48 height 7
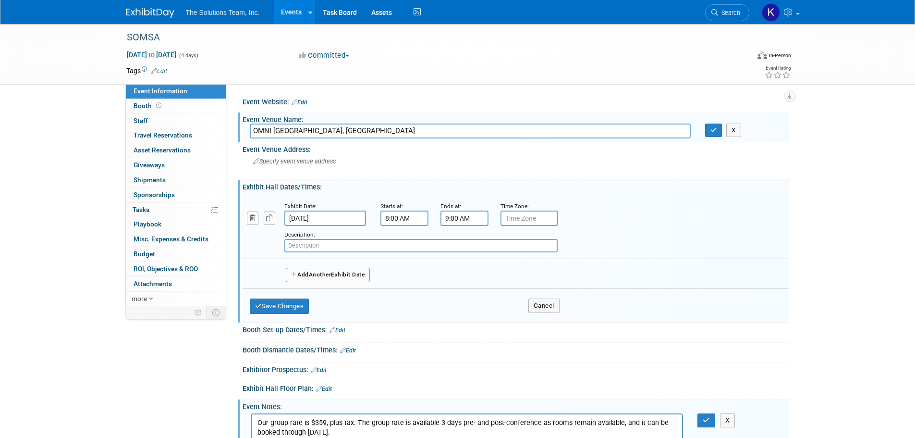
click at [319, 245] on input "text" at bounding box center [420, 245] width 273 height 13
click at [319, 245] on input "Pre-Confernce Course" at bounding box center [420, 245] width 273 height 13
type input "Pre-Conference Course"
click at [315, 278] on button "Add Another Exhibit Date" at bounding box center [328, 275] width 85 height 14
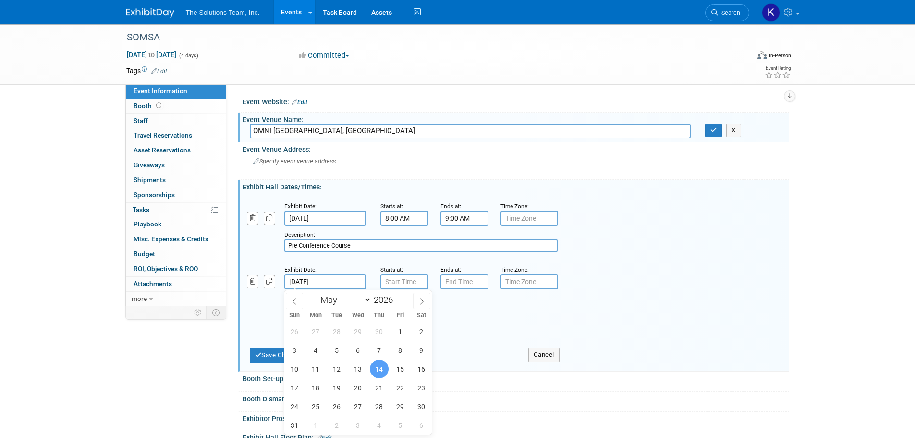
click at [331, 281] on input "May 14, 2026" at bounding box center [325, 281] width 82 height 15
click at [355, 369] on span "13" at bounding box center [358, 368] width 19 height 19
type input "[DATE]"
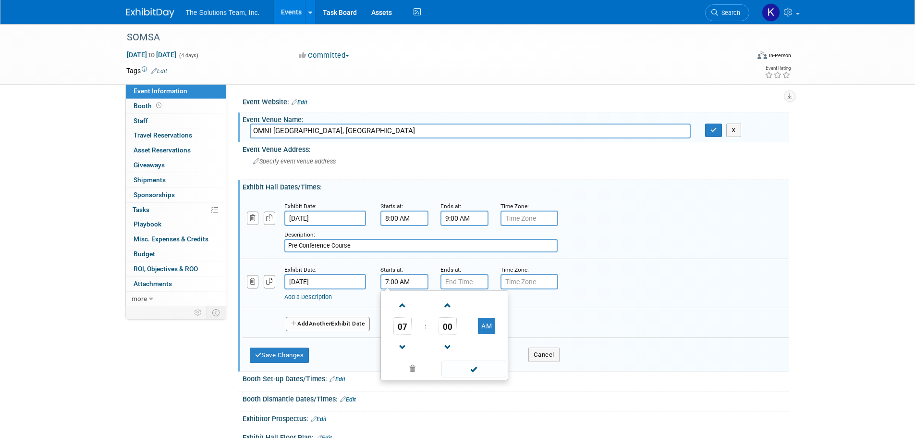
click at [392, 281] on input "7:00 AM" at bounding box center [404, 281] width 48 height 15
click at [389, 280] on input "7:00 AM" at bounding box center [404, 281] width 48 height 15
type input "5:00 AM"
click at [317, 299] on link "Add a Description" at bounding box center [308, 296] width 48 height 7
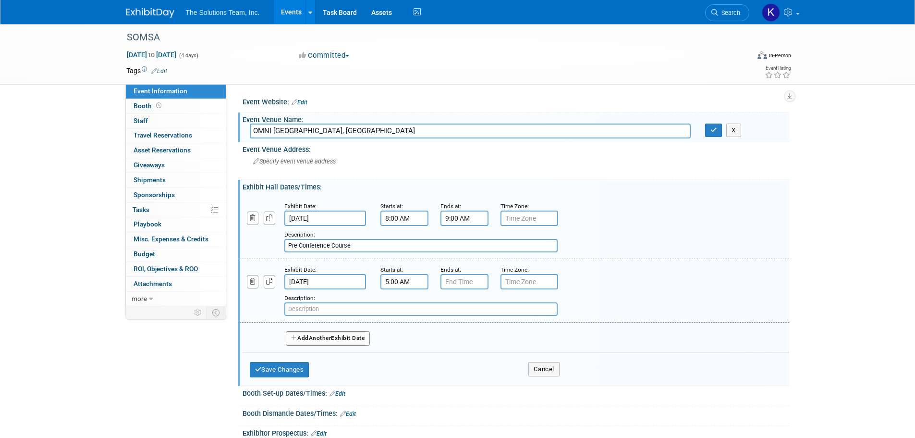
click at [316, 305] on input "text" at bounding box center [420, 308] width 273 height 13
type input "New Member Mixer"
click at [328, 336] on span "Another" at bounding box center [320, 337] width 23 height 7
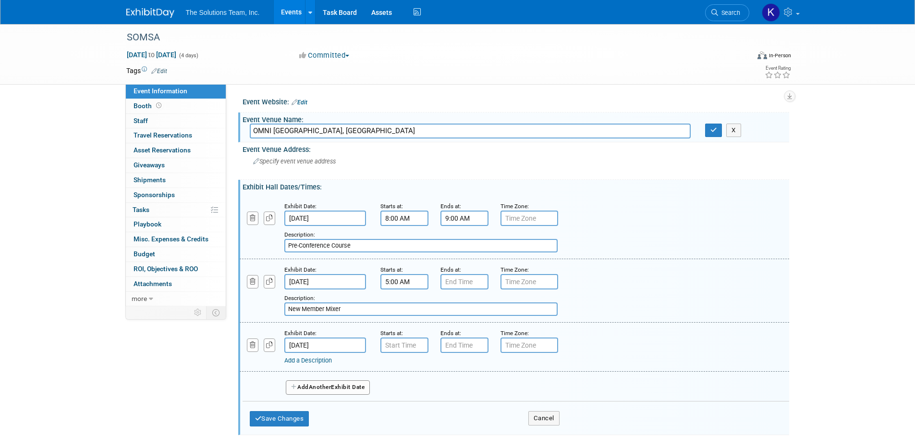
click at [328, 344] on input "[DATE]" at bounding box center [325, 344] width 82 height 15
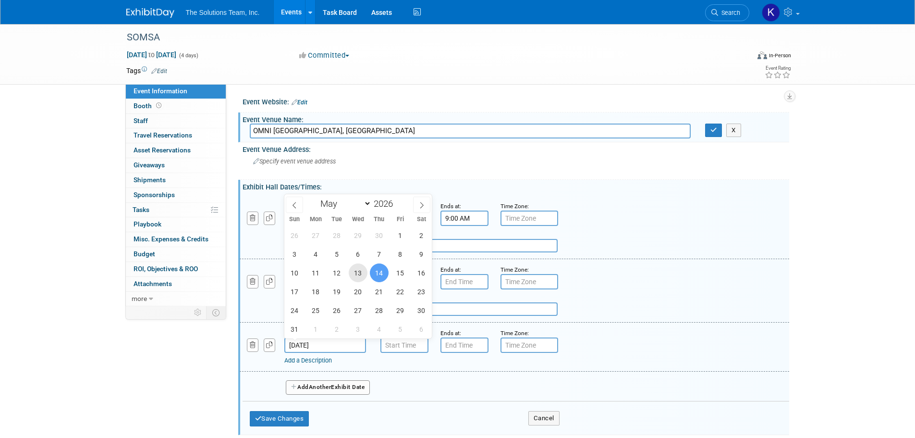
click at [361, 273] on span "13" at bounding box center [358, 272] width 19 height 19
type input "[DATE]"
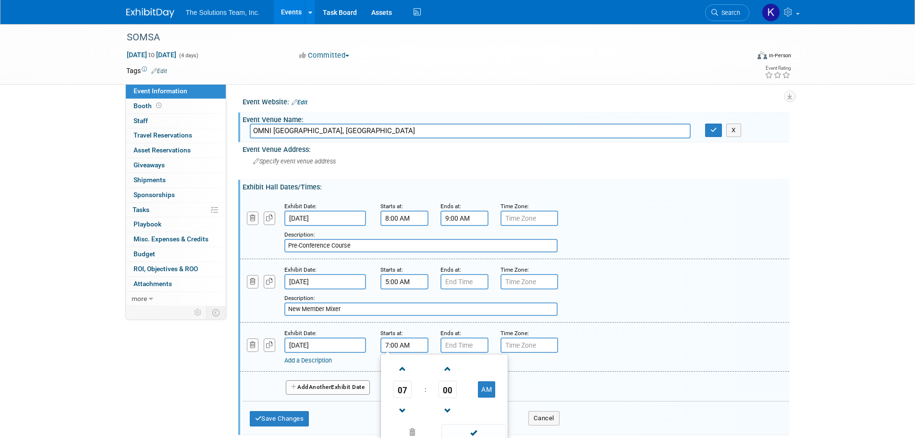
click at [392, 343] on input "7:00 AM" at bounding box center [404, 344] width 48 height 15
click at [402, 370] on span at bounding box center [402, 368] width 17 height 17
click at [399, 409] on span at bounding box center [402, 410] width 17 height 17
click at [486, 388] on button "AM" at bounding box center [486, 389] width 17 height 16
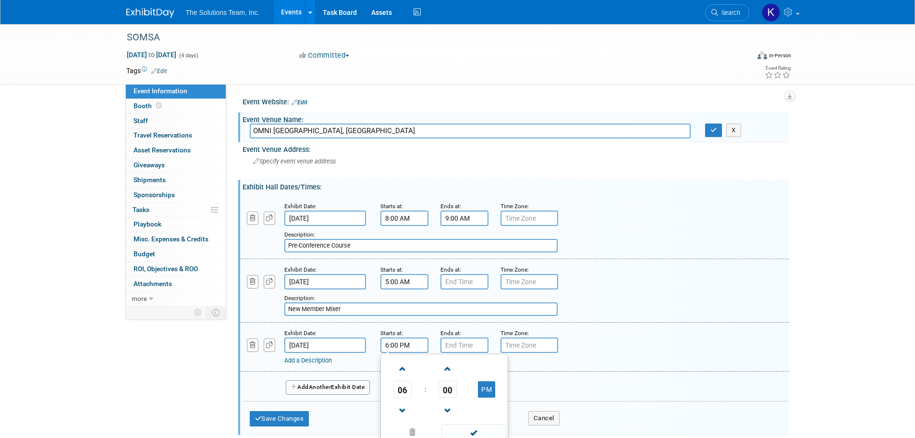
type input "6:00 PM"
click at [461, 339] on input "7:00 PM" at bounding box center [464, 344] width 48 height 15
click at [461, 410] on span at bounding box center [462, 410] width 17 height 17
click at [504, 390] on span "00" at bounding box center [508, 388] width 18 height 17
drag, startPoint x: 524, startPoint y: 394, endPoint x: 631, endPoint y: 330, distance: 124.9
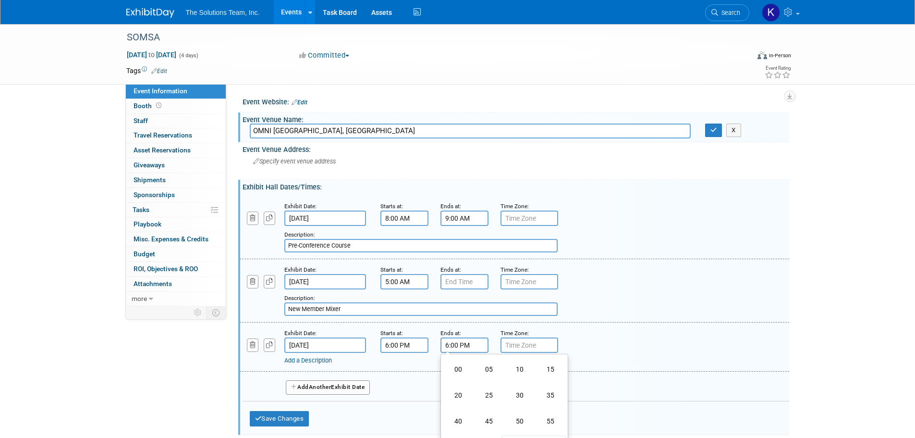
click at [524, 393] on td "30" at bounding box center [519, 395] width 31 height 26
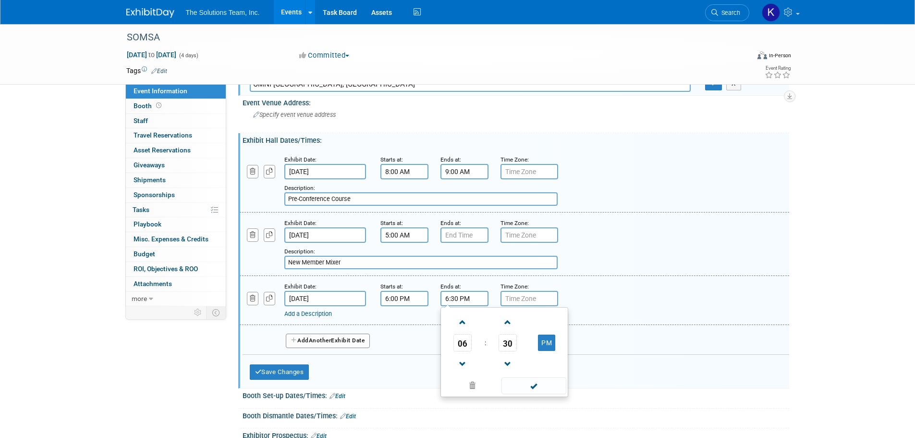
scroll to position [144, 0]
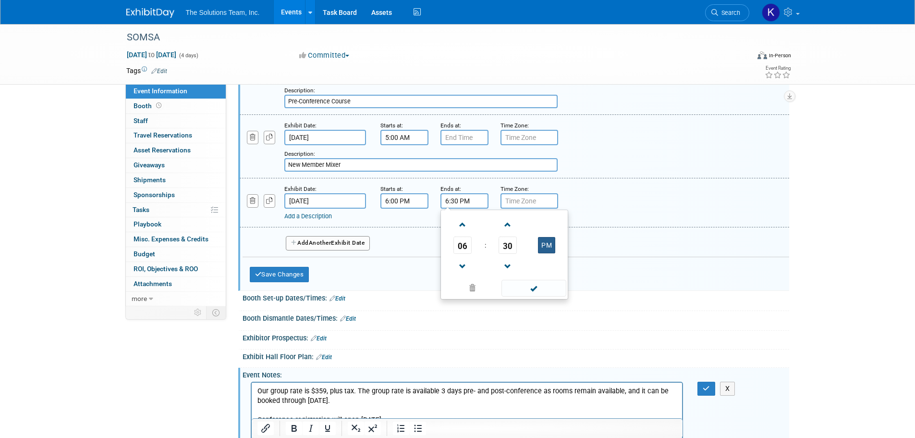
click at [542, 249] on button "PM" at bounding box center [546, 245] width 17 height 16
click at [544, 246] on button "AM" at bounding box center [546, 245] width 17 height 16
type input "6:30 PM"
click at [321, 217] on link "Add a Description" at bounding box center [308, 215] width 48 height 7
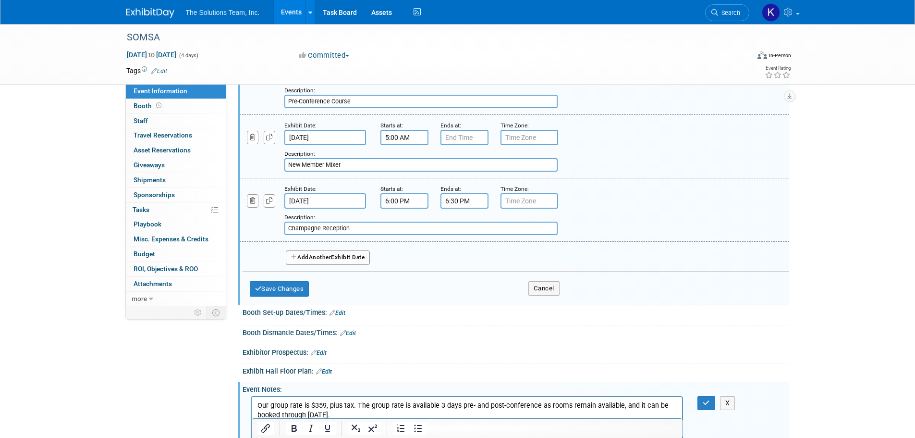
type input "Champagne Reception"
click at [464, 138] on input "7:00 PM" at bounding box center [464, 137] width 48 height 15
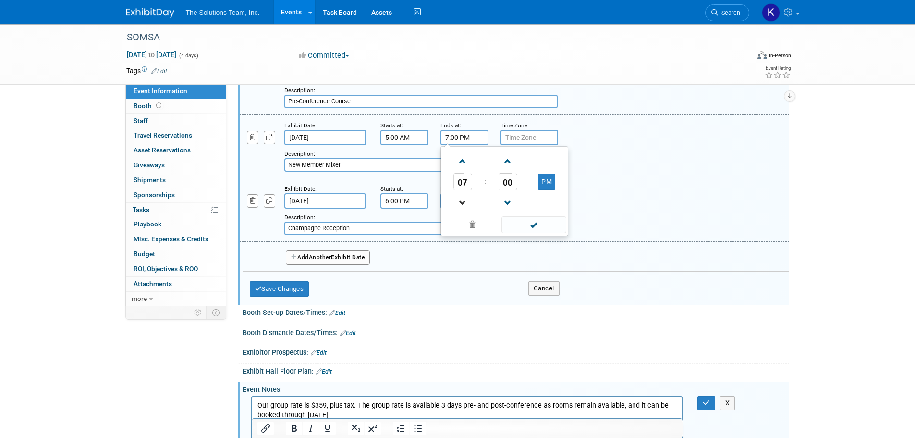
click at [464, 194] on link at bounding box center [462, 202] width 18 height 24
type input "6:00 PM"
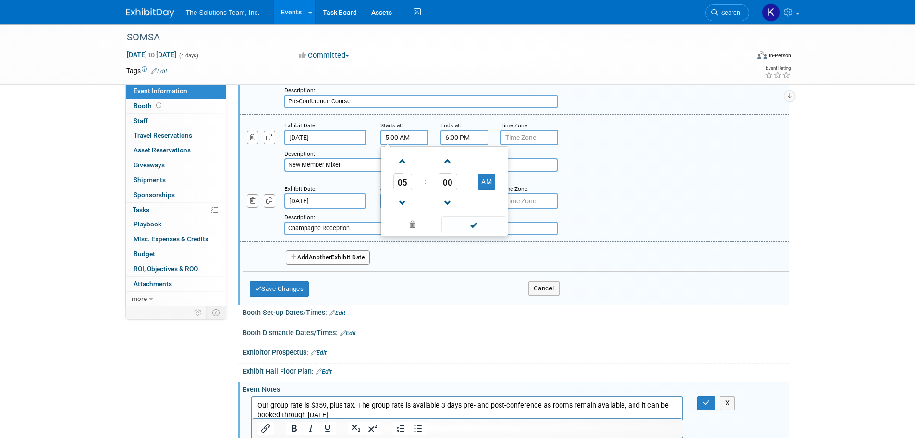
drag, startPoint x: 411, startPoint y: 136, endPoint x: 428, endPoint y: 144, distance: 19.4
click at [411, 135] on input "5:00 AM" at bounding box center [404, 137] width 48 height 15
click at [487, 182] on button "AM" at bounding box center [486, 181] width 17 height 16
type input "5:00 PM"
click at [603, 213] on div "Description: Champagne Reception" at bounding box center [489, 223] width 411 height 23
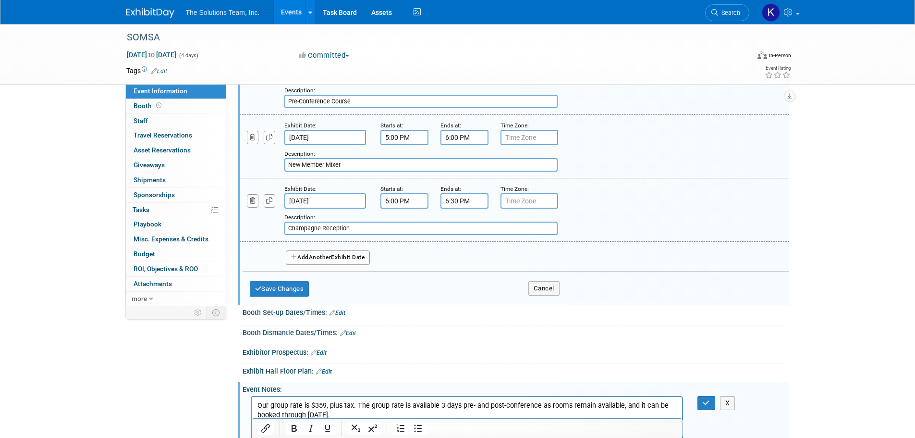
click at [348, 257] on button "Add Another Exhibit Date" at bounding box center [328, 257] width 85 height 14
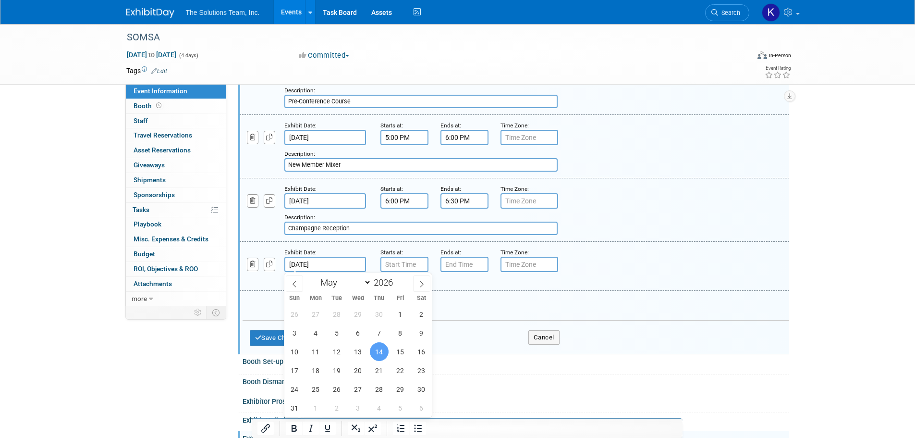
click at [348, 264] on input "May 14, 2026" at bounding box center [325, 264] width 82 height 15
click at [364, 347] on span "13" at bounding box center [358, 351] width 19 height 19
type input "[DATE]"
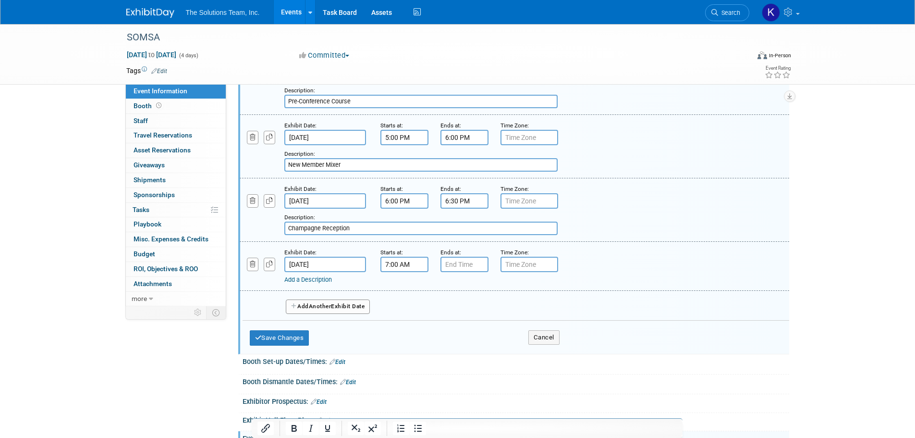
click at [401, 264] on input "7:00 AM" at bounding box center [404, 264] width 48 height 15
click at [404, 332] on span at bounding box center [402, 329] width 17 height 17
click at [452, 310] on span "00" at bounding box center [448, 308] width 18 height 17
drag, startPoint x: 457, startPoint y: 313, endPoint x: 454, endPoint y: 282, distance: 30.4
click at [457, 312] on td "30" at bounding box center [459, 314] width 31 height 26
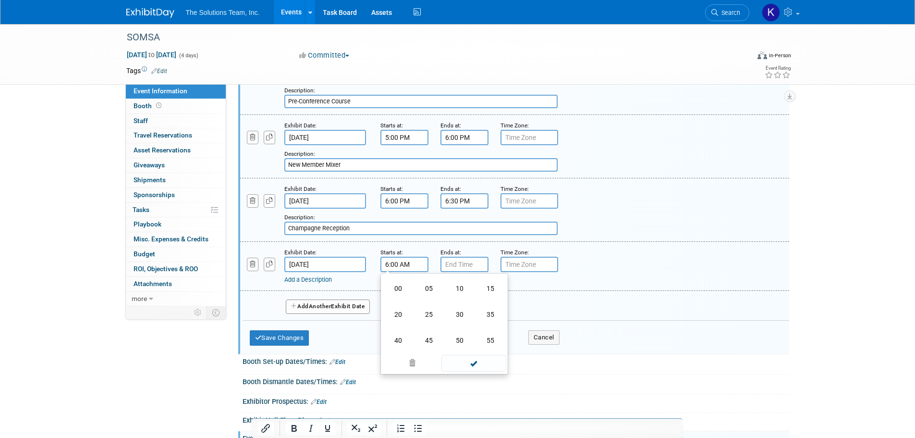
type input "6:30 AM"
type input "7:00 PM"
click at [455, 269] on input "7:00 PM" at bounding box center [464, 264] width 48 height 15
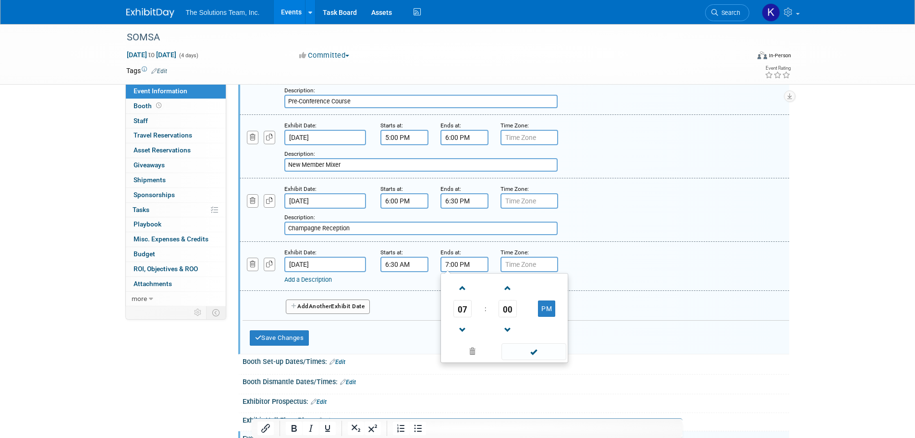
drag, startPoint x: 478, startPoint y: 267, endPoint x: 428, endPoint y: 263, distance: 50.1
click at [428, 263] on div "Exhibit Date: May 13, 2026 Starts at: 6:30 AM Ends at: 7:00 PM 07 : 00 PM 12 01…" at bounding box center [515, 266] width 550 height 49
click at [631, 240] on div "Exhibit Date: May 13, 2026 Starts at: 6:00 PM Ends at: 6:30 PM Time Zone: Apply…" at bounding box center [515, 209] width 550 height 63
click at [304, 280] on link "Add a Description" at bounding box center [308, 279] width 48 height 7
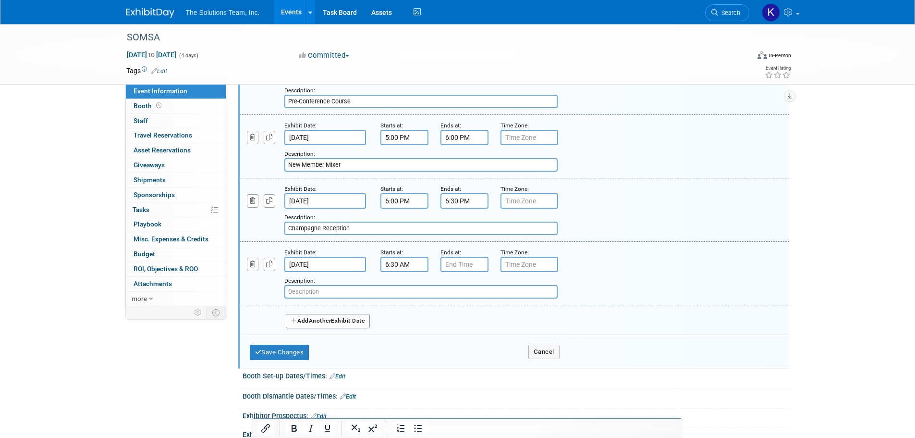
click at [320, 293] on input "text" at bounding box center [420, 291] width 273 height 13
type input "Opening Network Reception"
click at [267, 296] on div "Add a Description Description: Opening Network Reception" at bounding box center [467, 285] width 470 height 26
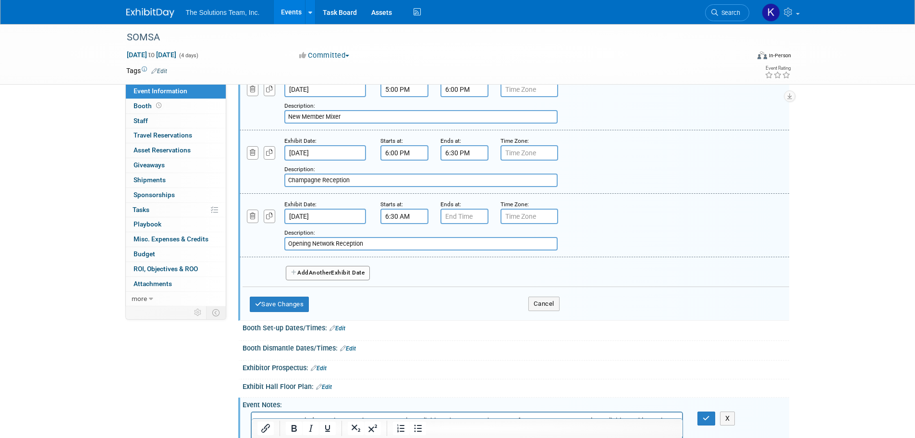
click at [323, 267] on button "Add Another Exhibit Date" at bounding box center [328, 273] width 85 height 14
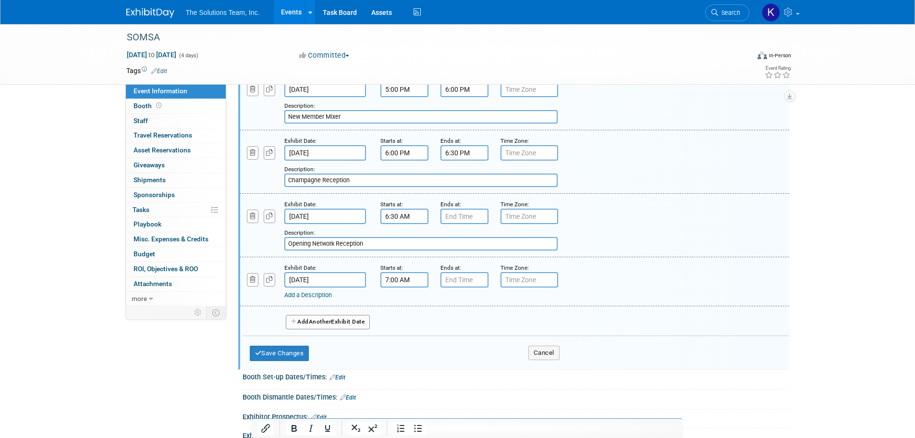
click at [391, 277] on input "7:00 AM" at bounding box center [404, 279] width 48 height 15
click at [406, 303] on span at bounding box center [402, 303] width 17 height 17
type input "8:00 AM"
click at [452, 277] on input "7:00 PM" at bounding box center [464, 279] width 48 height 15
click at [463, 342] on span at bounding box center [462, 345] width 17 height 17
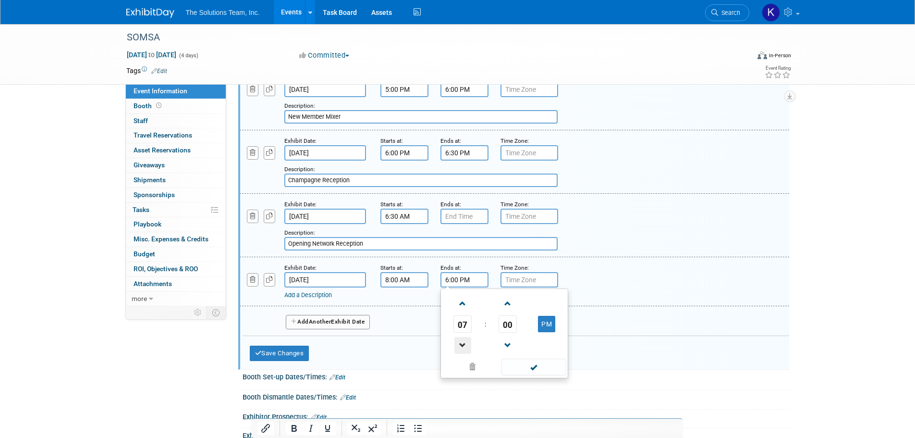
click at [464, 341] on span at bounding box center [462, 345] width 17 height 17
click at [465, 341] on span at bounding box center [462, 345] width 17 height 17
type input "4:00 PM"
click at [311, 295] on link "Add a Description" at bounding box center [308, 294] width 48 height 7
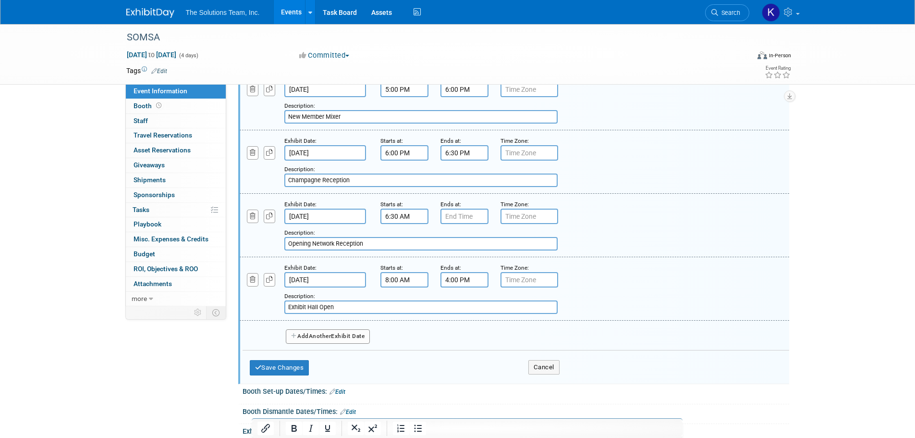
type input "Exhibit Hall Open"
click at [335, 337] on button "Add Another Exhibit Date" at bounding box center [328, 336] width 85 height 14
select select "4"
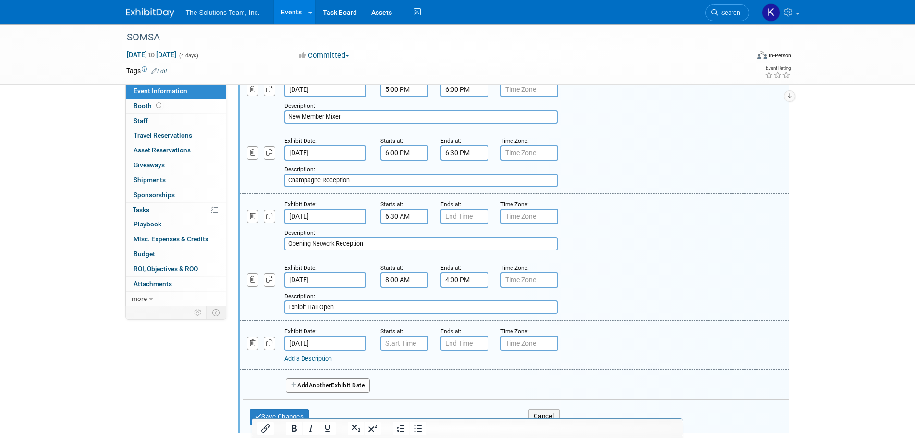
click at [333, 341] on input "May 15, 2026" at bounding box center [325, 342] width 82 height 15
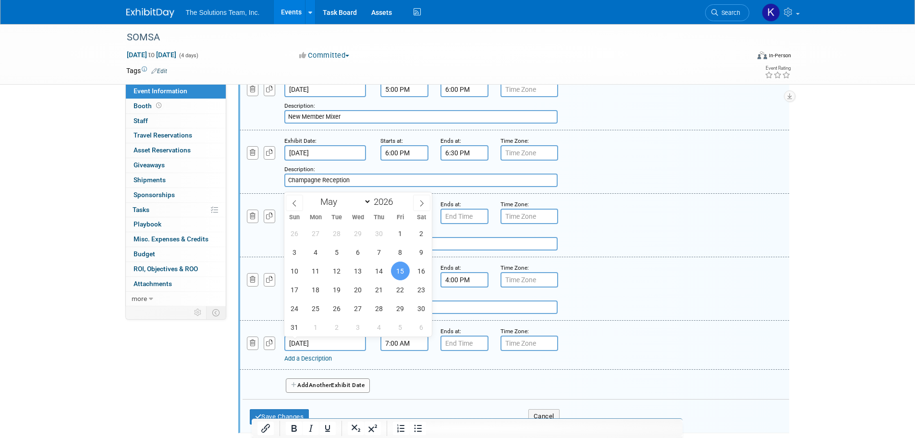
click at [410, 343] on input "7:00 AM" at bounding box center [404, 342] width 48 height 15
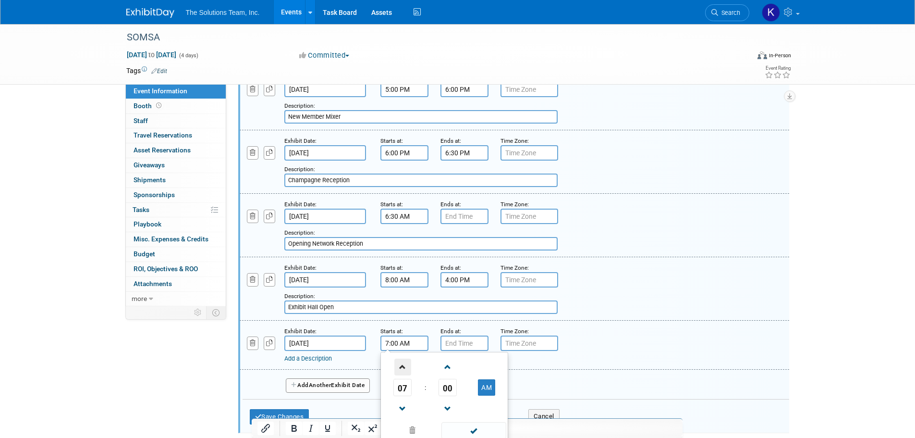
click at [400, 371] on span at bounding box center [402, 366] width 17 height 17
type input "8:00 AM"
click at [460, 349] on input "7:00 PM" at bounding box center [464, 342] width 48 height 15
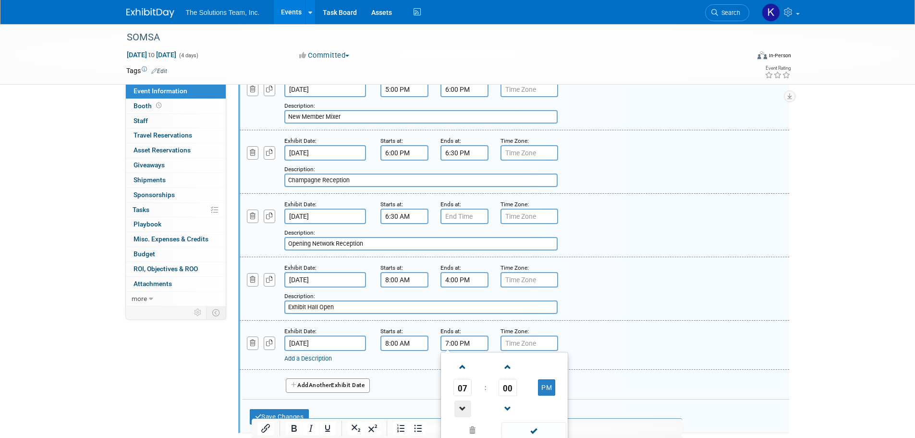
click at [459, 406] on span at bounding box center [462, 408] width 17 height 17
click at [460, 406] on span at bounding box center [462, 408] width 17 height 17
click at [461, 406] on span at bounding box center [462, 408] width 17 height 17
click at [459, 365] on span at bounding box center [462, 366] width 17 height 17
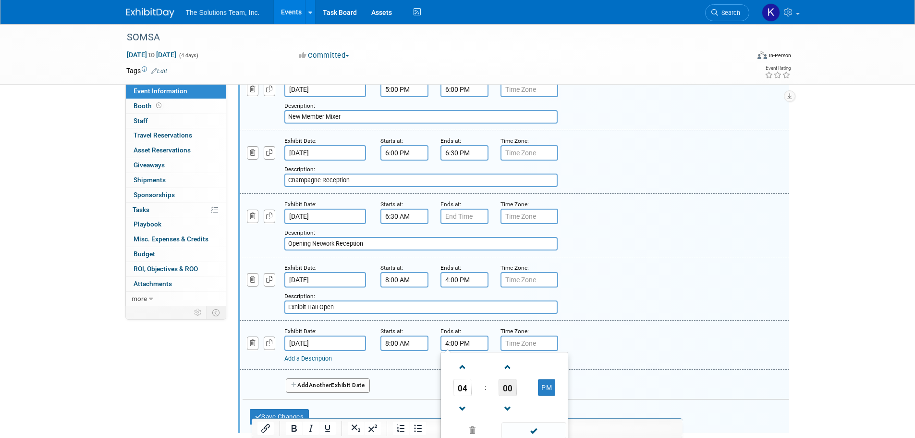
click at [505, 387] on span "00" at bounding box center [508, 387] width 18 height 17
click at [484, 416] on td "45" at bounding box center [489, 419] width 31 height 26
type input "4:45 PM"
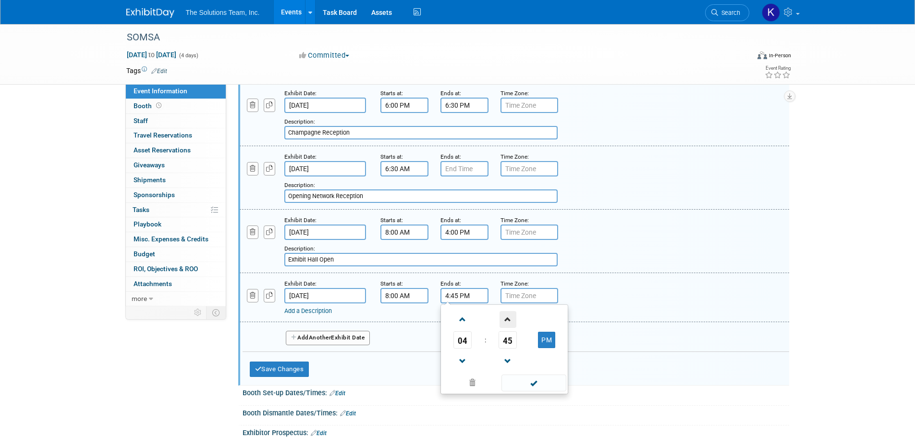
scroll to position [240, 0]
click at [316, 315] on div "Add a Description" at bounding box center [489, 310] width 411 height 9
click at [316, 312] on link "Add a Description" at bounding box center [308, 309] width 48 height 7
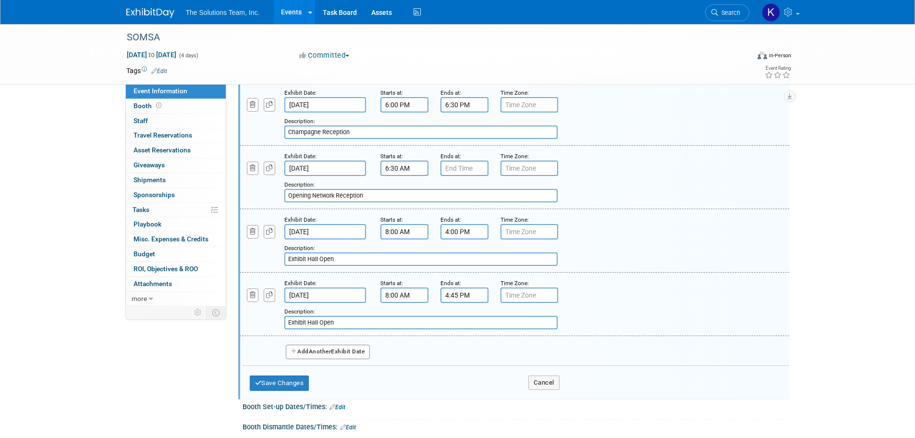
type input "Exhibit Hall Open"
click at [315, 352] on span "Another" at bounding box center [320, 351] width 23 height 7
select select "4"
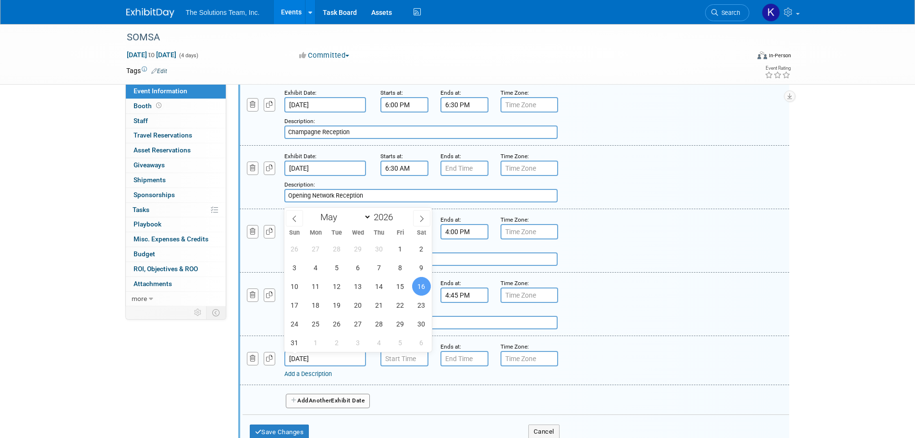
click at [345, 354] on input "May 16, 2026" at bounding box center [325, 358] width 82 height 15
click at [342, 356] on input "May 16, 2026" at bounding box center [325, 358] width 82 height 15
click at [405, 361] on input "7:00 AM" at bounding box center [404, 358] width 48 height 15
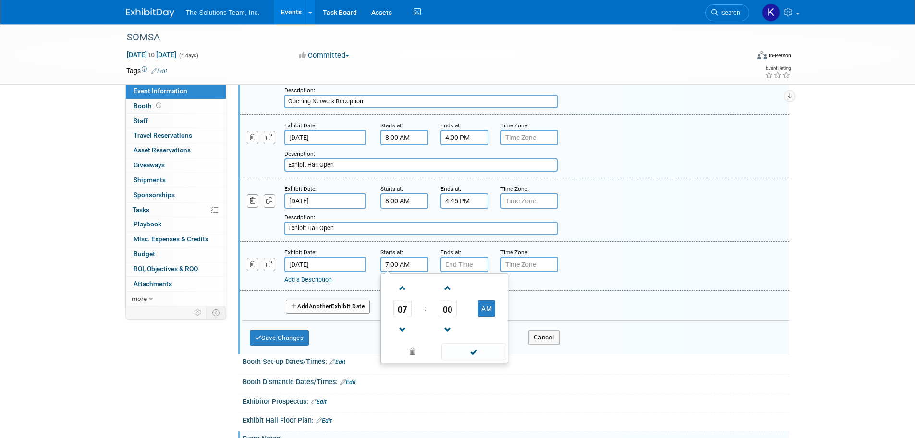
scroll to position [336, 0]
click at [406, 289] on span at bounding box center [402, 286] width 17 height 17
type input "8:00 AM"
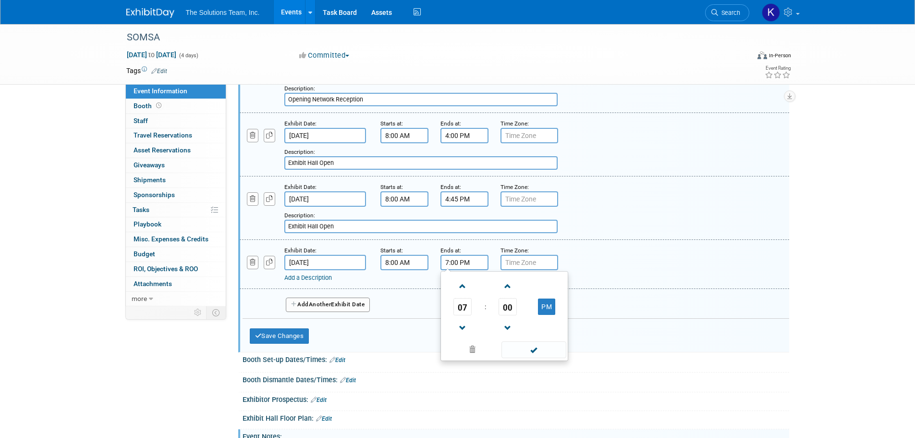
click at [462, 261] on input "7:00 PM" at bounding box center [464, 262] width 48 height 15
click at [462, 287] on span at bounding box center [462, 286] width 17 height 17
click at [460, 285] on span at bounding box center [462, 286] width 17 height 17
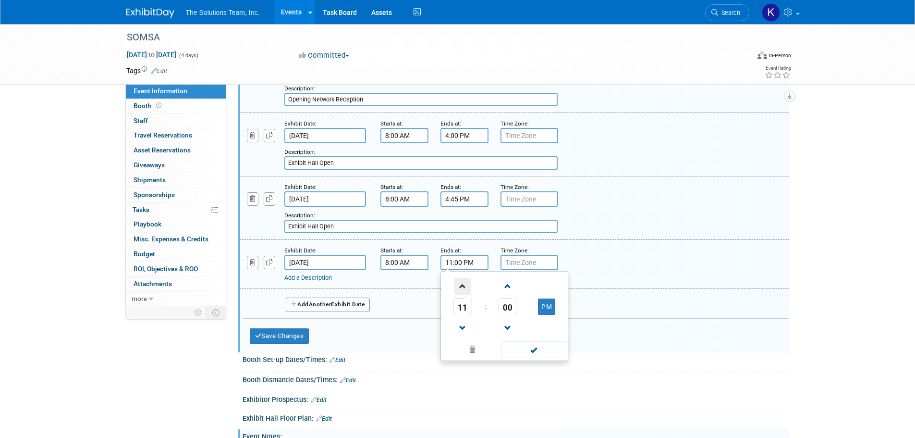
click at [460, 285] on span at bounding box center [462, 286] width 17 height 17
click at [504, 303] on span "00" at bounding box center [508, 306] width 18 height 17
click at [513, 310] on td "30" at bounding box center [519, 312] width 31 height 26
click at [548, 305] on button "AM" at bounding box center [546, 306] width 17 height 16
type input "12:30 PM"
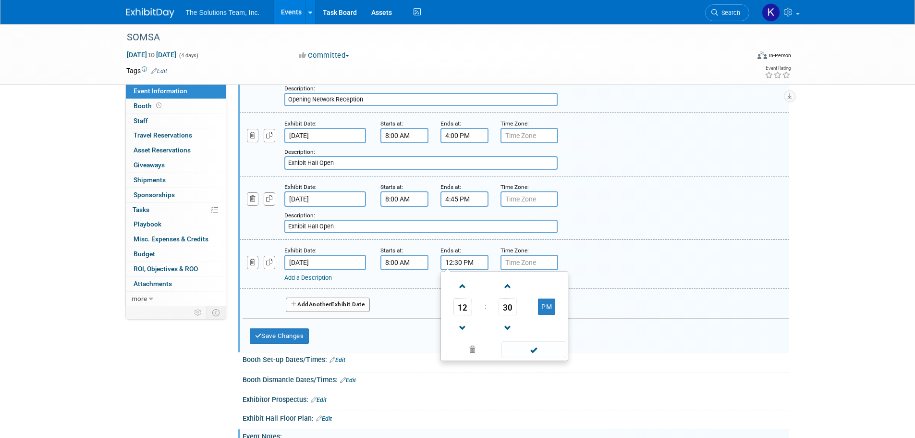
click at [309, 277] on link "Add a Description" at bounding box center [308, 277] width 48 height 7
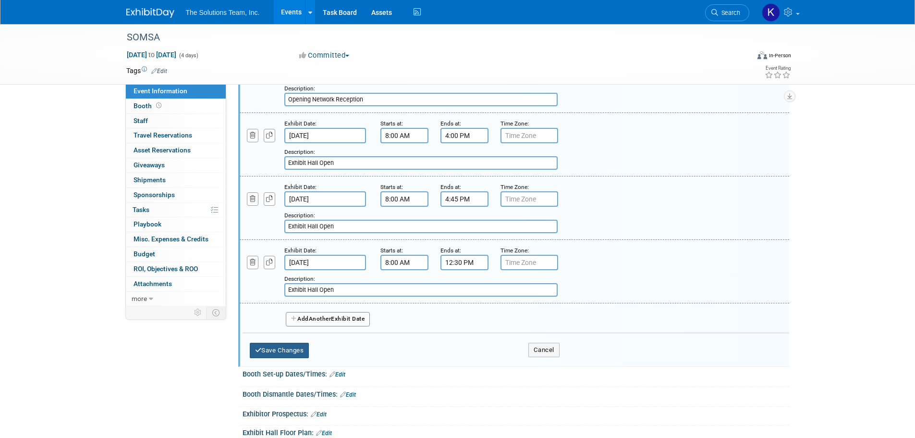
type input "Exhibit Hall Open"
click at [295, 351] on button "Save Changes" at bounding box center [280, 349] width 60 height 15
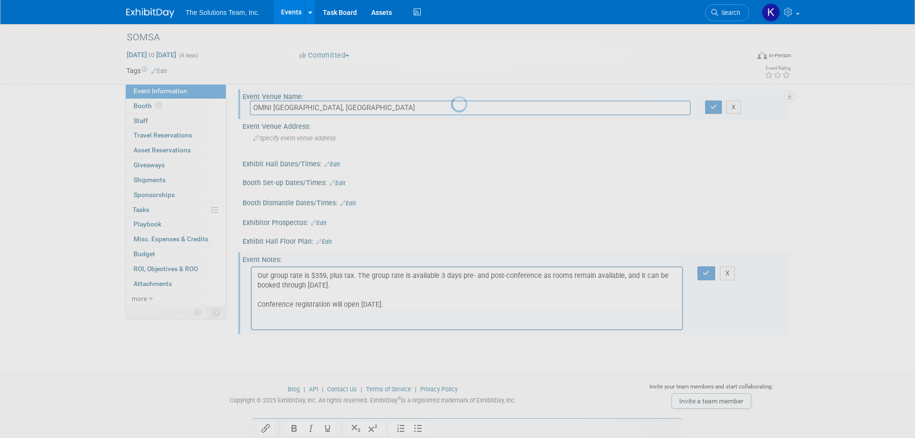
scroll to position [22, 0]
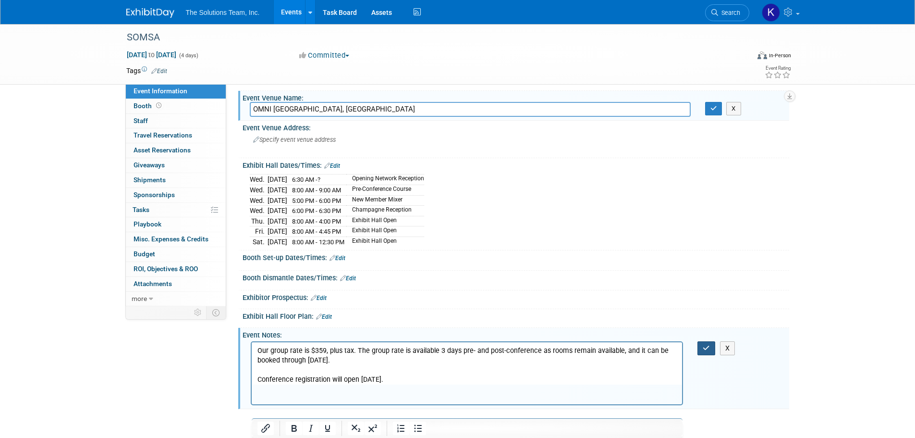
click at [707, 346] on icon "button" at bounding box center [706, 347] width 7 height 7
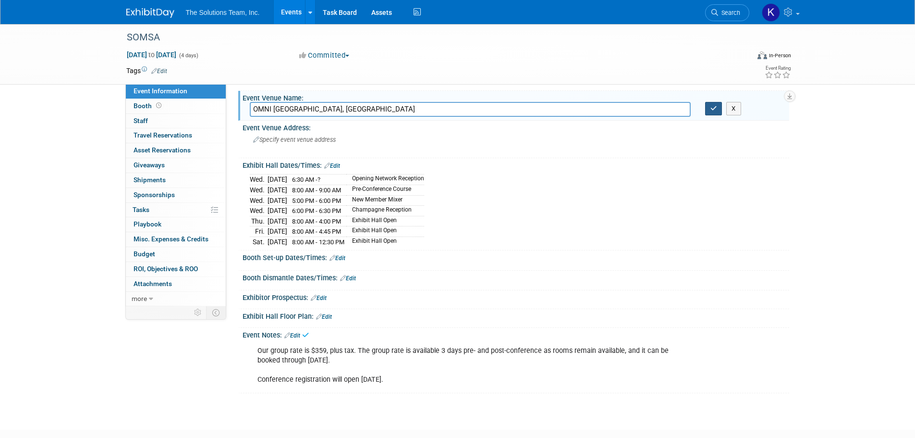
click at [712, 108] on icon "button" at bounding box center [713, 108] width 7 height 6
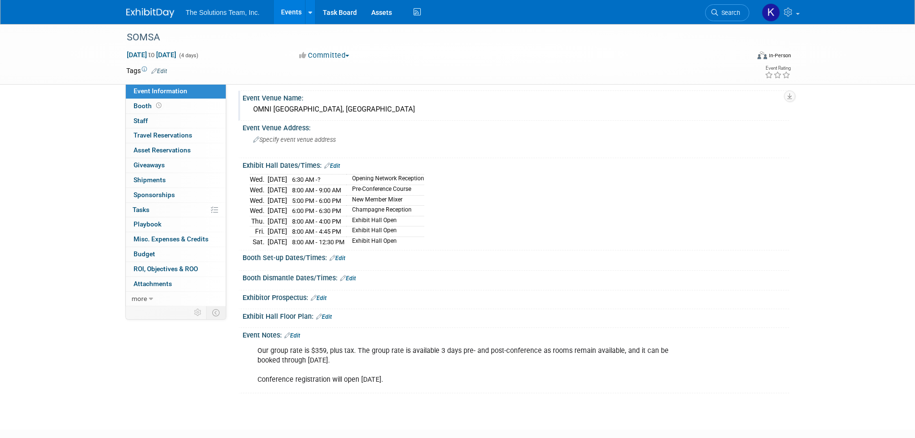
click at [287, 13] on link "Events" at bounding box center [291, 12] width 35 height 24
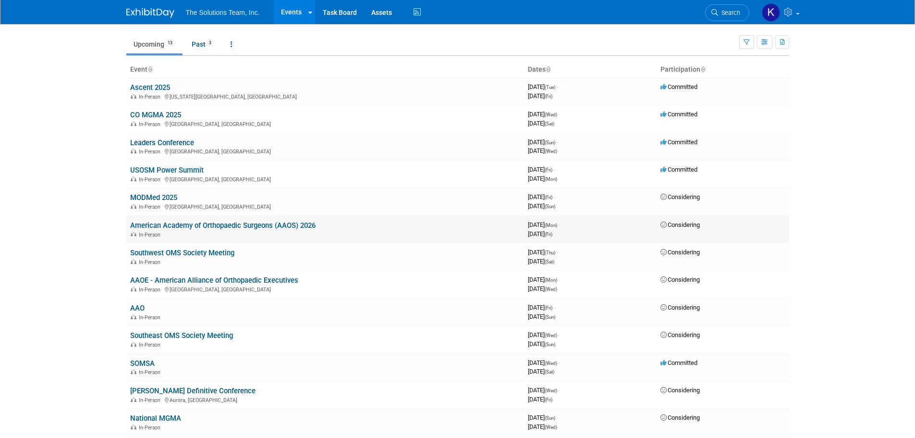
scroll to position [48, 0]
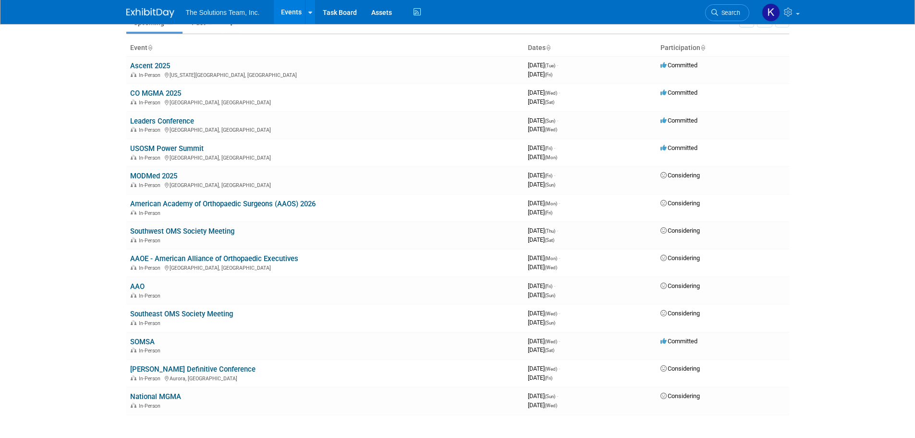
click at [287, 12] on link "Events" at bounding box center [291, 12] width 35 height 24
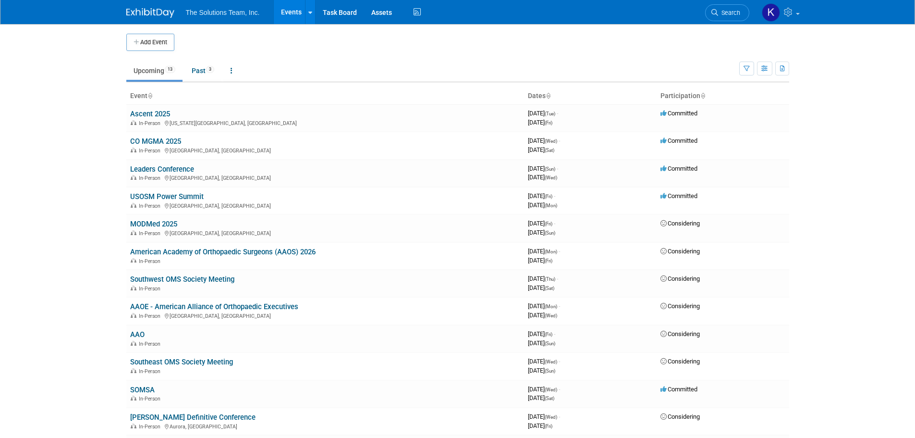
drag, startPoint x: 148, startPoint y: 47, endPoint x: 157, endPoint y: 49, distance: 9.6
click at [149, 47] on button "Add Event" at bounding box center [150, 42] width 48 height 17
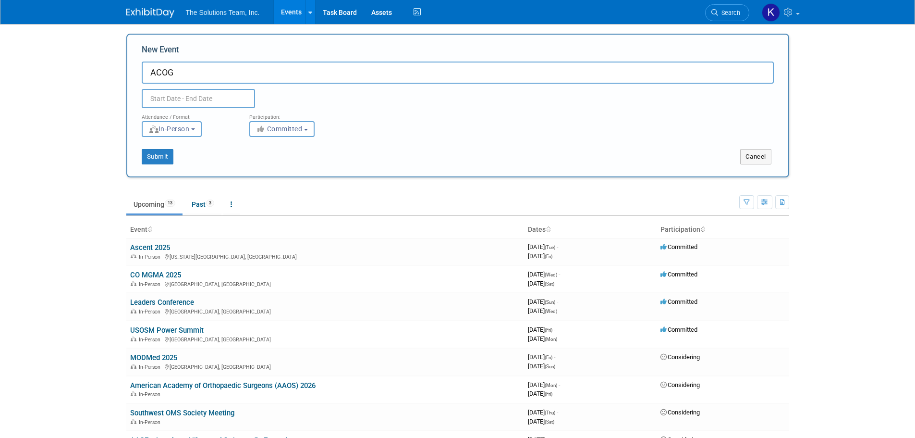
type input "ACOG"
click at [210, 94] on input "text" at bounding box center [198, 98] width 113 height 19
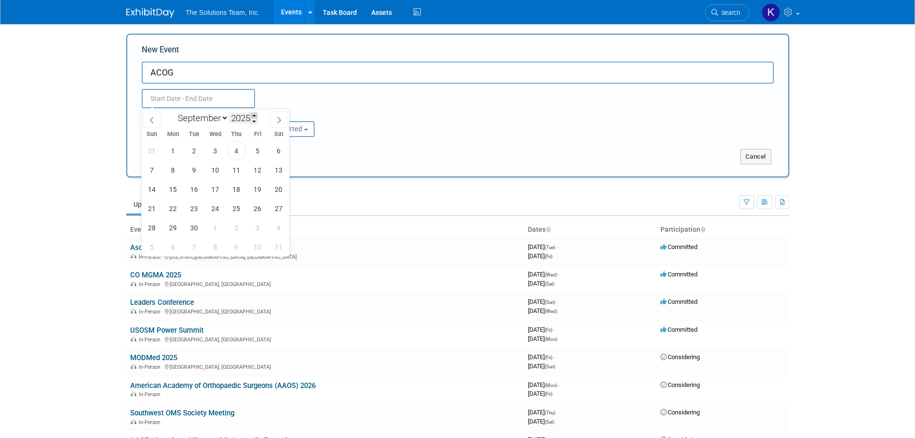
click at [253, 115] on span at bounding box center [254, 115] width 7 height 6
type input "2026"
click at [215, 120] on select "January February March April May June July August September October November De…" at bounding box center [200, 118] width 55 height 12
select select "4"
click at [173, 112] on select "January February March April May June July August September October November De…" at bounding box center [200, 118] width 55 height 12
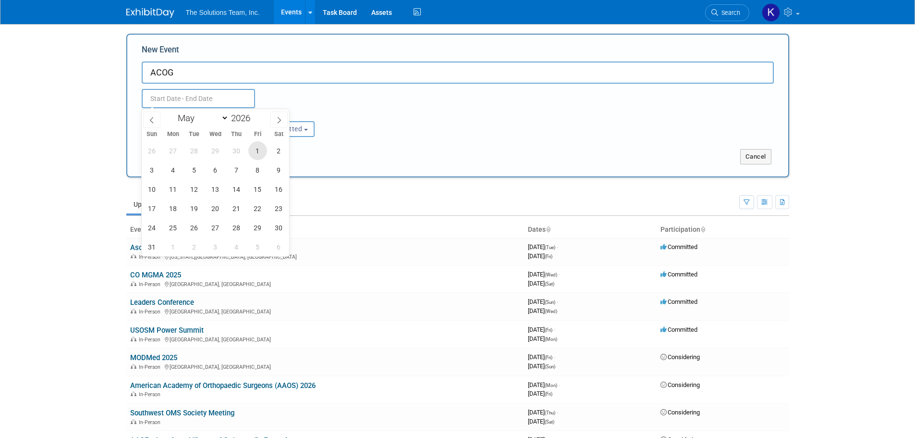
click at [250, 150] on span "1" at bounding box center [257, 150] width 19 height 19
click at [159, 172] on span "3" at bounding box center [152, 169] width 19 height 19
type input "[DATE] to [DATE]"
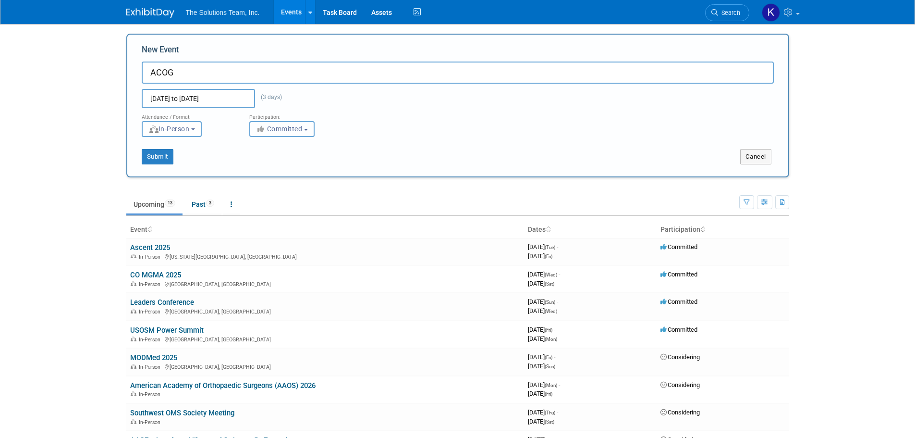
click at [280, 128] on span "Committed" at bounding box center [279, 129] width 47 height 8
click at [284, 164] on label "Considering" at bounding box center [286, 165] width 63 height 12
click at [258, 164] on input "Considering" at bounding box center [255, 165] width 6 height 6
select select "2"
click at [158, 157] on button "Submit" at bounding box center [158, 156] width 32 height 15
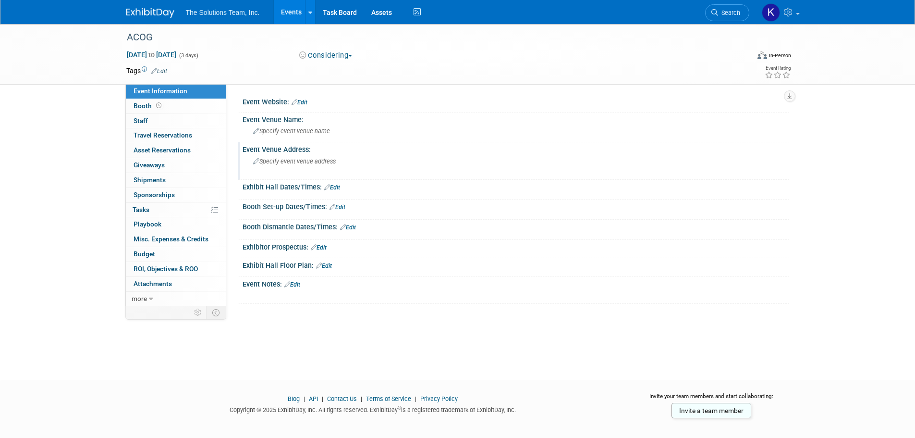
click at [293, 164] on span "Specify event venue address" at bounding box center [294, 161] width 83 height 7
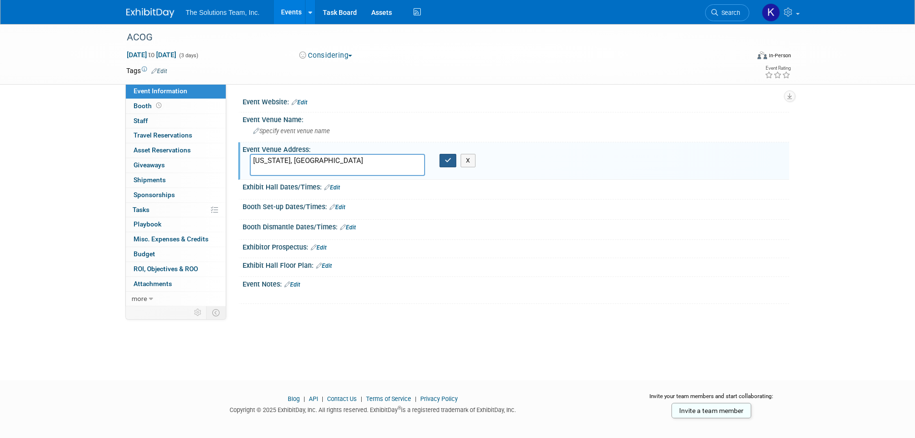
type textarea "[US_STATE], [GEOGRAPHIC_DATA]"
click at [452, 159] on button "button" at bounding box center [448, 160] width 17 height 13
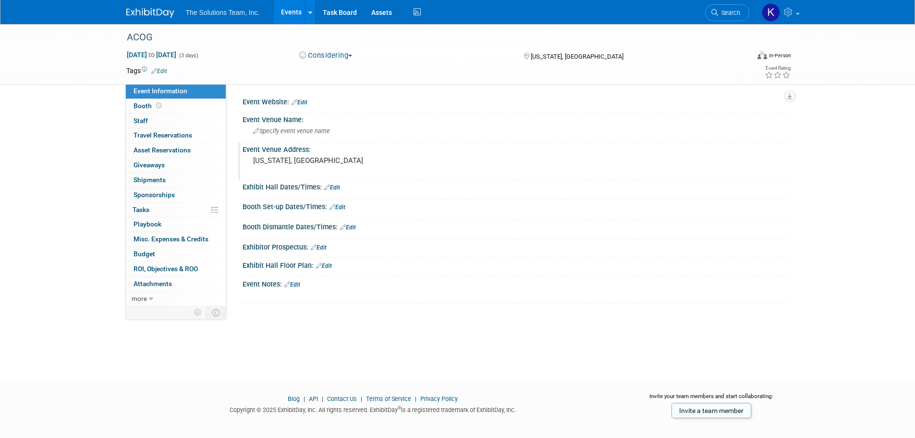
click at [300, 283] on link "Edit" at bounding box center [292, 284] width 16 height 7
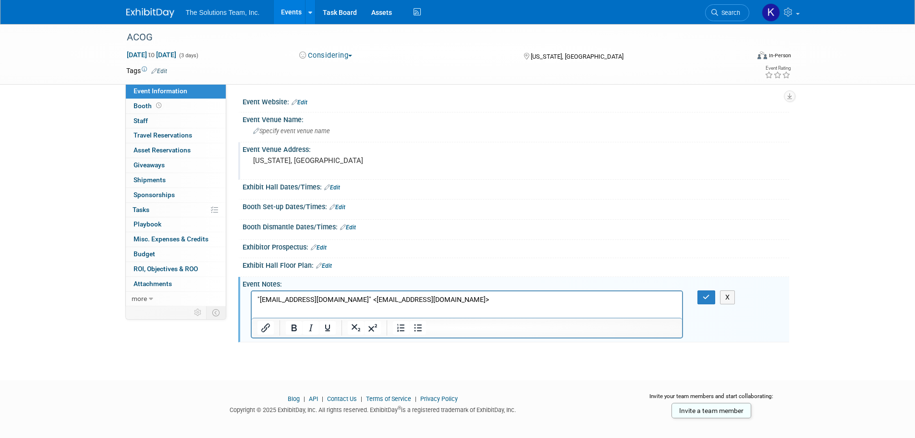
click at [302, 101] on link "Edit" at bounding box center [300, 102] width 16 height 7
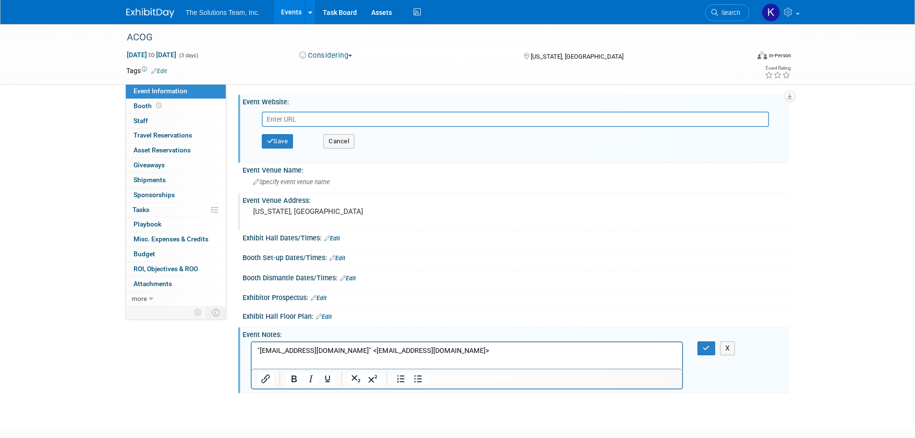
click at [317, 118] on input "text" at bounding box center [515, 118] width 507 height 15
type input "https://www.acog.org/education-and-events/meetings/acog-annual-clinical-and-sci…"
click at [281, 142] on button "Save" at bounding box center [278, 141] width 32 height 14
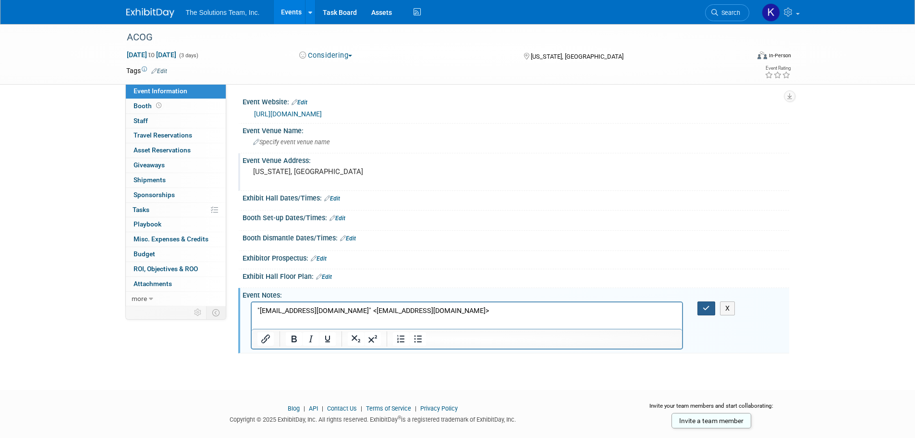
click at [708, 310] on icon "button" at bounding box center [706, 308] width 7 height 7
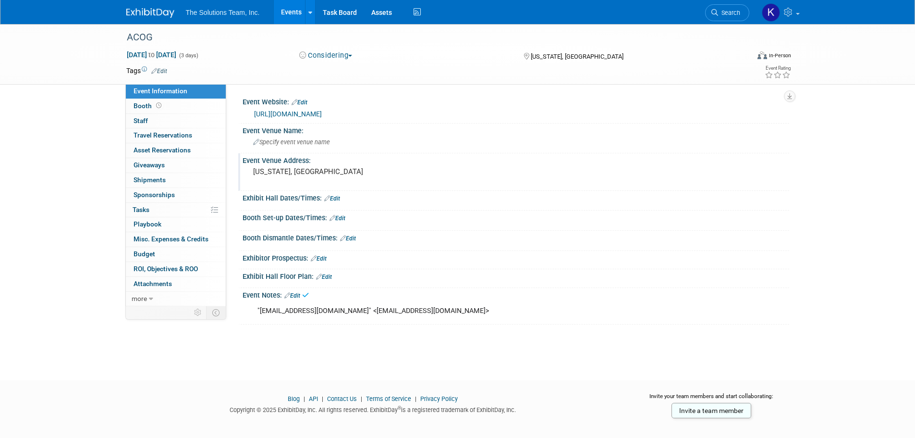
click at [284, 16] on link "Events" at bounding box center [291, 12] width 35 height 24
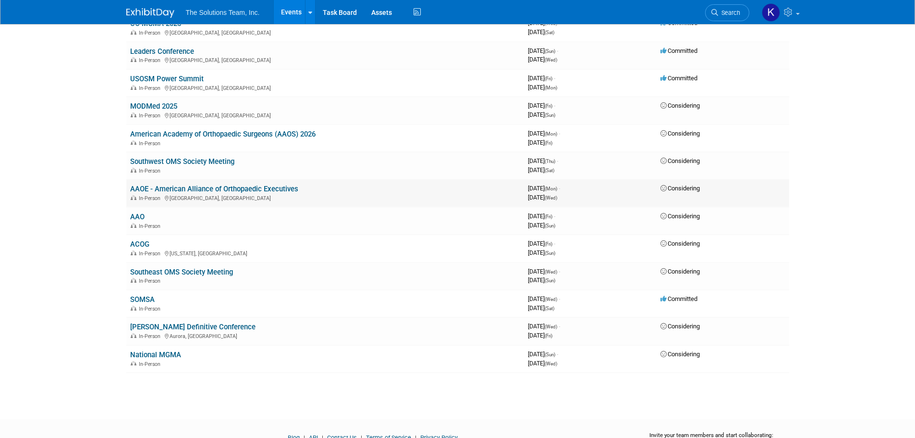
scroll to position [144, 0]
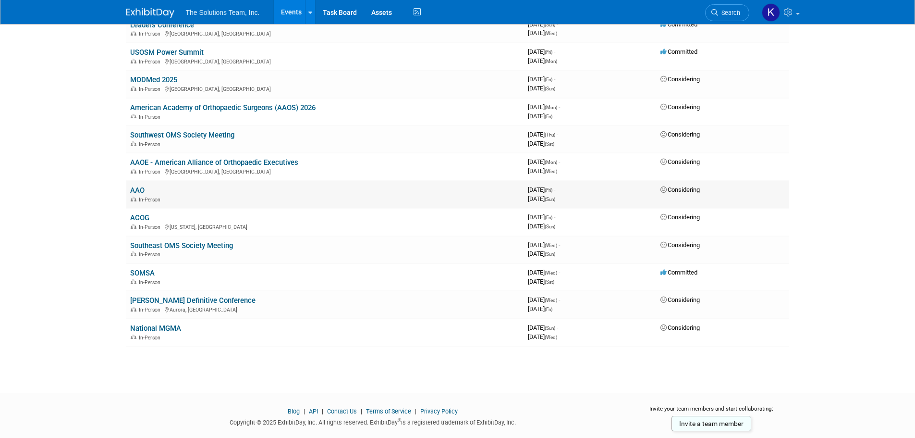
click at [365, 191] on td "AAO In-Person" at bounding box center [325, 194] width 398 height 27
click at [140, 188] on link "AAO" at bounding box center [137, 190] width 14 height 9
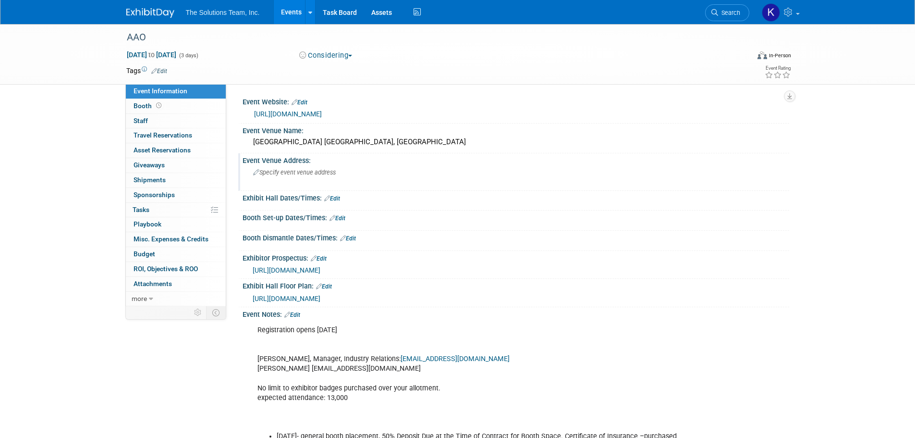
click at [300, 171] on span "Specify event venue address" at bounding box center [294, 172] width 83 height 7
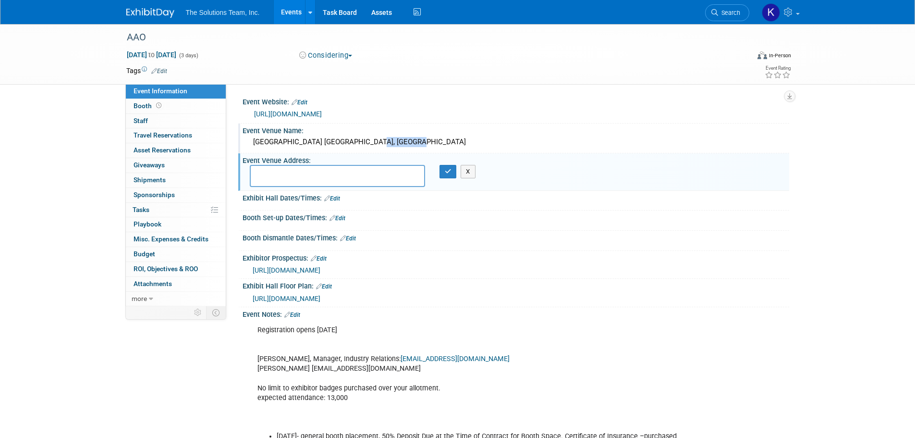
drag, startPoint x: 364, startPoint y: 140, endPoint x: 399, endPoint y: 140, distance: 35.1
click at [399, 140] on div "Orange County Convention Center Orlando, FL" at bounding box center [516, 141] width 532 height 15
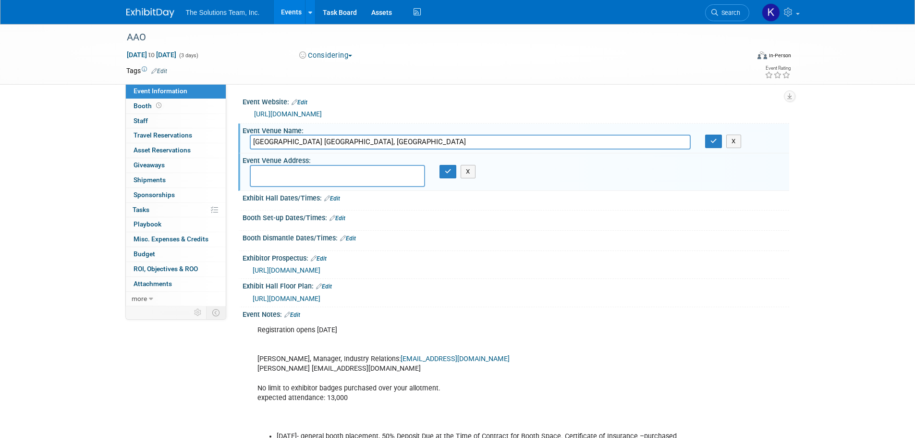
click at [359, 175] on textarea at bounding box center [337, 176] width 175 height 22
type textarea "[GEOGRAPHIC_DATA], [GEOGRAPHIC_DATA]"
click at [451, 172] on icon "button" at bounding box center [448, 171] width 7 height 6
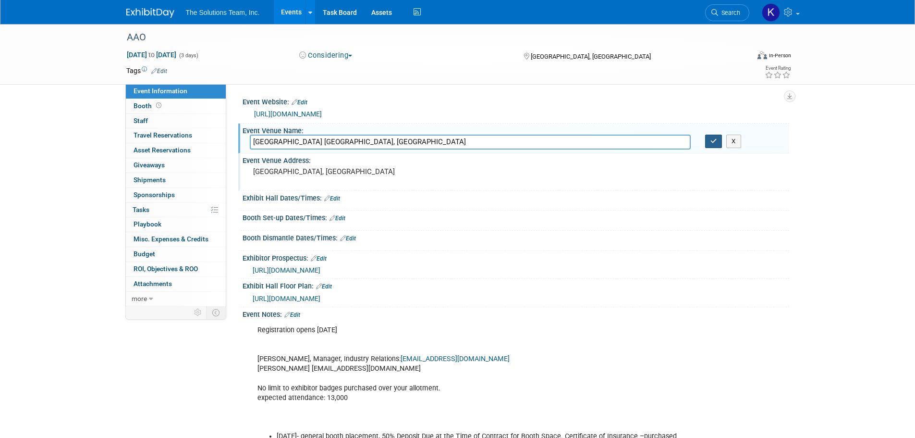
click at [715, 141] on icon "button" at bounding box center [713, 141] width 7 height 6
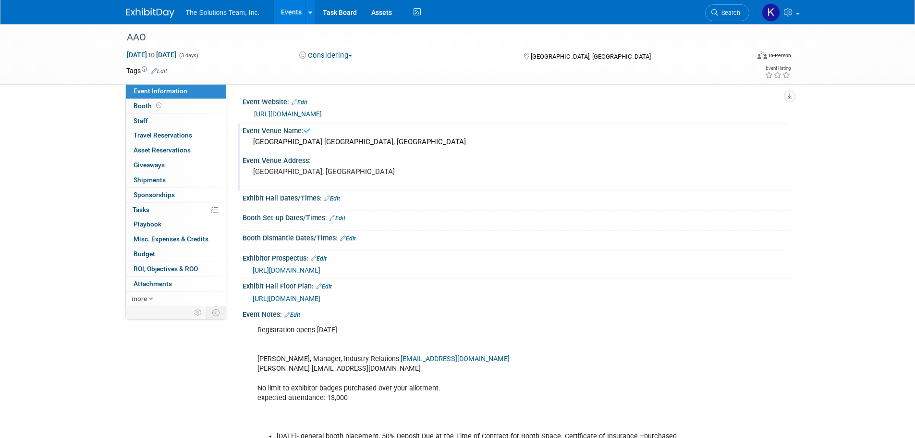
click at [292, 11] on link "Events" at bounding box center [291, 12] width 35 height 24
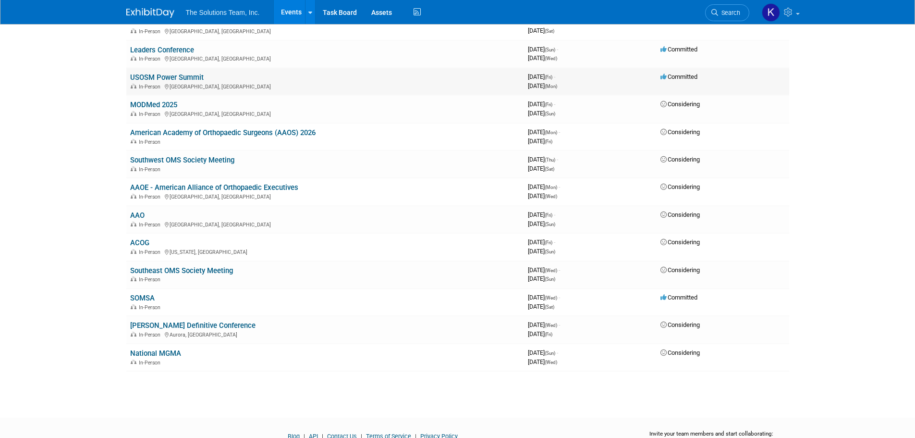
scroll to position [166, 0]
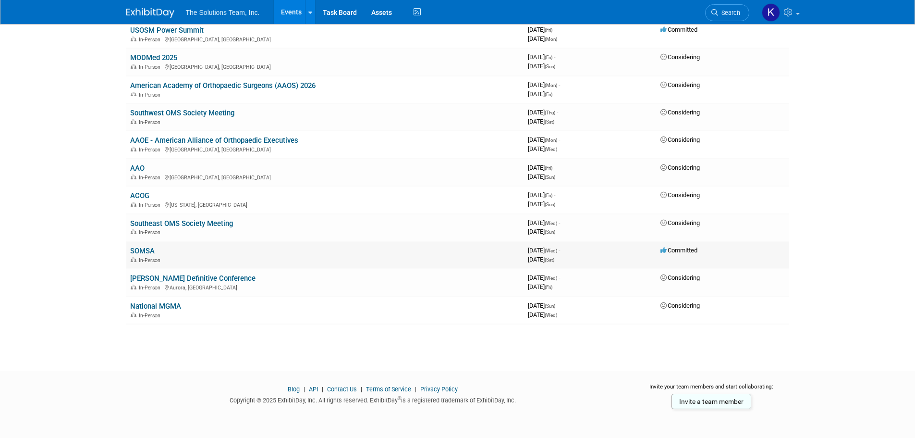
click at [240, 255] on td "SOMSA In-Person" at bounding box center [325, 254] width 398 height 27
click at [135, 250] on link "SOMSA" at bounding box center [142, 250] width 24 height 9
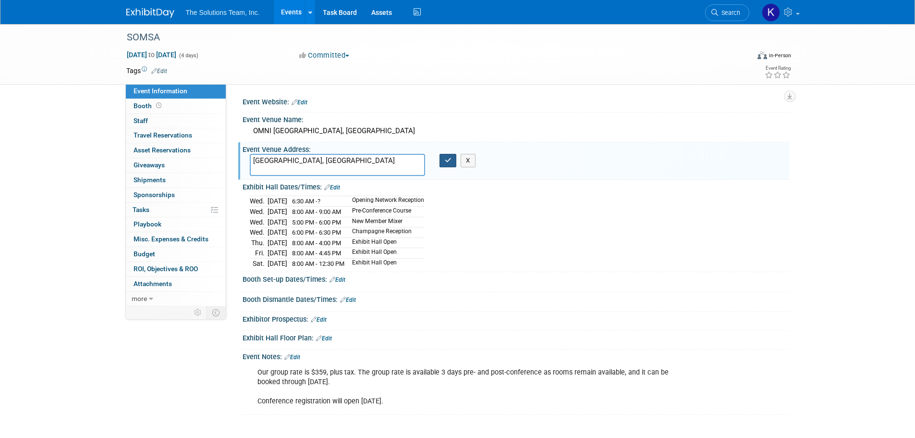
type textarea "[GEOGRAPHIC_DATA], [GEOGRAPHIC_DATA]"
click at [451, 158] on icon "button" at bounding box center [448, 160] width 7 height 6
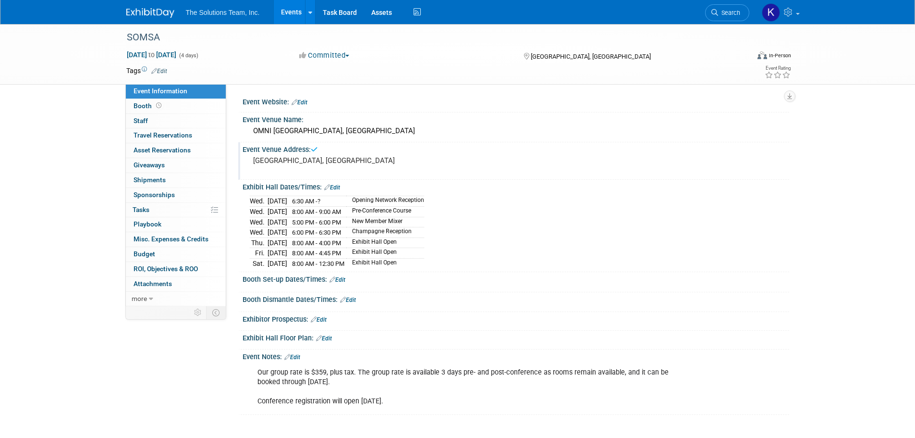
click at [295, 9] on link "Events" at bounding box center [291, 12] width 35 height 24
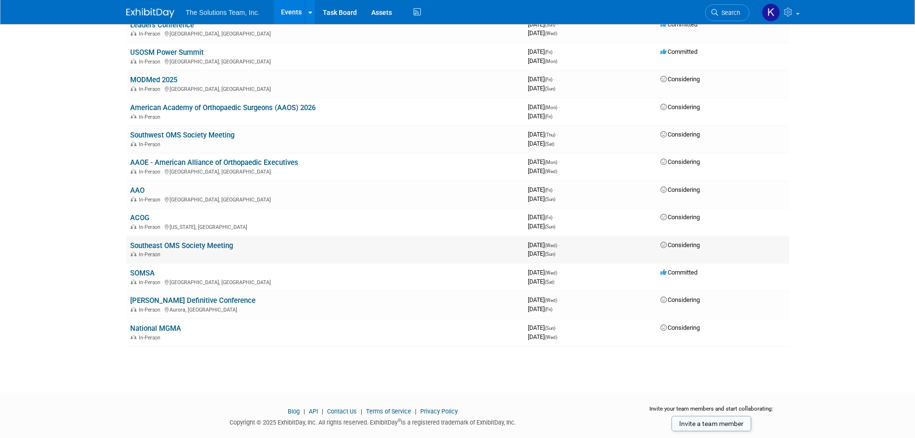
click at [215, 243] on link "Southeast OMS Society Meeting" at bounding box center [181, 245] width 103 height 9
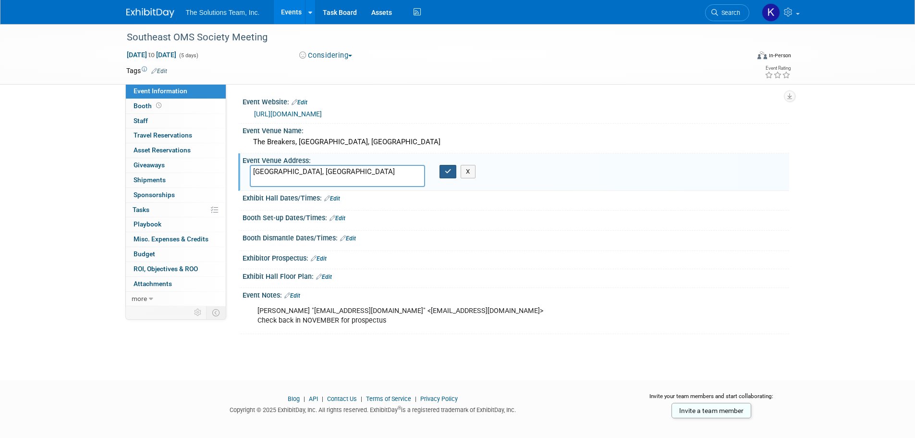
type textarea "[GEOGRAPHIC_DATA], [GEOGRAPHIC_DATA]"
click at [448, 173] on icon "button" at bounding box center [448, 171] width 7 height 6
